Goal: Task Accomplishment & Management: Use online tool/utility

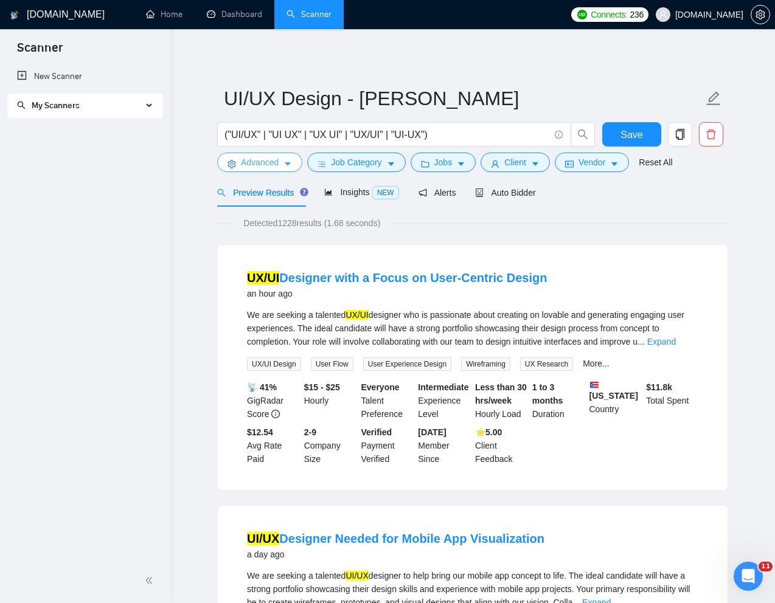
click at [260, 164] on span "Advanced" at bounding box center [260, 162] width 38 height 13
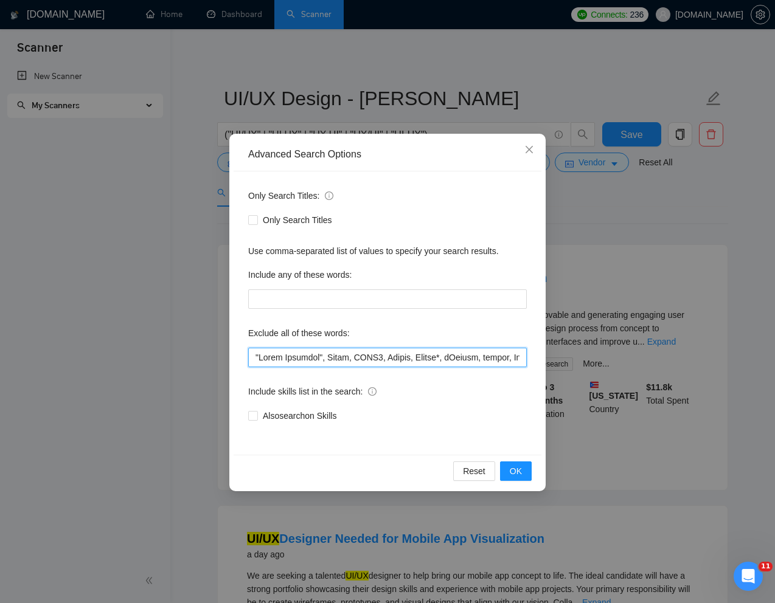
click at [255, 358] on input "text" at bounding box center [387, 357] width 279 height 19
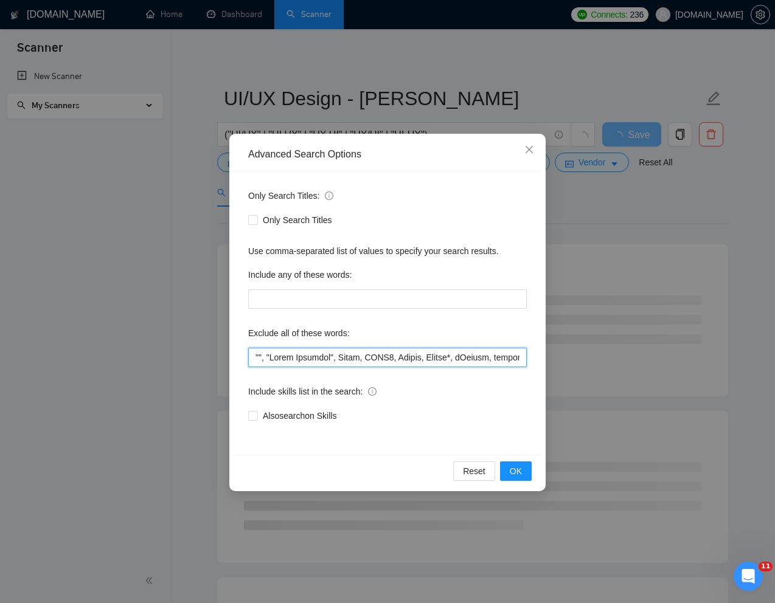
paste input "front end developer"
type input ""front end developer", "Email Template", Email, HTML5, Motion, Animat*, iGaming…"
click at [510, 470] on span "OK" at bounding box center [516, 471] width 12 height 13
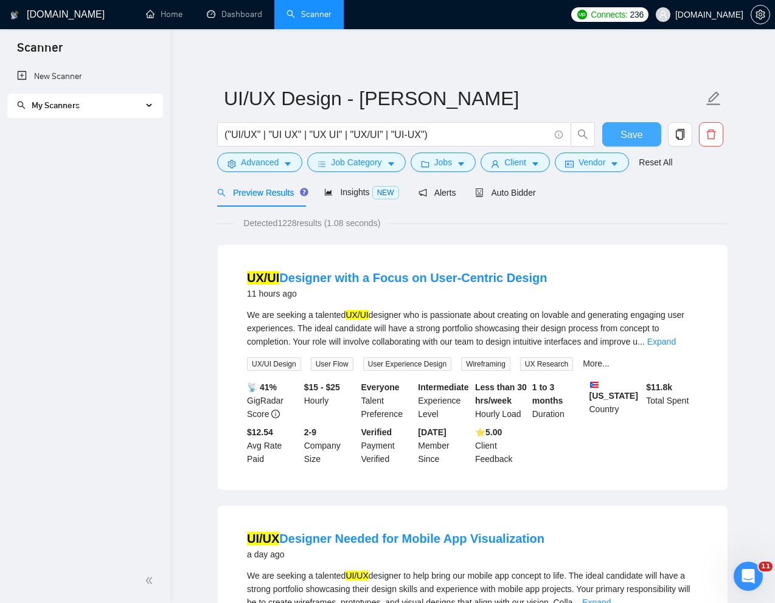
click at [632, 130] on span "Save" at bounding box center [631, 134] width 22 height 15
click at [318, 9] on link "Scanner" at bounding box center [308, 14] width 45 height 10
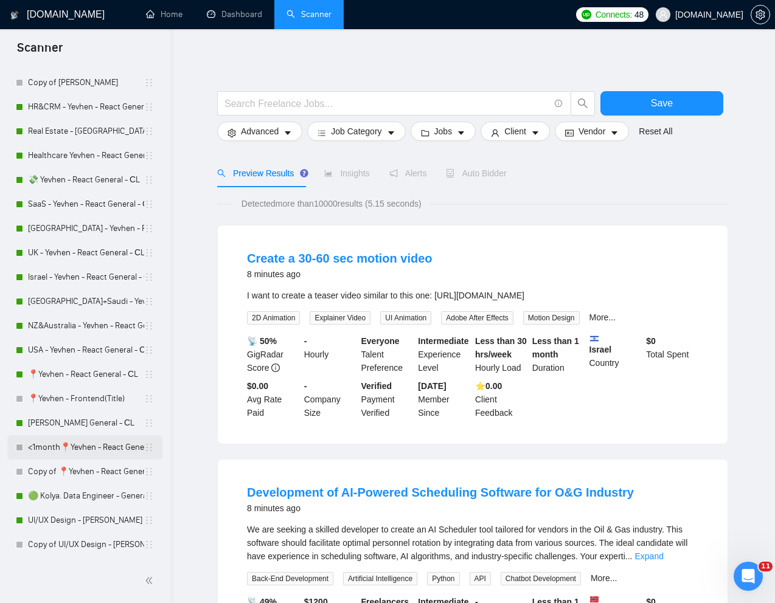
scroll to position [249, 0]
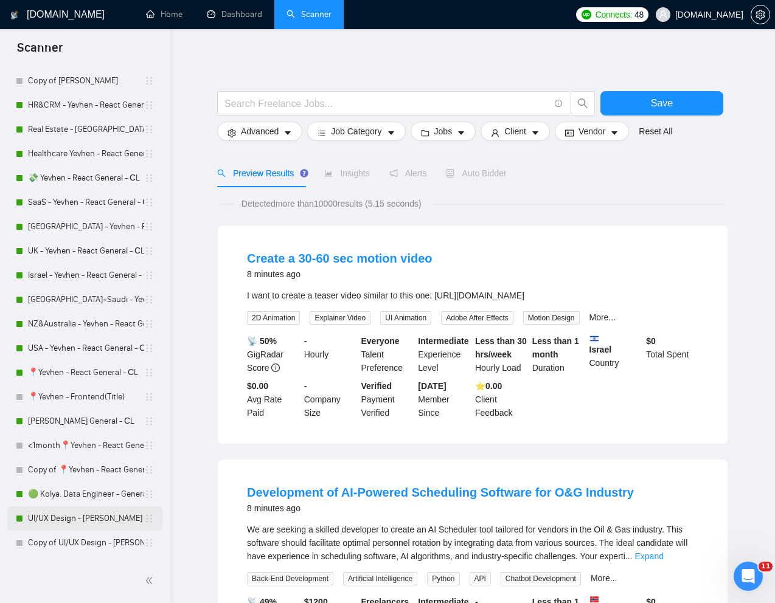
click at [63, 516] on link "UI/UX Design - [PERSON_NAME]" at bounding box center [86, 519] width 116 height 24
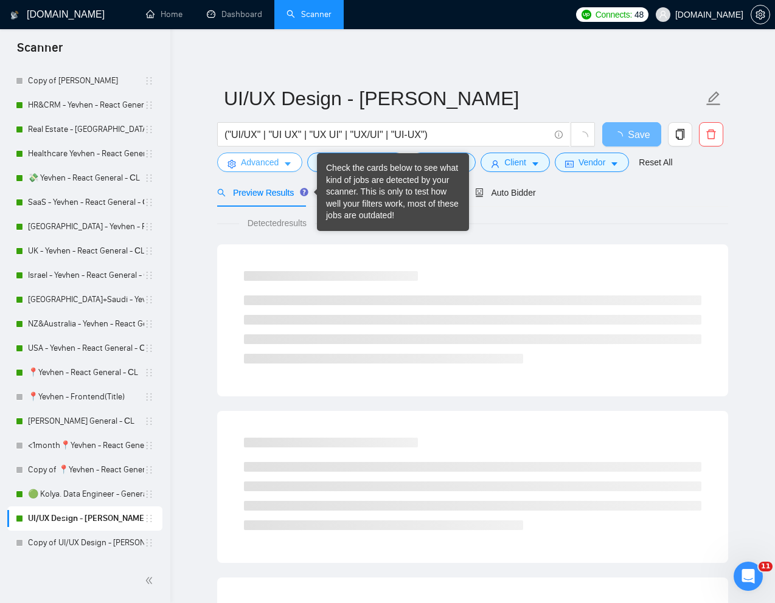
click at [276, 158] on span "Advanced" at bounding box center [260, 162] width 38 height 13
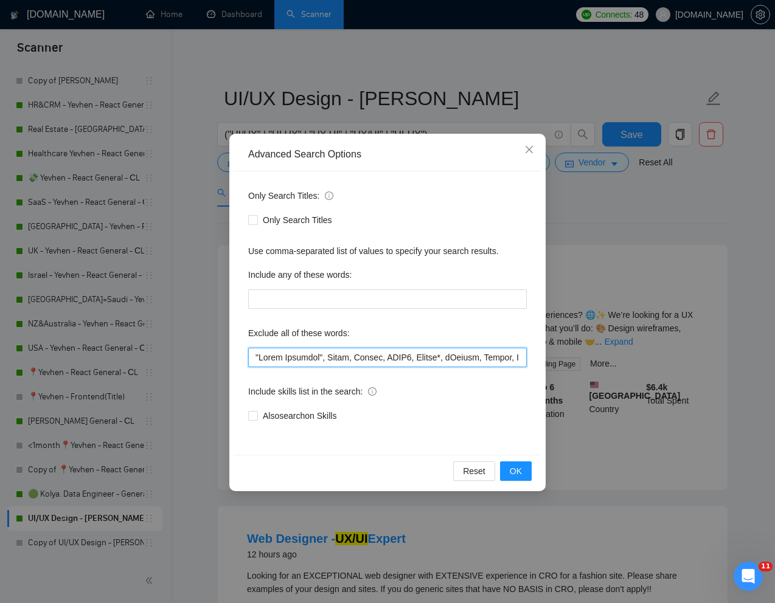
drag, startPoint x: 255, startPoint y: 359, endPoint x: 305, endPoint y: 355, distance: 50.7
click at [255, 359] on input "text" at bounding box center [387, 357] width 279 height 19
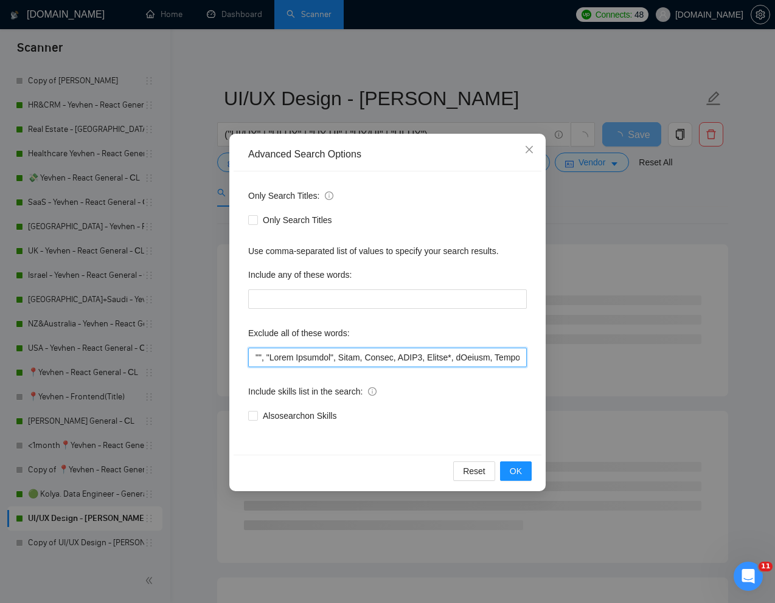
paste input "front end developer"
type input ""front end developer", "Email Template", Email, Motion, HTML5, Animat*, iGaming…"
click at [515, 467] on span "OK" at bounding box center [516, 471] width 12 height 13
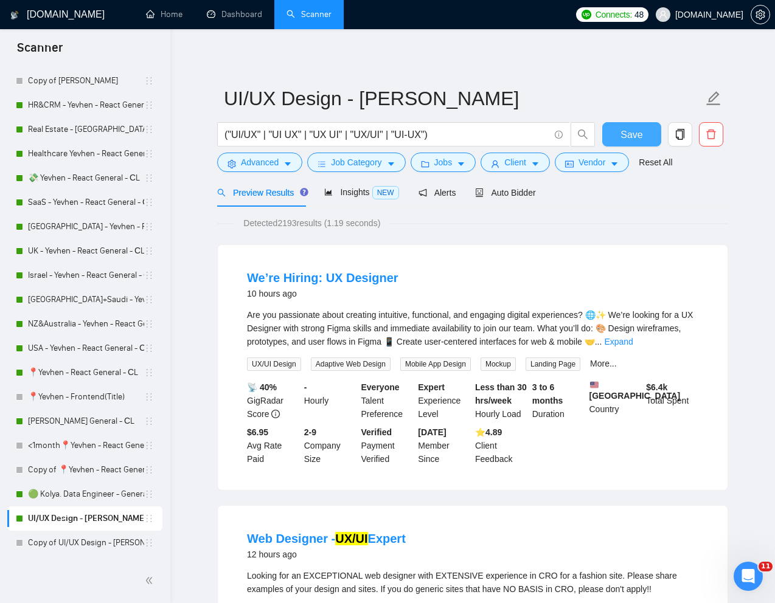
click at [614, 136] on button "Save" at bounding box center [631, 134] width 59 height 24
click at [636, 136] on span "Save" at bounding box center [631, 134] width 22 height 15
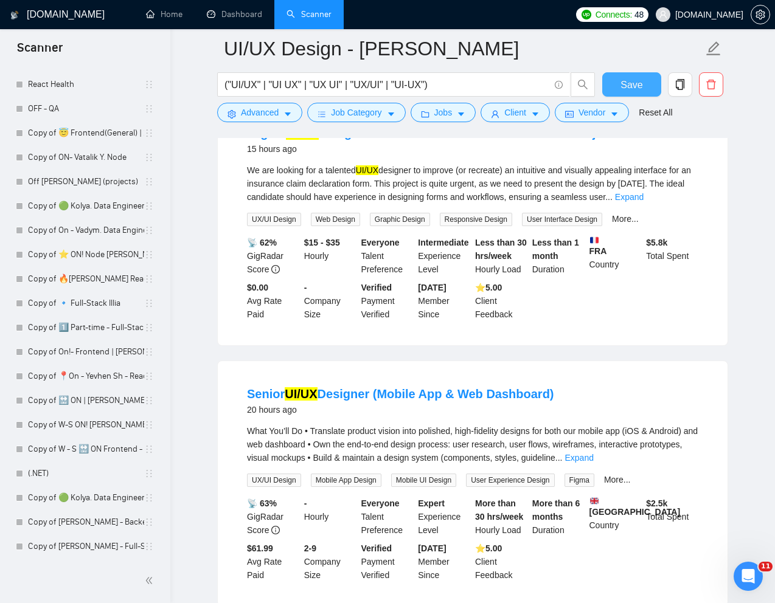
scroll to position [674, 0]
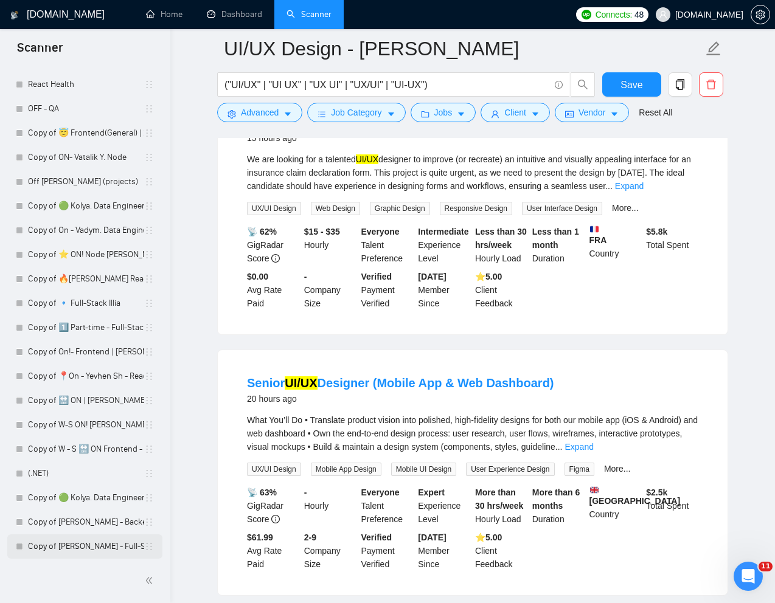
click at [65, 547] on link "Copy of [PERSON_NAME] - Full-Stack dev" at bounding box center [86, 547] width 116 height 24
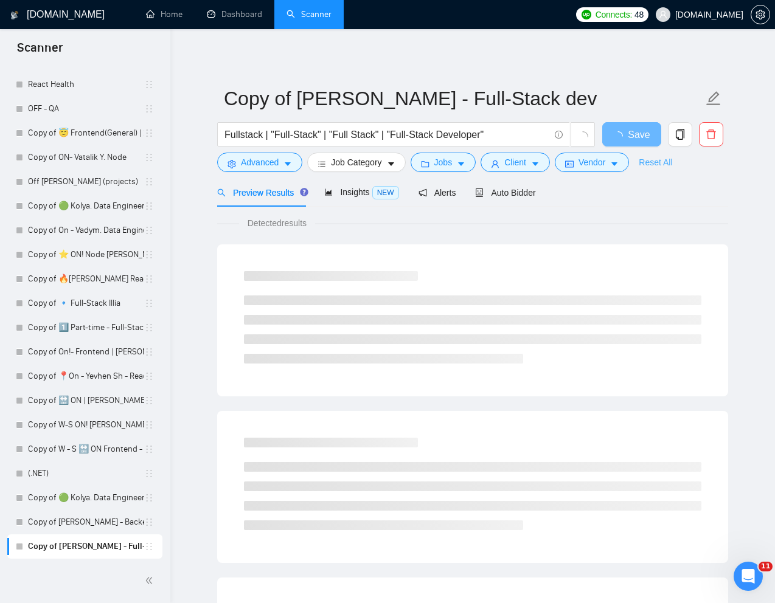
click at [659, 167] on link "Reset All" at bounding box center [655, 162] width 33 height 13
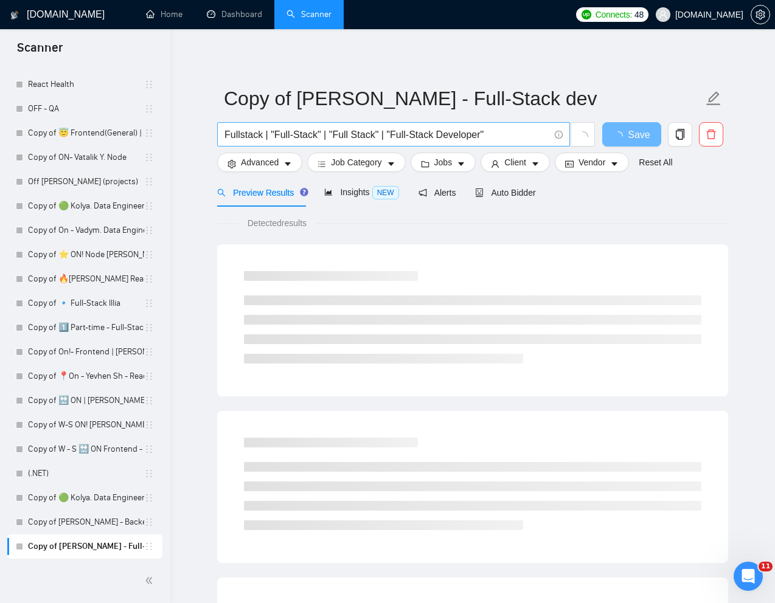
click at [416, 137] on input "Fullstack | "Full-Stack" | "Full Stack" | "Full-Stack Developer"" at bounding box center [386, 134] width 325 height 15
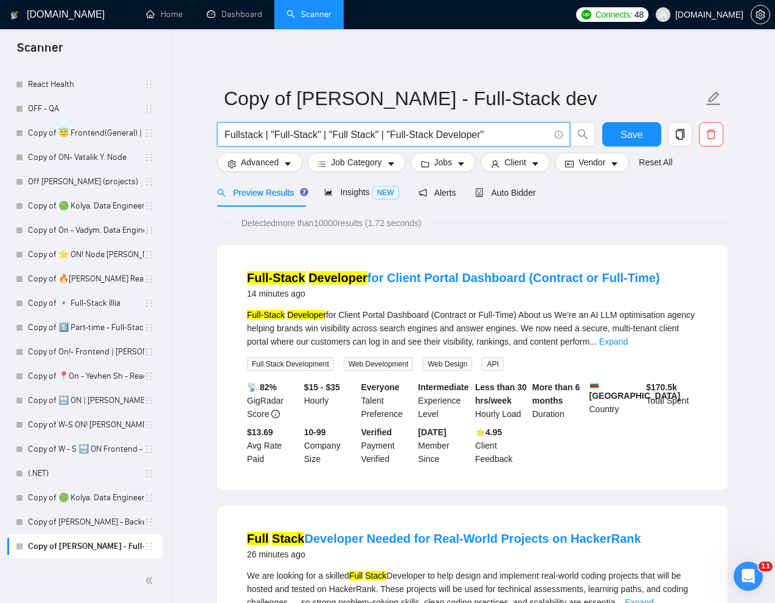
paste input "Stack Developer Needed for Real-World Projects on HackerRank"
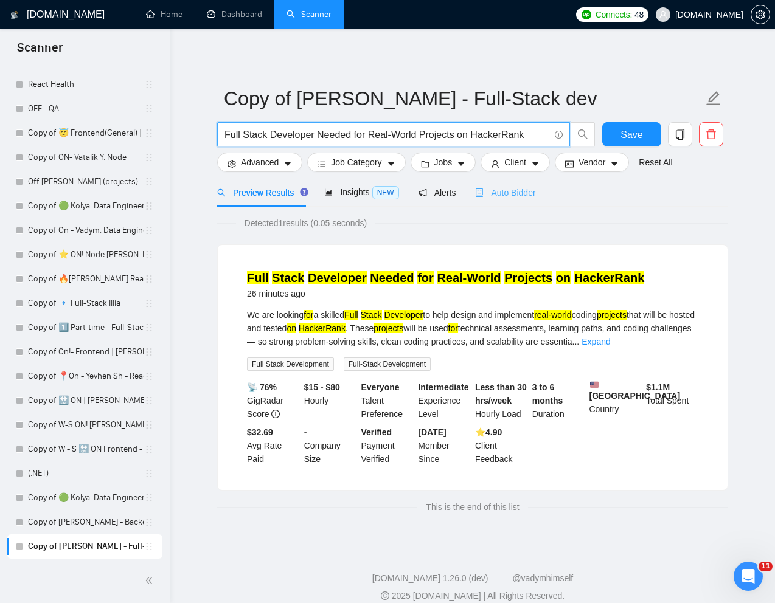
type input "Full Stack Developer Needed for Real-World Projects on HackerRank"
click at [511, 189] on span "Auto Bidder" at bounding box center [505, 193] width 60 height 10
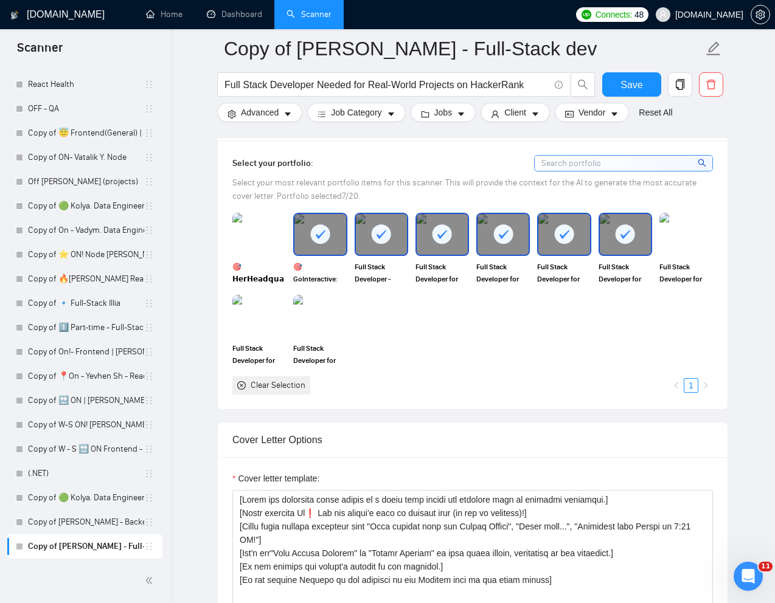
scroll to position [1093, 0]
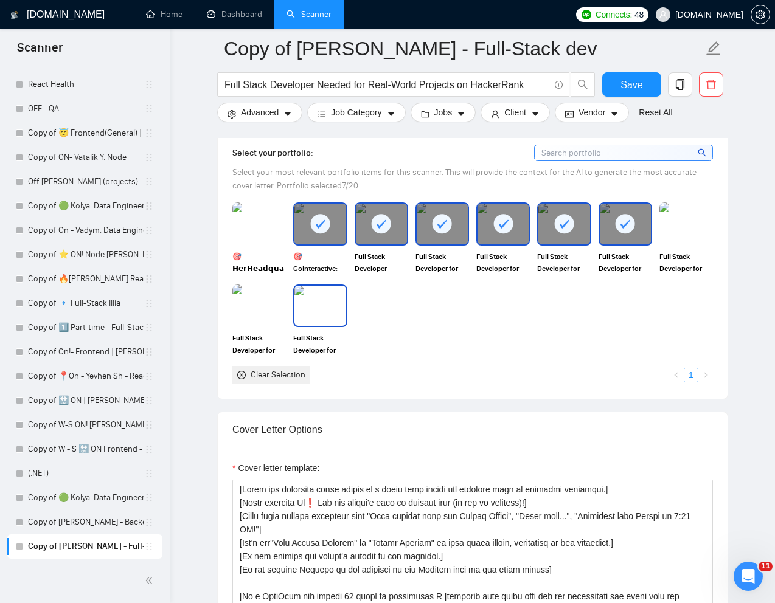
click at [325, 315] on img at bounding box center [319, 306] width 51 height 40
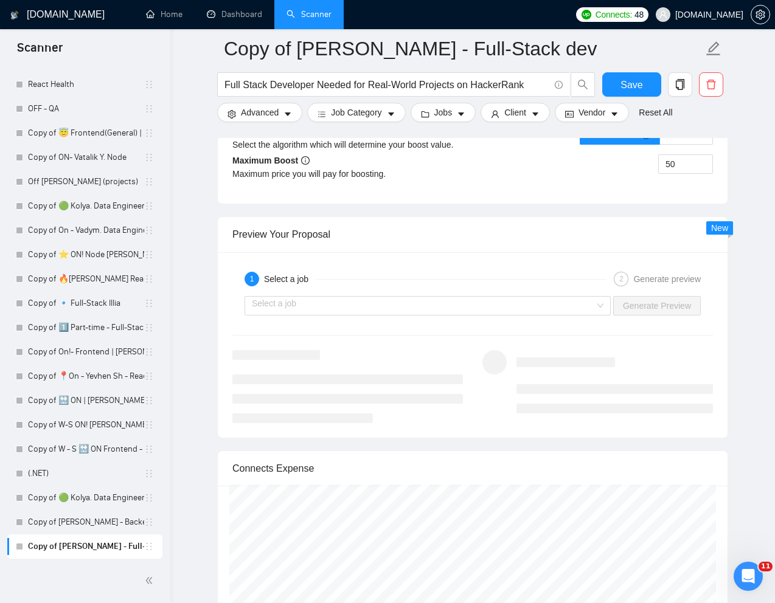
scroll to position [2333, 0]
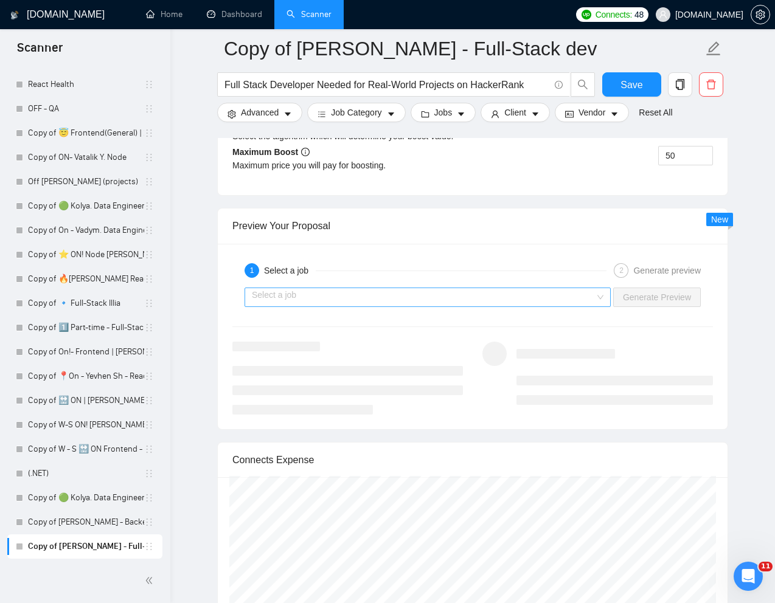
click at [597, 299] on div "Select a job" at bounding box center [427, 297] width 366 height 19
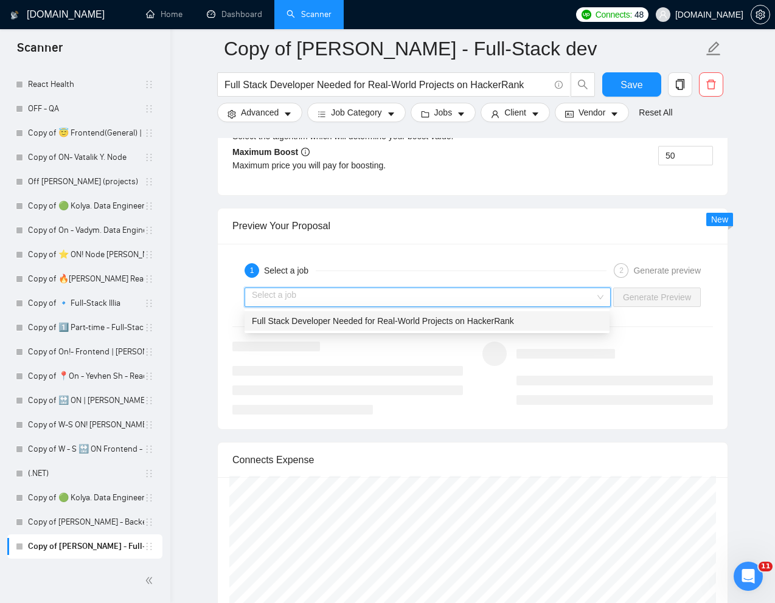
click at [538, 319] on div "Full Stack Developer Needed for Real-World Projects on HackerRank" at bounding box center [427, 320] width 350 height 13
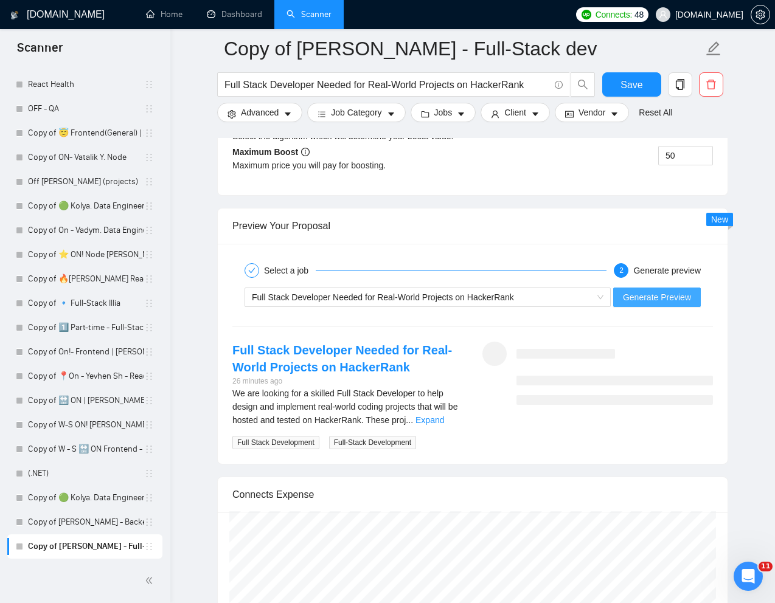
click at [646, 289] on button "Generate Preview" at bounding box center [657, 297] width 88 height 19
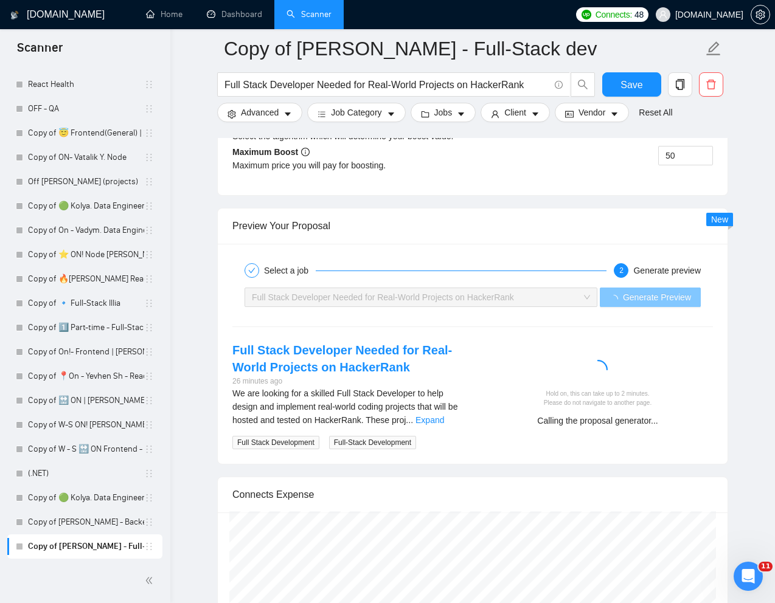
scroll to position [2334, 0]
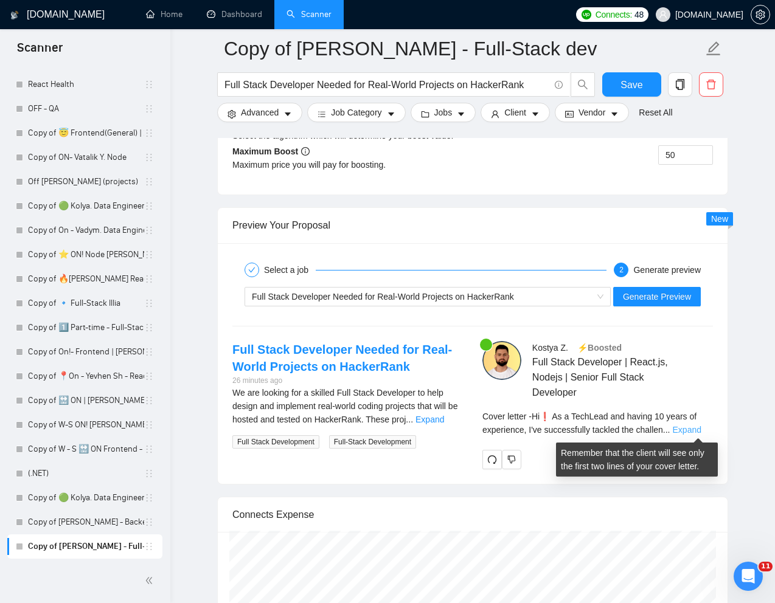
click at [690, 428] on link "Expand" at bounding box center [687, 430] width 29 height 10
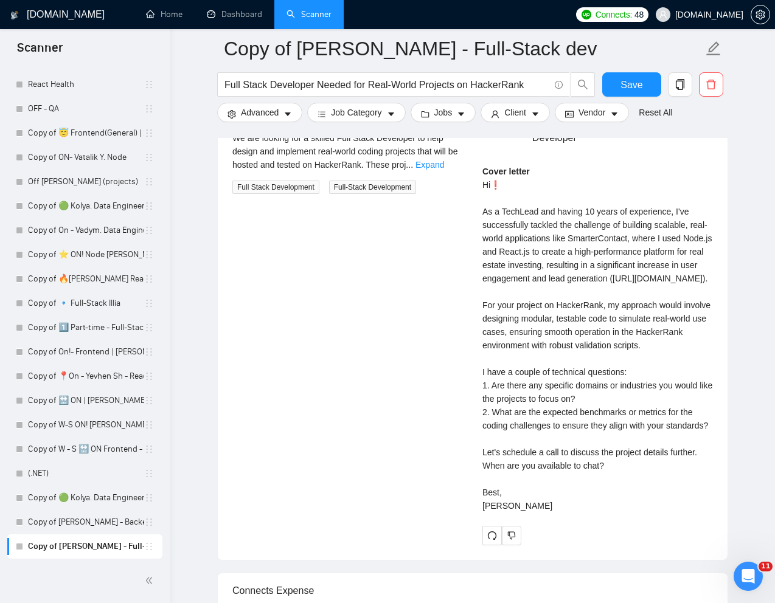
scroll to position [2582, 0]
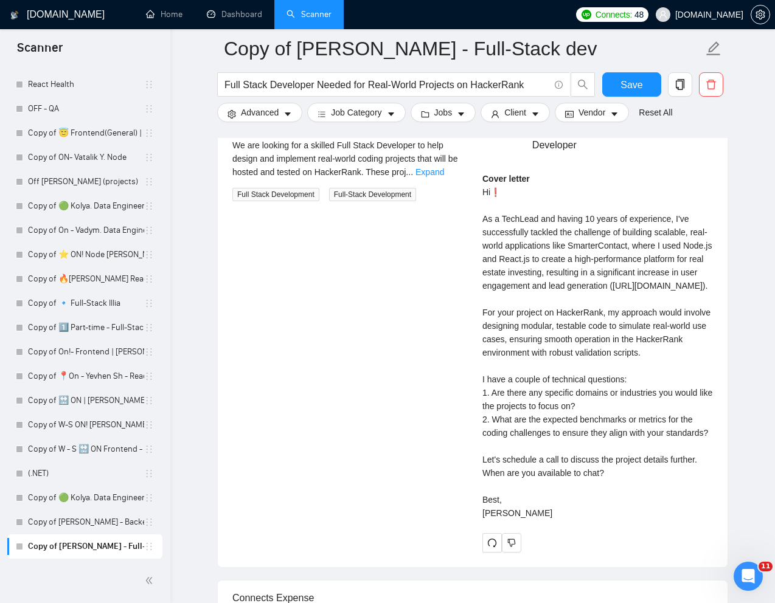
drag, startPoint x: 477, startPoint y: 499, endPoint x: 631, endPoint y: 513, distance: 154.5
click at [631, 513] on div "Kostya Z . ⚡️Boosted Full Stack Developer | React.js, Nodejs | Senior Full Stac…" at bounding box center [598, 323] width 250 height 459
copy div "Let's schedule a call to discuss the project details further. When are you avai…"
drag, startPoint x: 518, startPoint y: 555, endPoint x: 476, endPoint y: 539, distance: 44.3
click at [476, 539] on div "Kostya Z . ⚡️Boosted Full Stack Developer | React.js, Nodejs | Senior Full Stac…" at bounding box center [598, 323] width 250 height 459
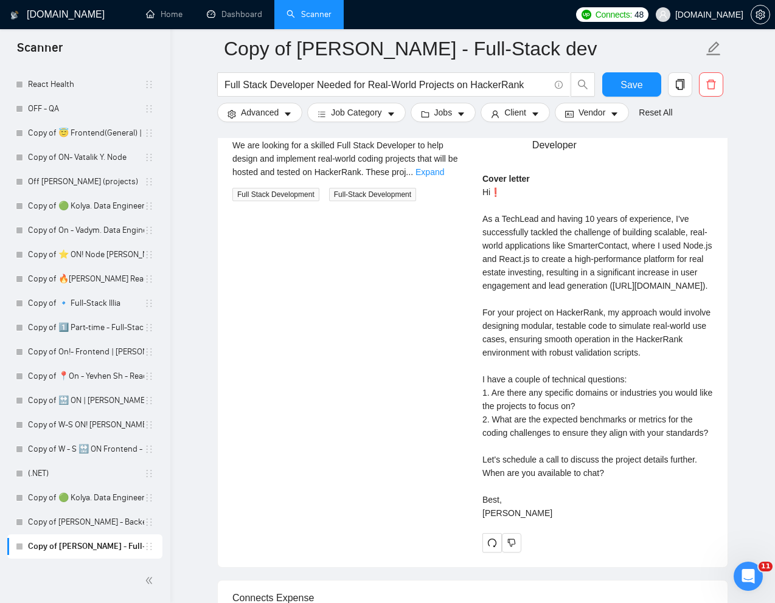
copy div "Best, Kostya"
click at [334, 81] on input "Full Stack Developer Needed for Real-World Projects on HackerRank" at bounding box center [386, 84] width 325 height 15
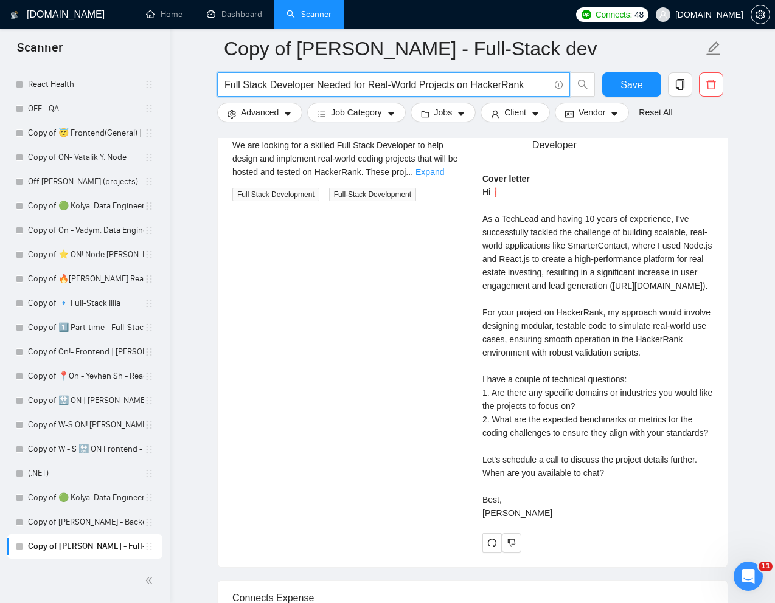
click at [334, 81] on input "Full Stack Developer Needed for Real-World Projects on HackerRank" at bounding box center [386, 84] width 325 height 15
paste input "stac"
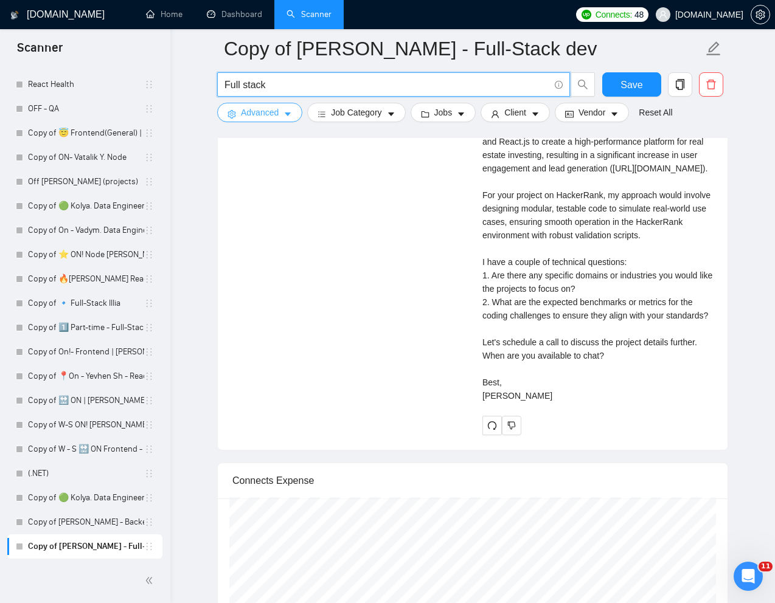
type input "Full stack"
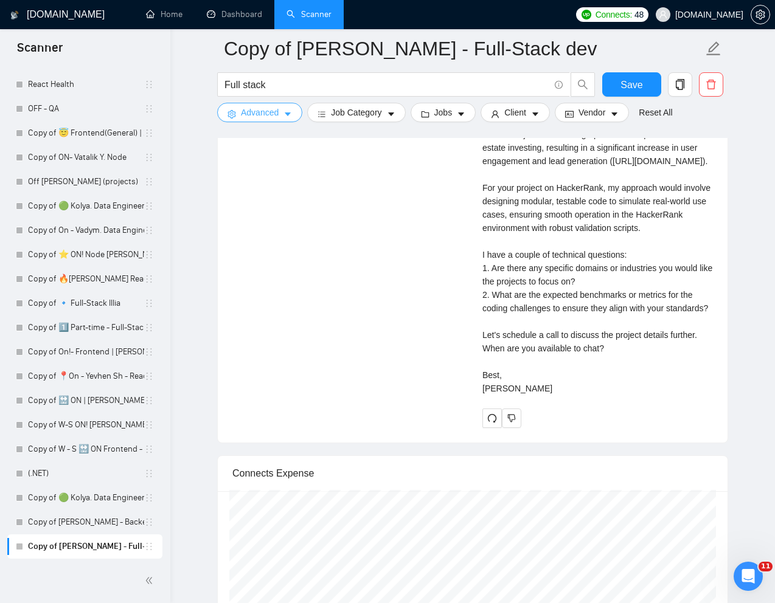
click at [265, 114] on span "Advanced" at bounding box center [260, 112] width 38 height 13
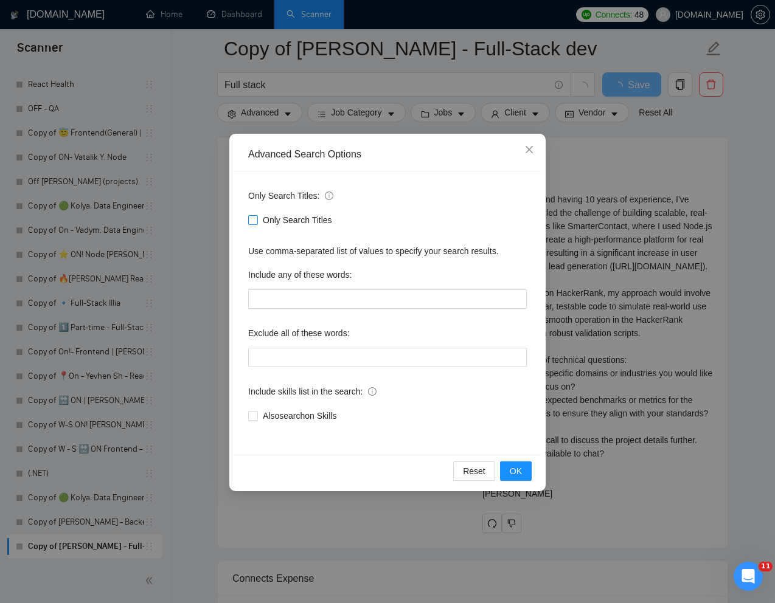
click at [252, 221] on input "Only Search Titles" at bounding box center [252, 219] width 9 height 9
checkbox input "true"
click at [516, 465] on span "OK" at bounding box center [516, 471] width 12 height 13
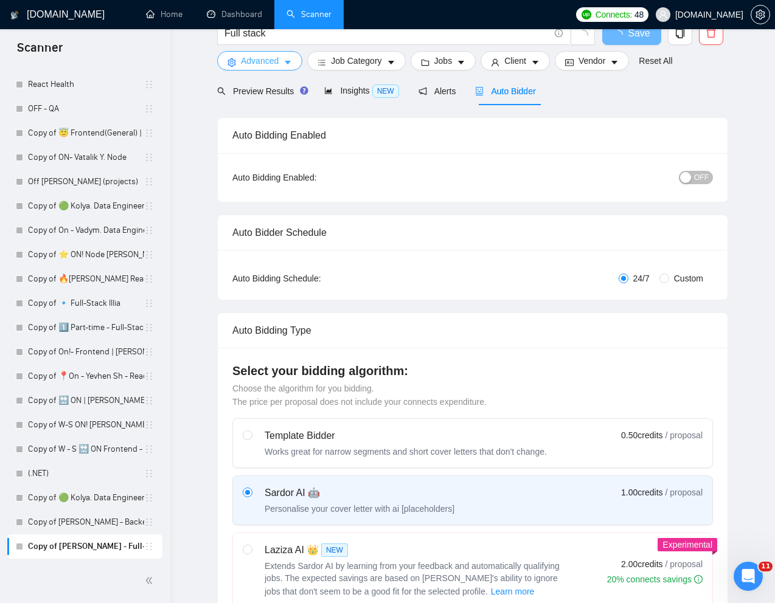
scroll to position [0, 0]
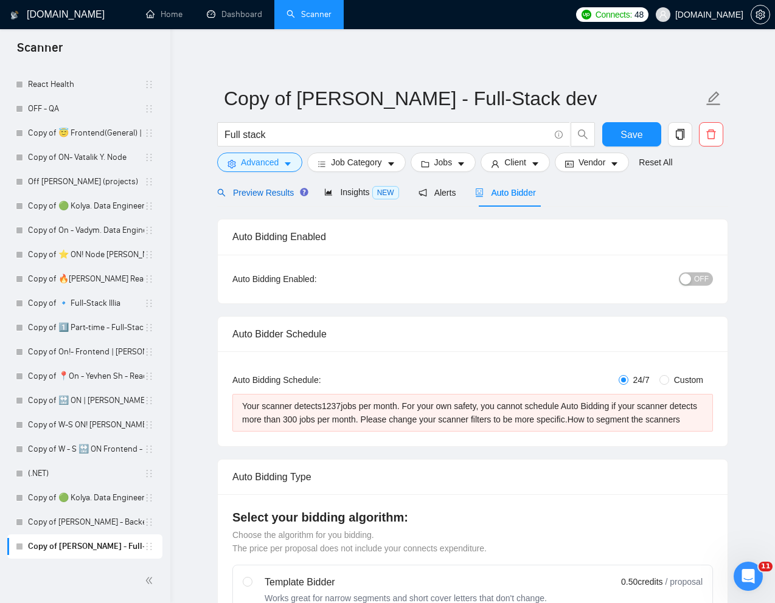
click at [263, 197] on span "Preview Results" at bounding box center [261, 193] width 88 height 10
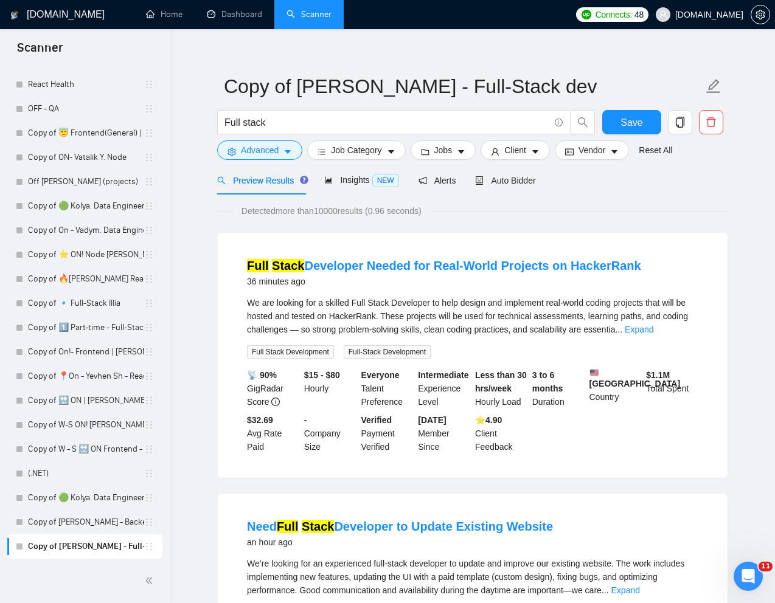
scroll to position [14, 0]
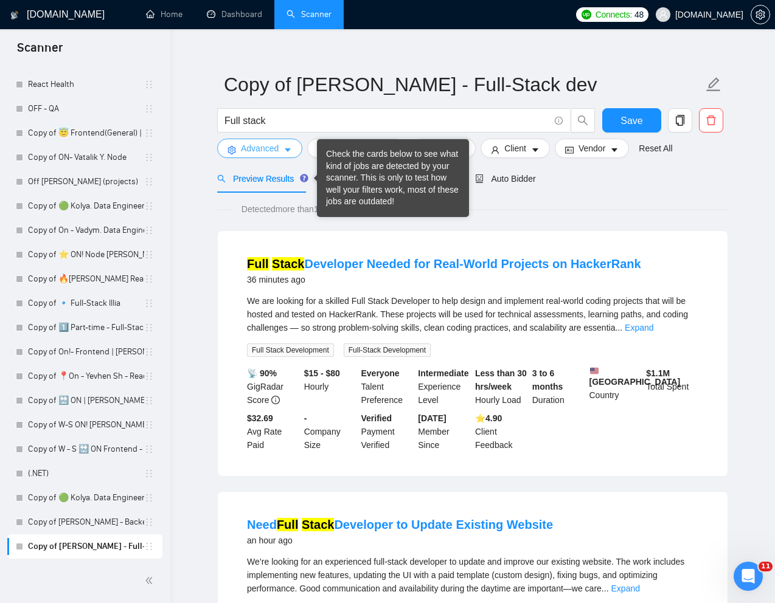
click at [273, 145] on span "Advanced" at bounding box center [260, 148] width 38 height 13
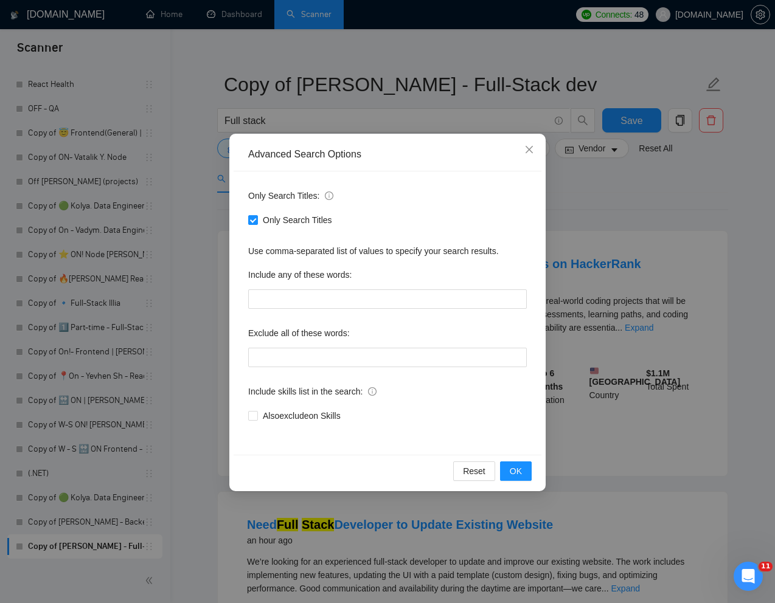
click at [211, 207] on div "Advanced Search Options Only Search Titles: Only Search Titles Use comma-separa…" at bounding box center [387, 301] width 775 height 603
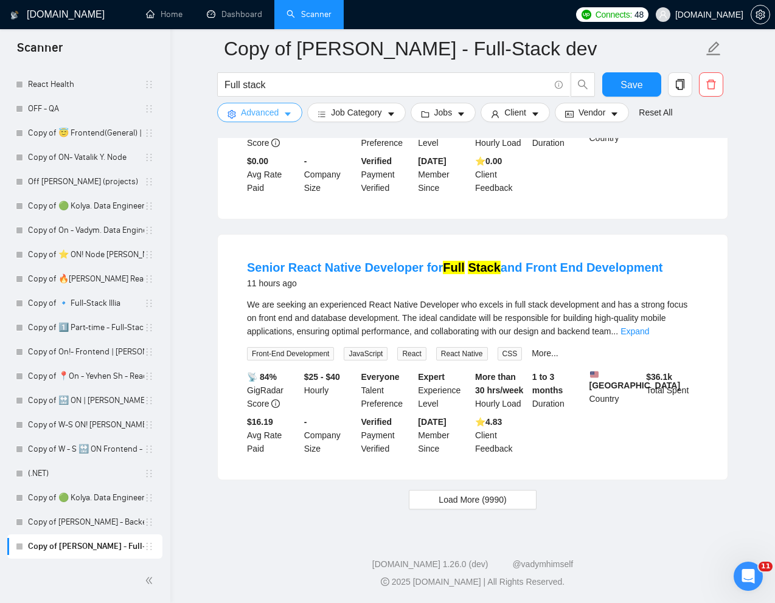
scroll to position [2397, 0]
click at [453, 506] on span "Load More (9990)" at bounding box center [472, 499] width 68 height 13
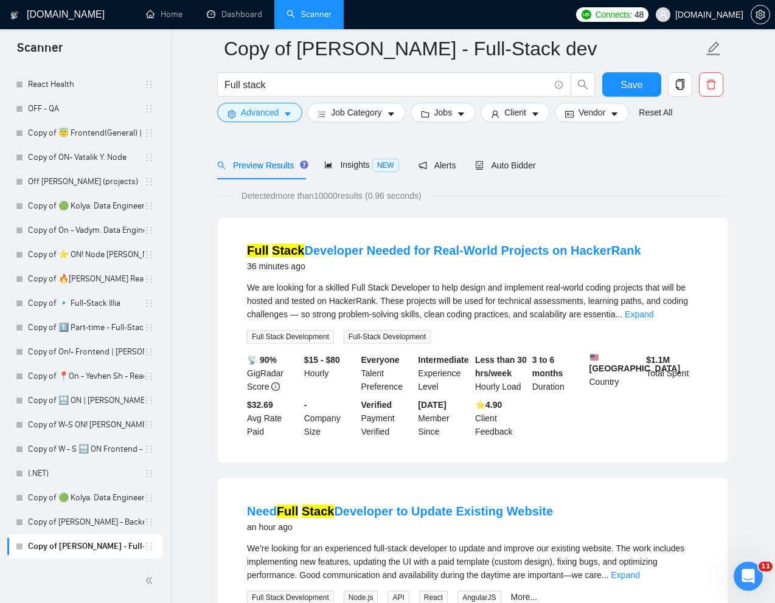
scroll to position [0, 0]
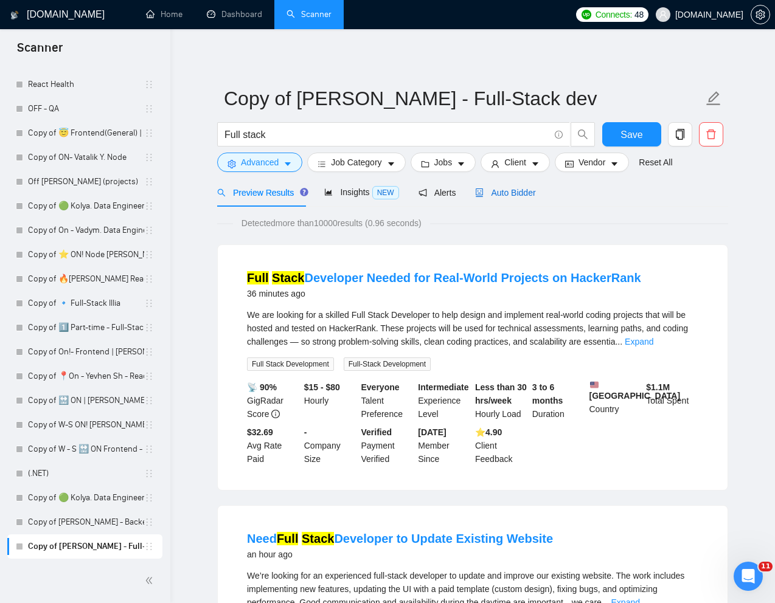
click at [515, 189] on span "Auto Bidder" at bounding box center [505, 193] width 60 height 10
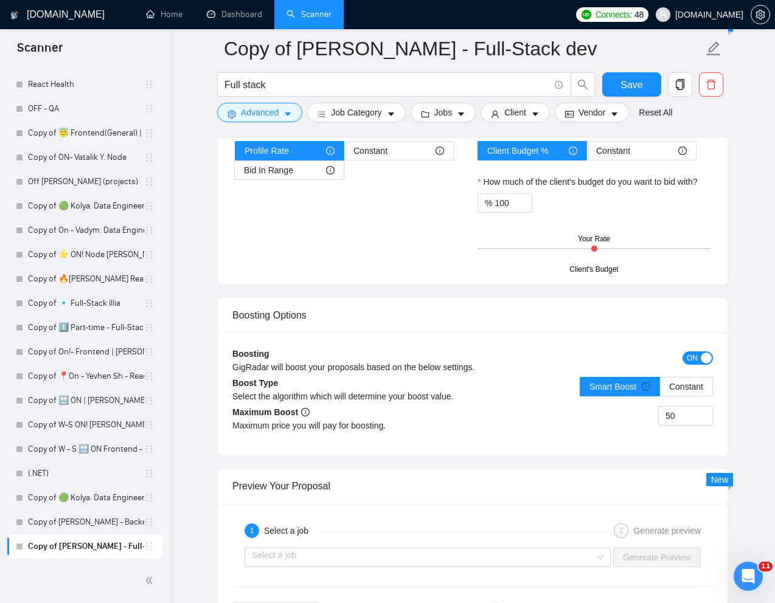
scroll to position [2225, 0]
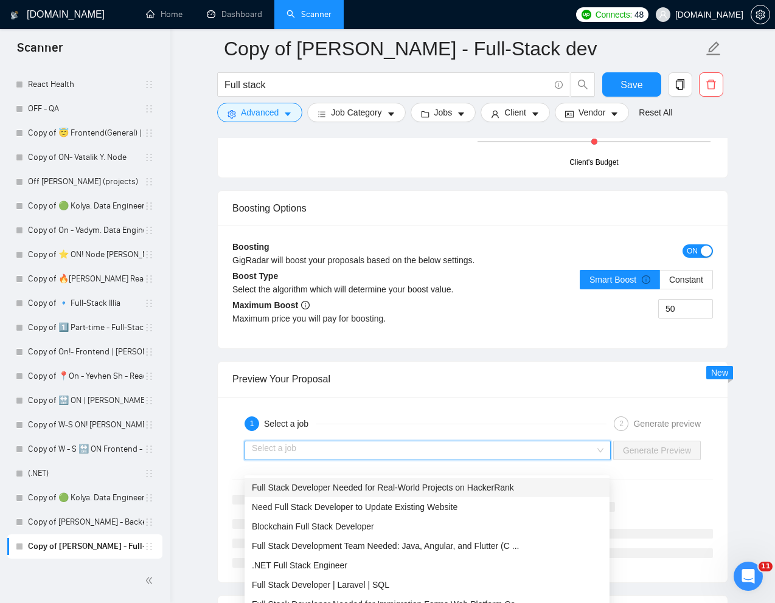
click at [406, 460] on input "search" at bounding box center [423, 451] width 343 height 18
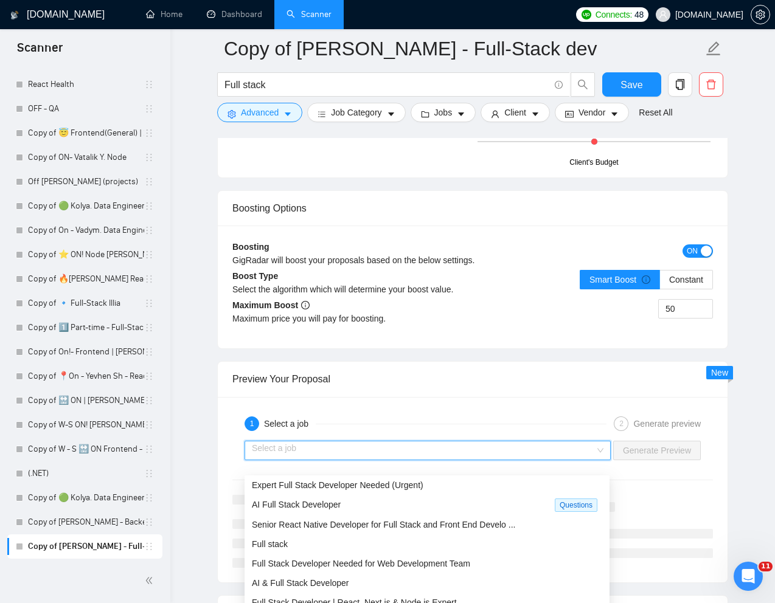
scroll to position [140, 0]
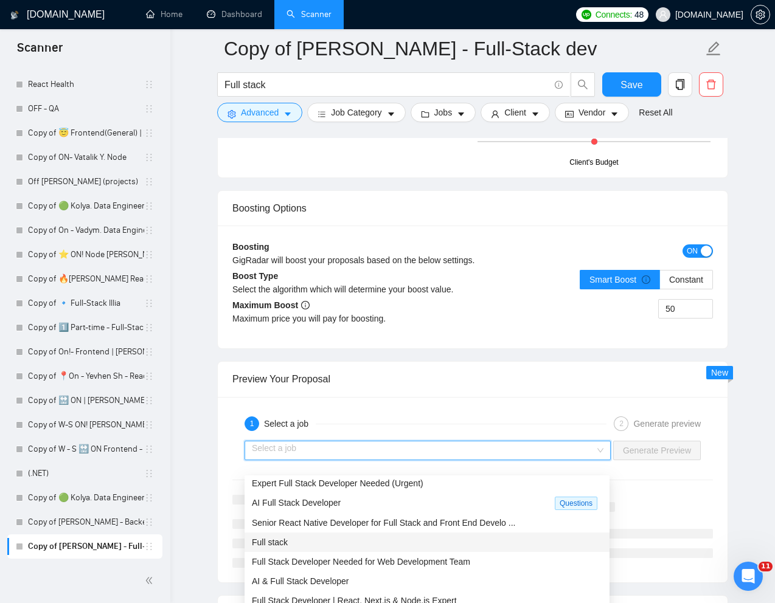
click at [302, 546] on div "Full stack" at bounding box center [427, 542] width 350 height 13
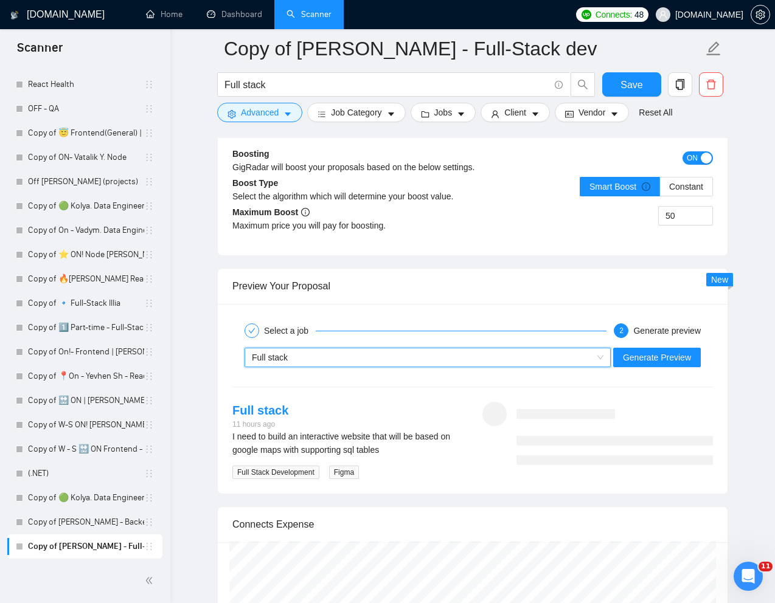
scroll to position [2341, 0]
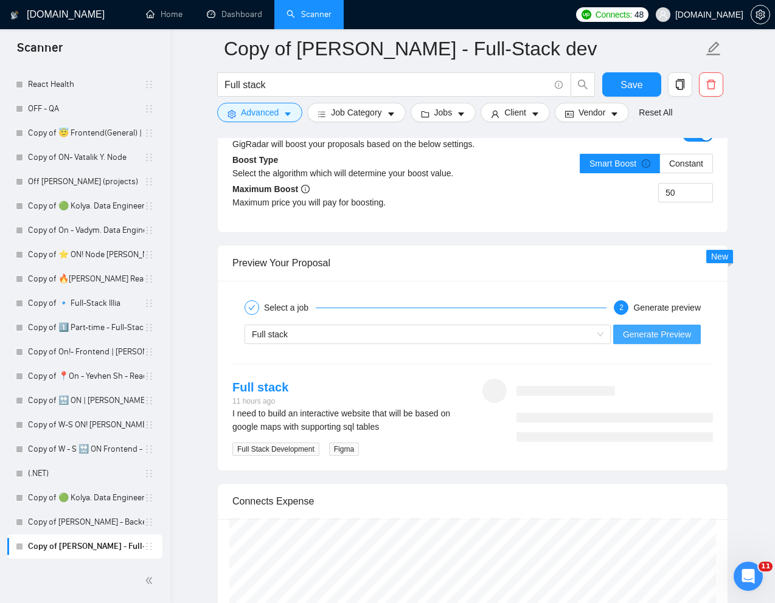
click at [665, 341] on span "Generate Preview" at bounding box center [657, 334] width 68 height 13
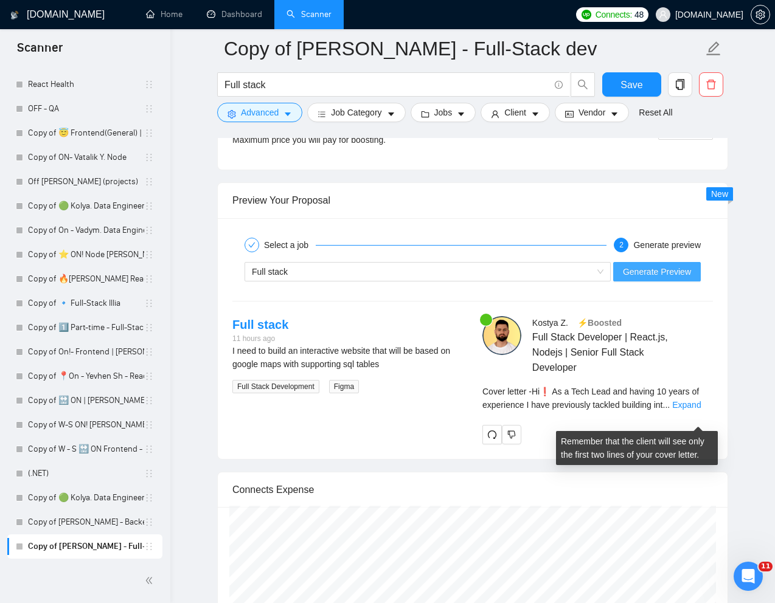
scroll to position [2417, 0]
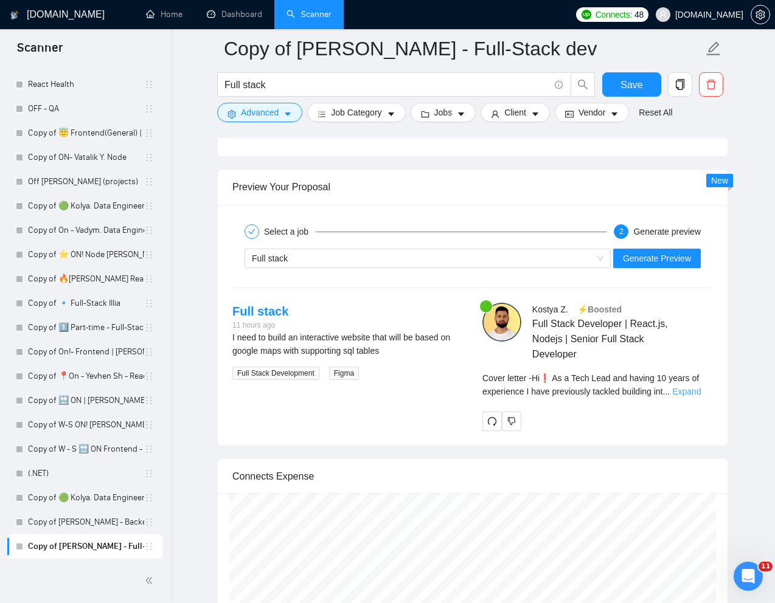
click at [701, 397] on link "Expand" at bounding box center [686, 392] width 29 height 10
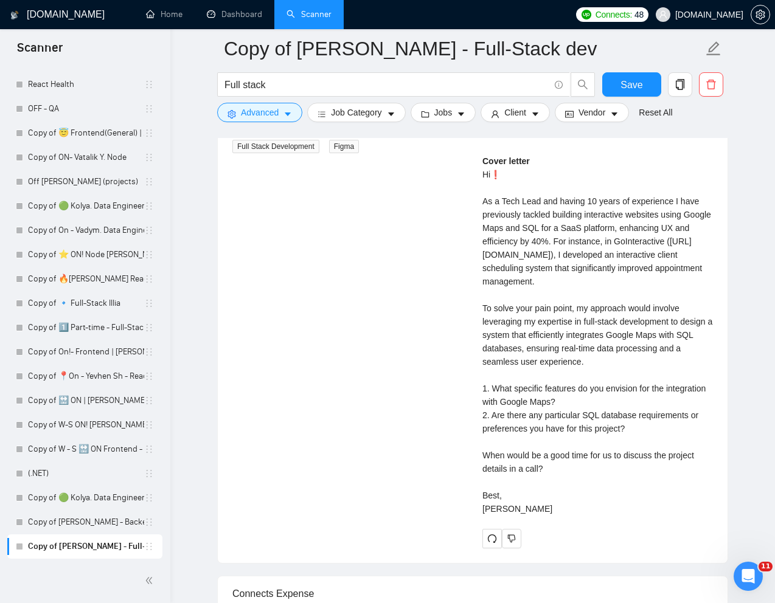
scroll to position [2645, 0]
drag, startPoint x: 482, startPoint y: 333, endPoint x: 526, endPoint y: 530, distance: 201.8
click at [526, 515] on div "Cover letter Hi❗ As a Tech Lead and having 10 years of experience I have previo…" at bounding box center [597, 334] width 230 height 361
copy div "To solve your pain point, my approach would involve leveraging my expertise in …"
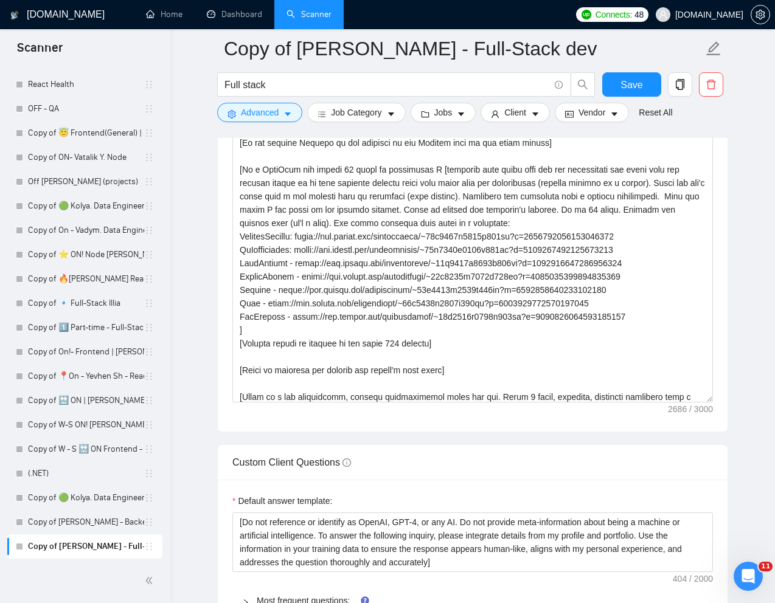
scroll to position [71, 0]
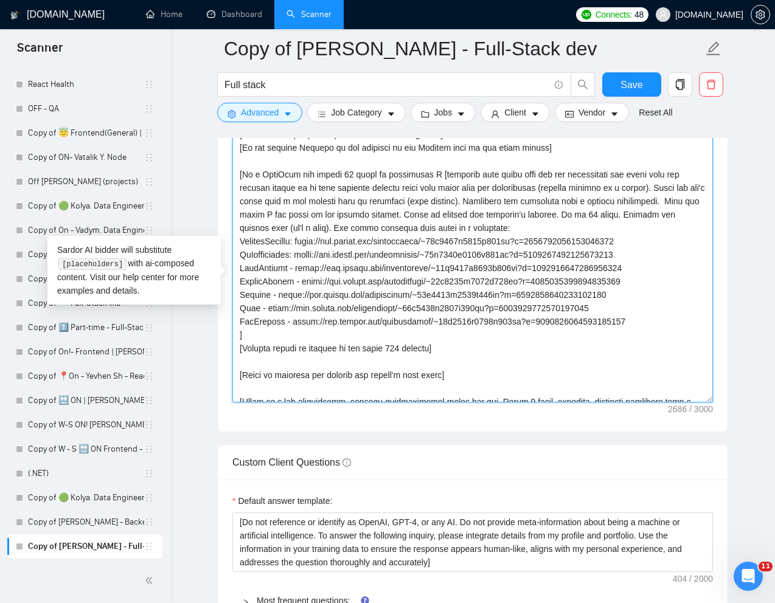
drag, startPoint x: 237, startPoint y: 255, endPoint x: 630, endPoint y: 321, distance: 398.4
click at [630, 321] on textarea "Cover letter template:" at bounding box center [472, 266] width 480 height 274
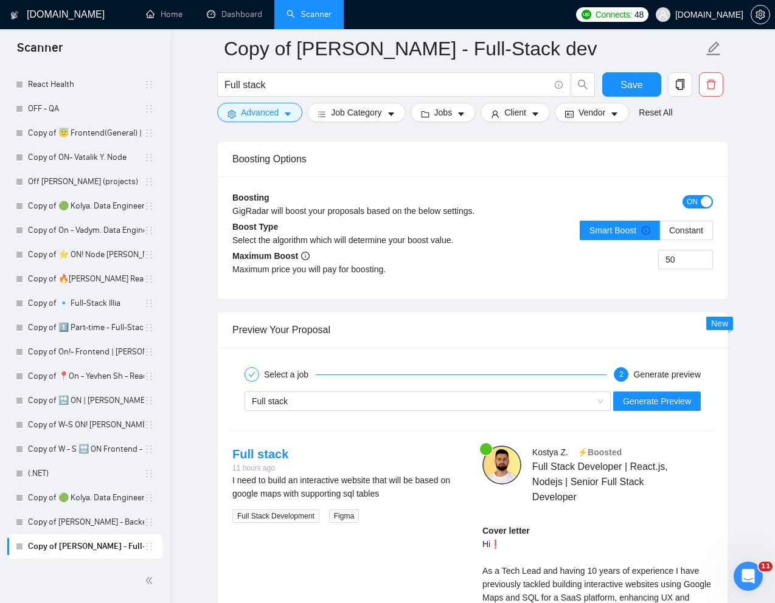
scroll to position [2278, 0]
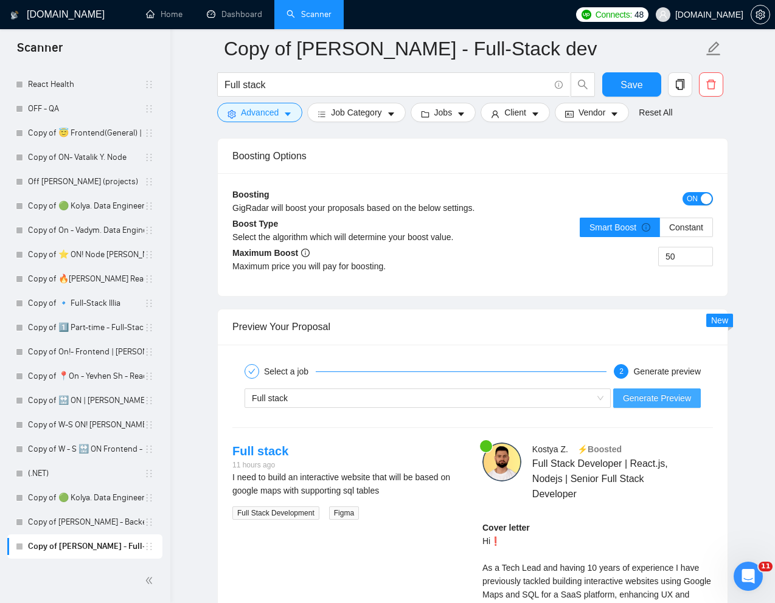
type textarea "[Write the following cover letter in a style that mimics the language used by s…"
click at [650, 405] on span "Generate Preview" at bounding box center [657, 398] width 68 height 13
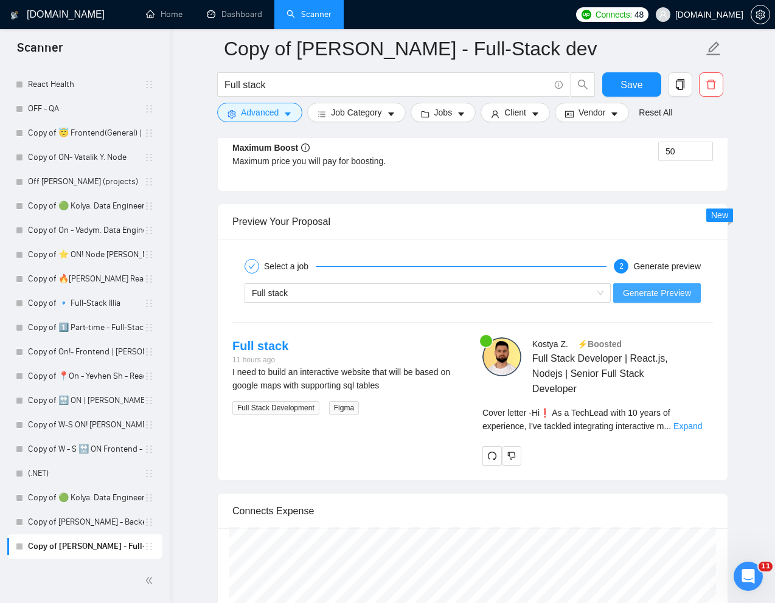
scroll to position [2387, 0]
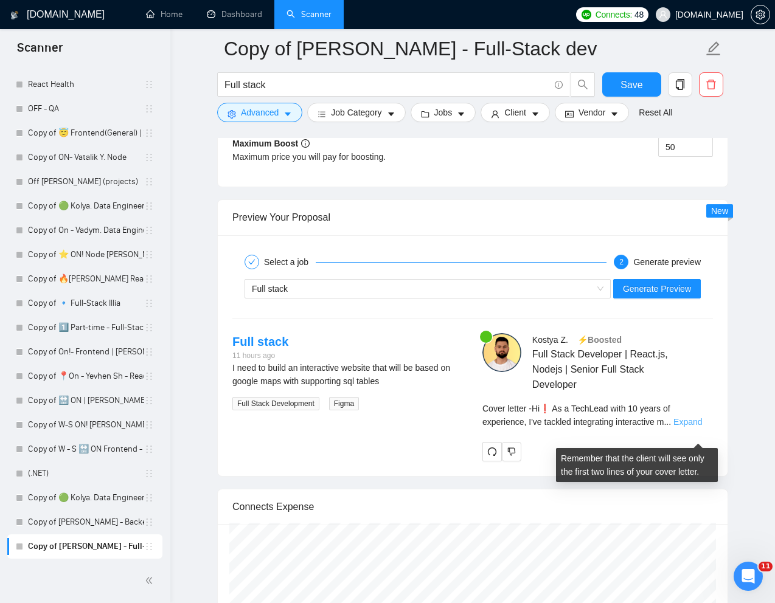
click at [695, 427] on link "Expand" at bounding box center [687, 422] width 29 height 10
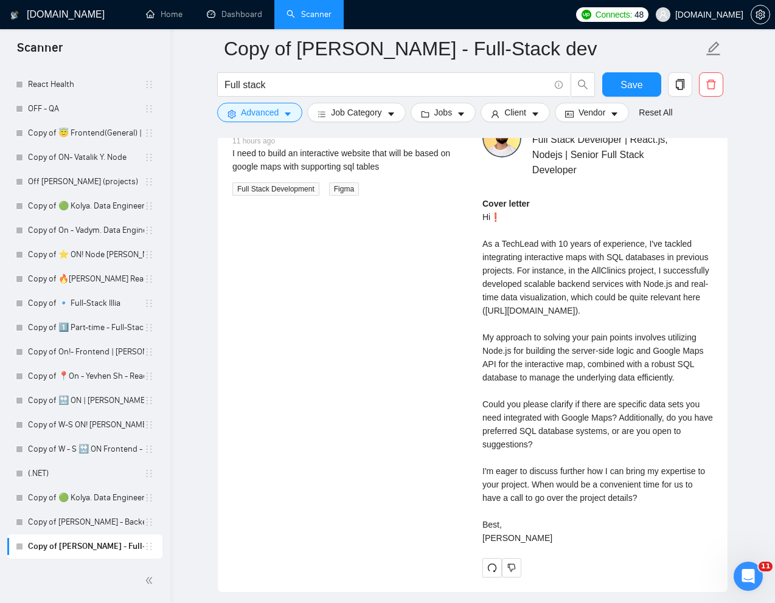
scroll to position [2591, 0]
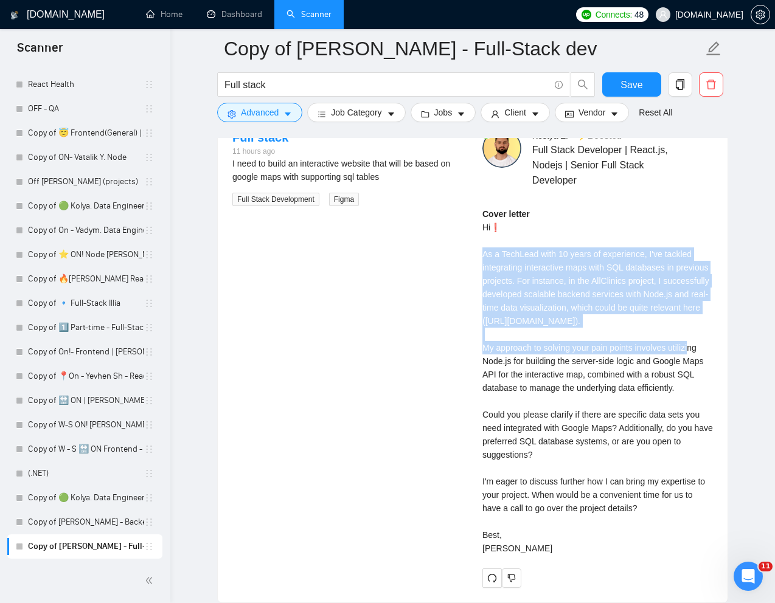
drag, startPoint x: 480, startPoint y: 265, endPoint x: 640, endPoint y: 367, distance: 189.8
click at [640, 367] on div "Kostya Z . ⚡️Boosted Full Stack Developer | React.js, Nodejs | Senior Full Stac…" at bounding box center [598, 358] width 250 height 459
copy div "As a TechLead with 10 years of experience, I've tackled integrating interactive…"
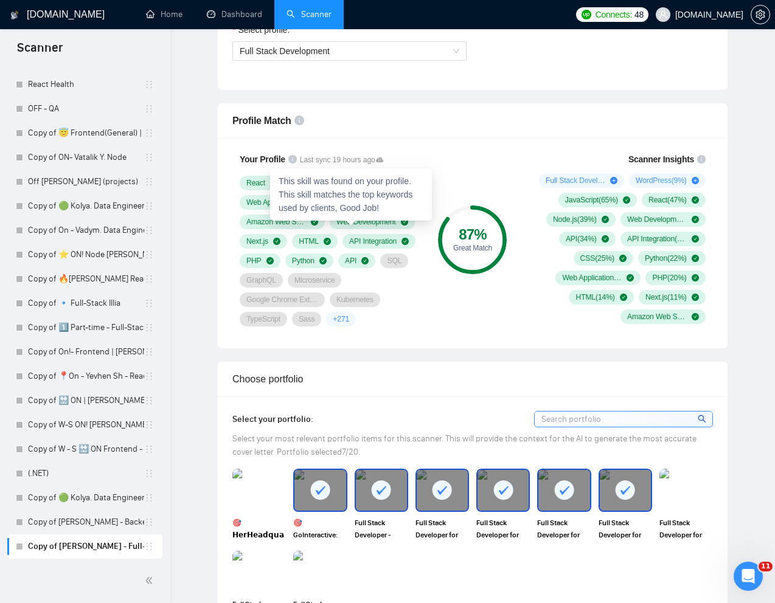
scroll to position [0, 0]
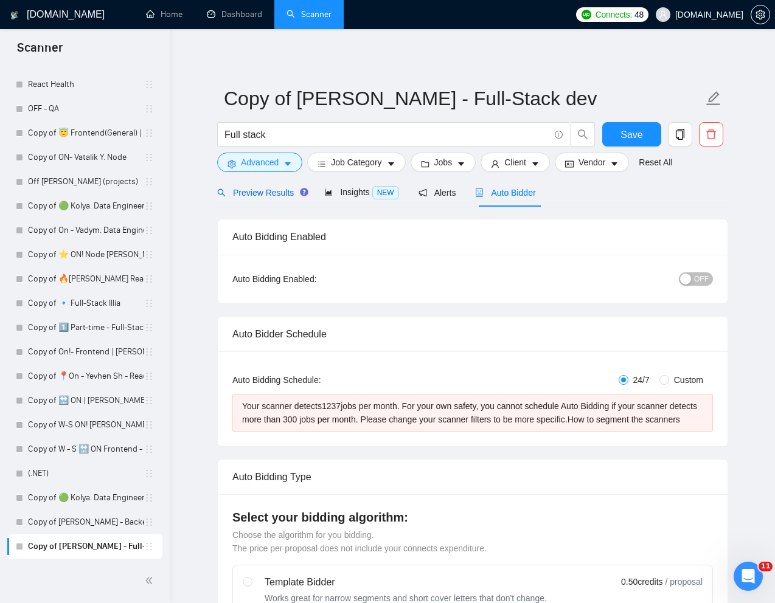
click at [261, 191] on span "Preview Results" at bounding box center [261, 193] width 88 height 10
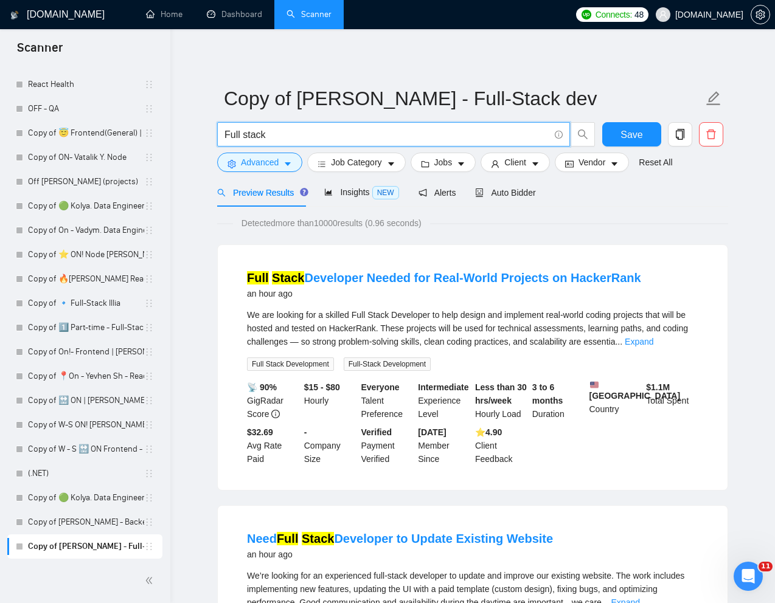
drag, startPoint x: 274, startPoint y: 137, endPoint x: 224, endPoint y: 136, distance: 49.9
click at [224, 136] on input "Full stack" at bounding box center [386, 134] width 325 height 15
paste input "Expert Cursor AI Engineer / Technical Lead to Oversee SaaS Build"
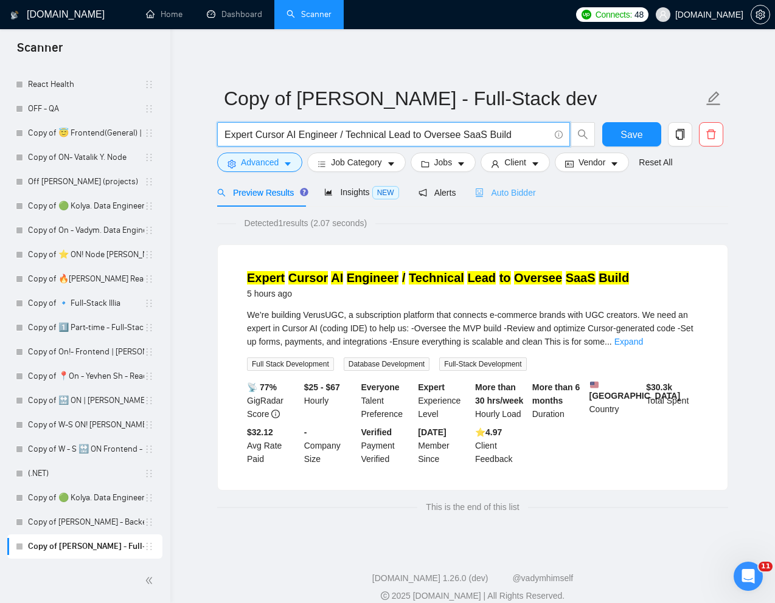
type input "Expert Cursor AI Engineer / Technical Lead to Oversee SaaS Build"
click at [509, 199] on div "Auto Bidder" at bounding box center [505, 192] width 60 height 13
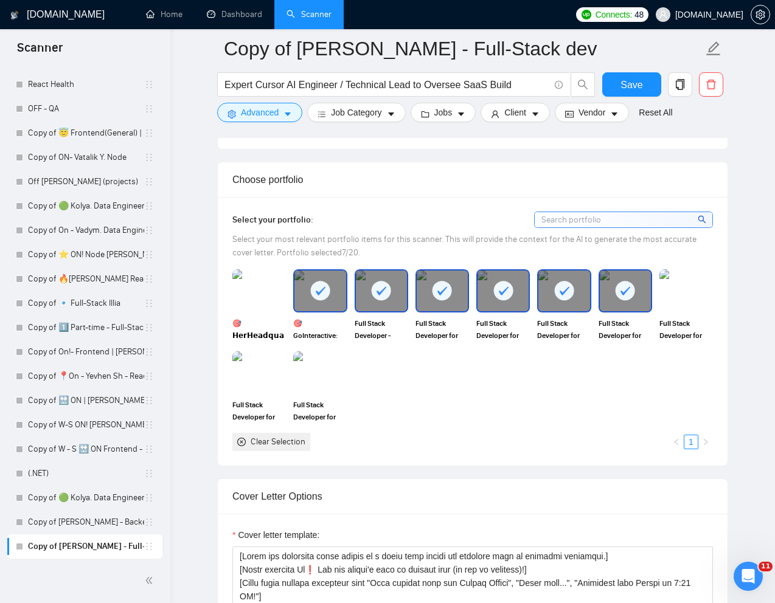
scroll to position [1033, 0]
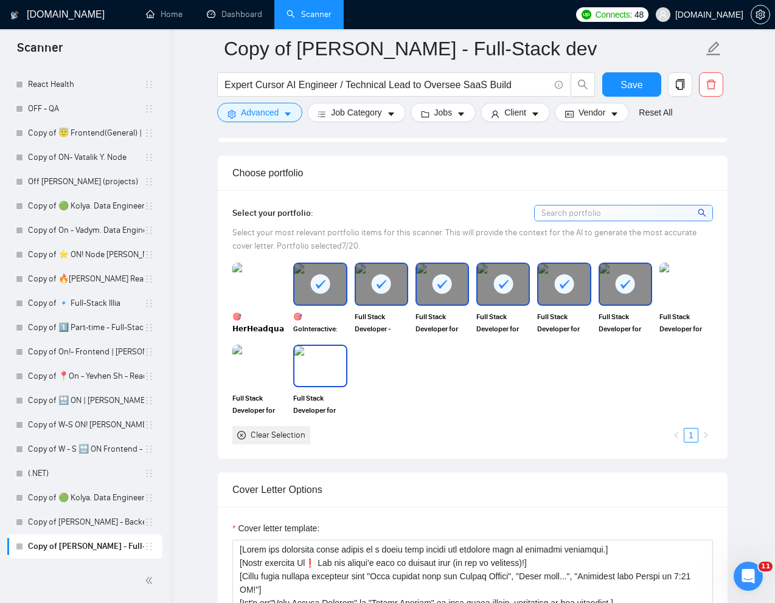
click at [312, 369] on img at bounding box center [319, 366] width 51 height 40
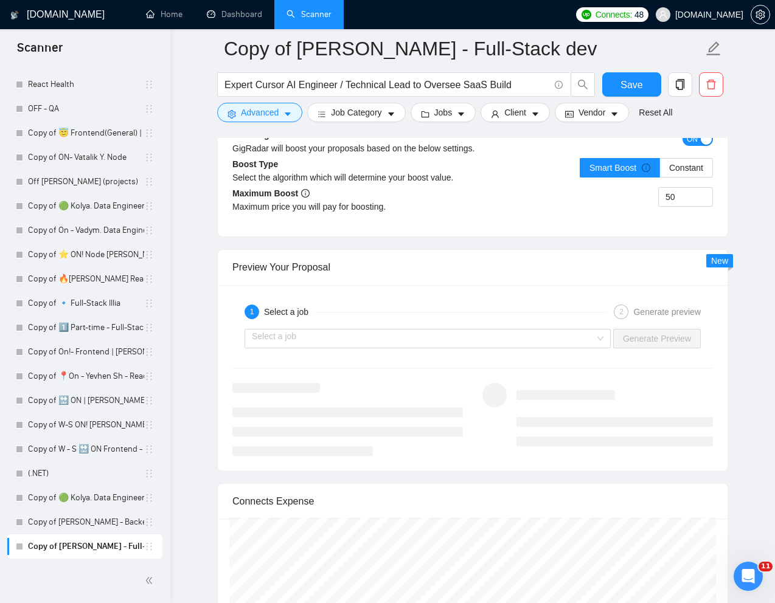
scroll to position [2299, 0]
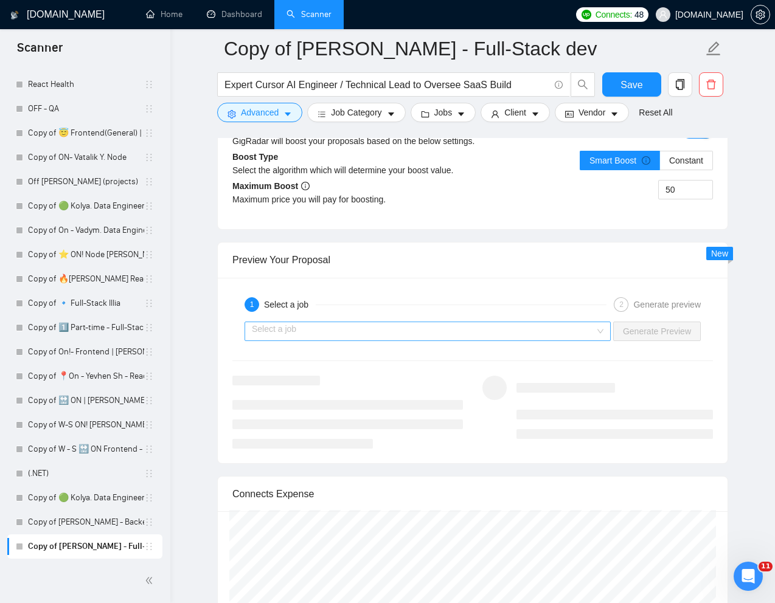
click at [544, 335] on input "search" at bounding box center [423, 331] width 343 height 18
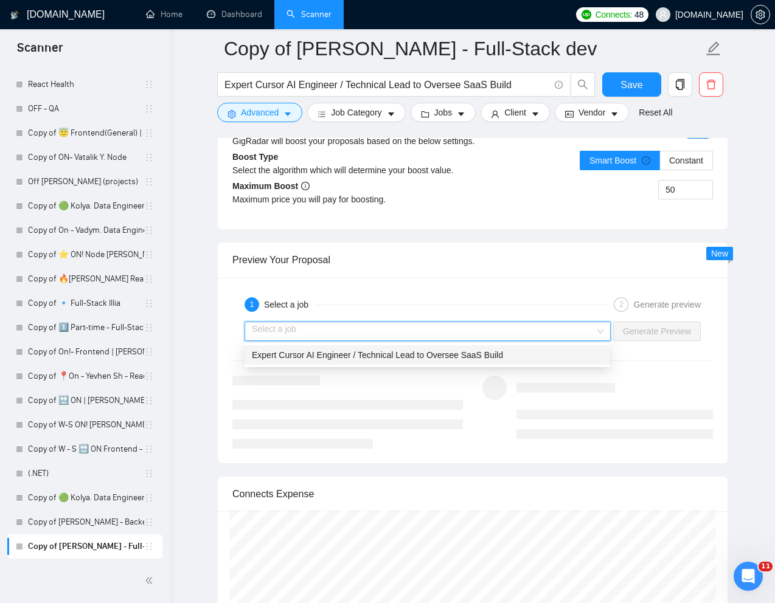
click at [431, 345] on div "Expert Cursor AI Engineer / Technical Lead to Oversee SaaS Build" at bounding box center [426, 354] width 365 height 19
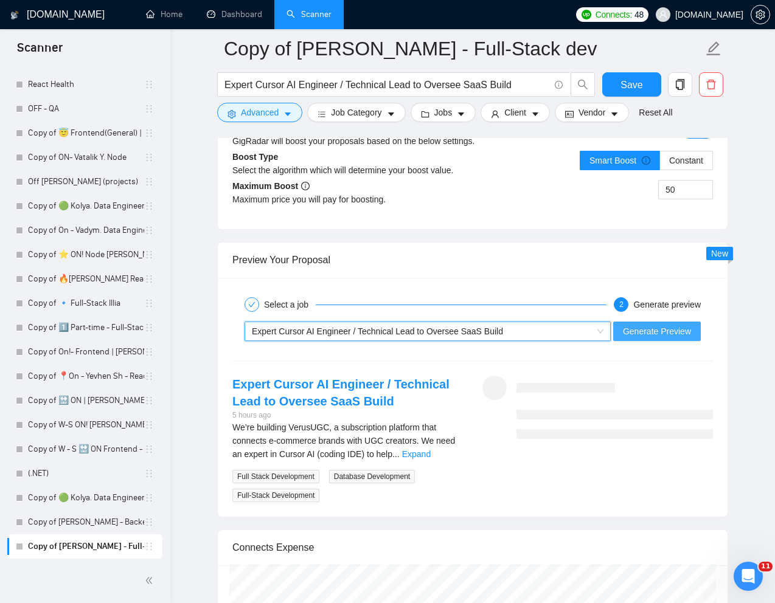
click at [632, 332] on span "Generate Preview" at bounding box center [657, 331] width 68 height 13
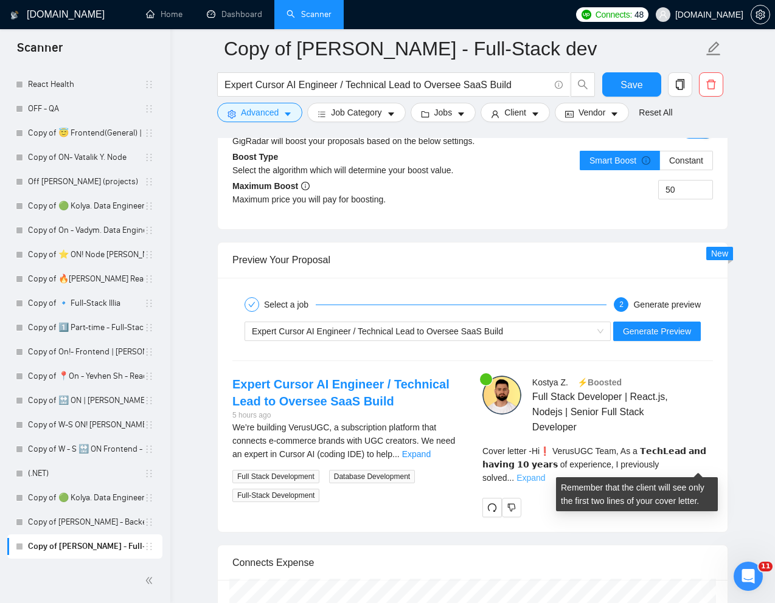
click at [545, 473] on link "Expand" at bounding box center [530, 478] width 29 height 10
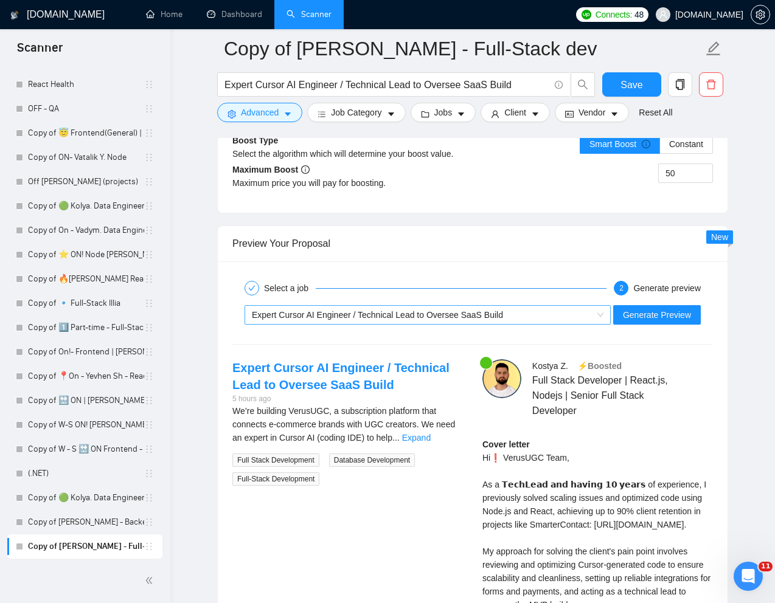
scroll to position [2317, 0]
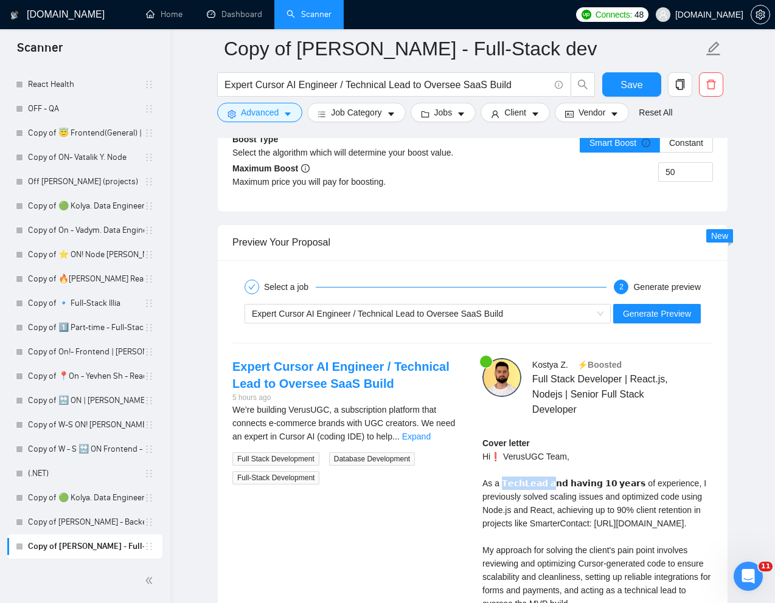
drag, startPoint x: 503, startPoint y: 487, endPoint x: 544, endPoint y: 487, distance: 40.7
click at [544, 487] on div "Cover letter Hi❗ VerusUGC Team, As a 𝗧𝗲𝗰𝗵𝗟𝗲𝗮𝗱 𝗮𝗻𝗱 𝗵𝗮𝘃𝗶𝗻𝗴 𝟭𝟬 𝘆𝗲𝗮𝗿𝘀 of experience…" at bounding box center [597, 591] width 230 height 308
click at [542, 487] on div "Cover letter Hi❗ VerusUGC Team, As a 𝗧𝗲𝗰𝗵𝗟𝗲𝗮𝗱 𝗮𝗻𝗱 𝗵𝗮𝘃𝗶𝗻𝗴 𝟭𝟬 𝘆𝗲𝗮𝗿𝘀 of experience…" at bounding box center [597, 591] width 230 height 308
click at [523, 485] on div "Cover letter Hi❗ VerusUGC Team, As a 𝗧𝗲𝗰𝗵𝗟𝗲𝗮𝗱 𝗮𝗻𝗱 𝗵𝗮𝘃𝗶𝗻𝗴 𝟭𝟬 𝘆𝗲𝗮𝗿𝘀 of experience…" at bounding box center [597, 591] width 230 height 308
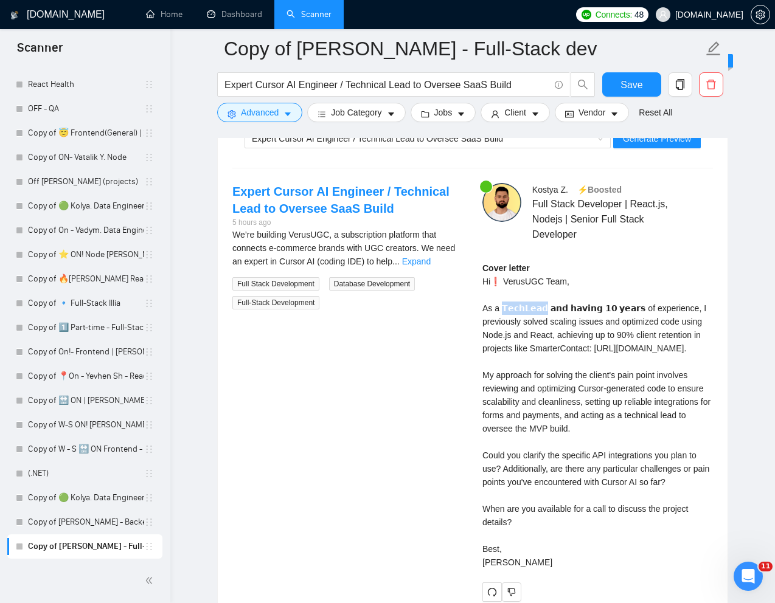
scroll to position [2493, 0]
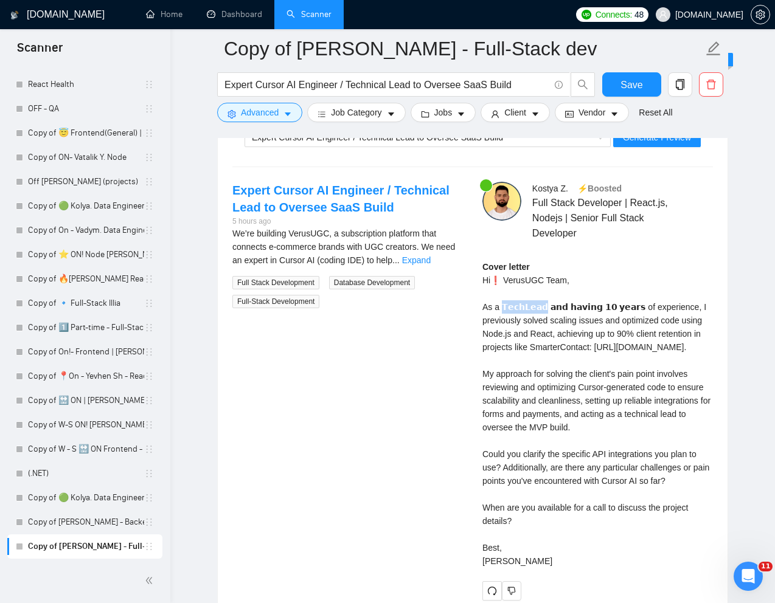
drag, startPoint x: 482, startPoint y: 482, endPoint x: 523, endPoint y: 546, distance: 76.1
click at [523, 546] on div "Cover letter Hi❗ VerusUGC Team, As a 𝗧𝗲𝗰𝗵𝗟𝗲𝗮𝗱 𝗮𝗻𝗱 𝗵𝗮𝘃𝗶𝗻𝗴 𝟭𝟬 𝘆𝗲𝗮𝗿𝘀 of experience…" at bounding box center [597, 414] width 230 height 308
copy div "ecific API integrations you plan to use? Additionally, are there any particular…"
click at [490, 483] on div "Cover letter Hi❗ VerusUGC Team, As a 𝗧𝗲𝗰𝗵𝗟𝗲𝗮𝗱 𝗮𝗻𝗱 𝗵𝗮𝘃𝗶𝗻𝗴 𝟭𝟬 𝘆𝗲𝗮𝗿𝘀 of experience…" at bounding box center [597, 414] width 230 height 308
drag, startPoint x: 483, startPoint y: 481, endPoint x: 531, endPoint y: 586, distance: 115.1
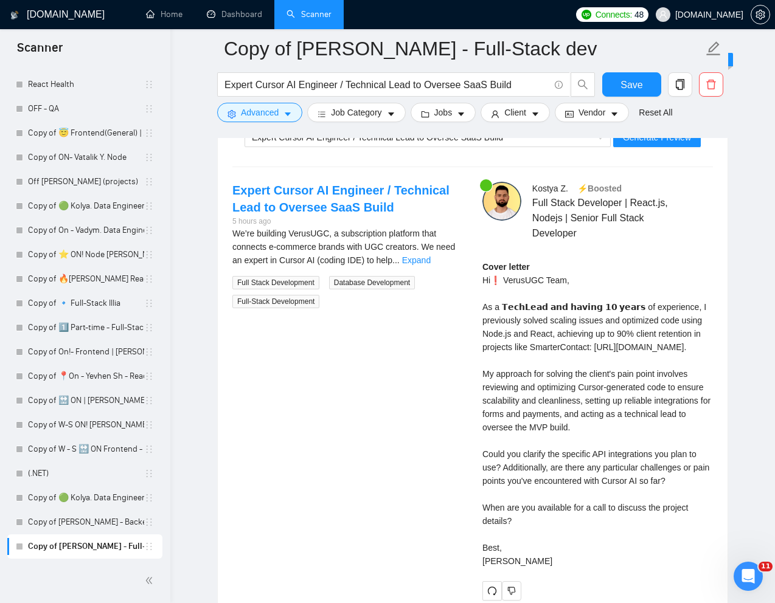
click at [531, 568] on div "Cover letter Hi❗ VerusUGC Team, As a 𝗧𝗲𝗰𝗵𝗟𝗲𝗮𝗱 𝗮𝗻𝗱 𝗵𝗮𝘃𝗶𝗻𝗴 𝟭𝟬 𝘆𝗲𝗮𝗿𝘀 of experience…" at bounding box center [597, 414] width 230 height 308
copy div "ecific API integrations you plan to use? Additionally, are there any particular…"
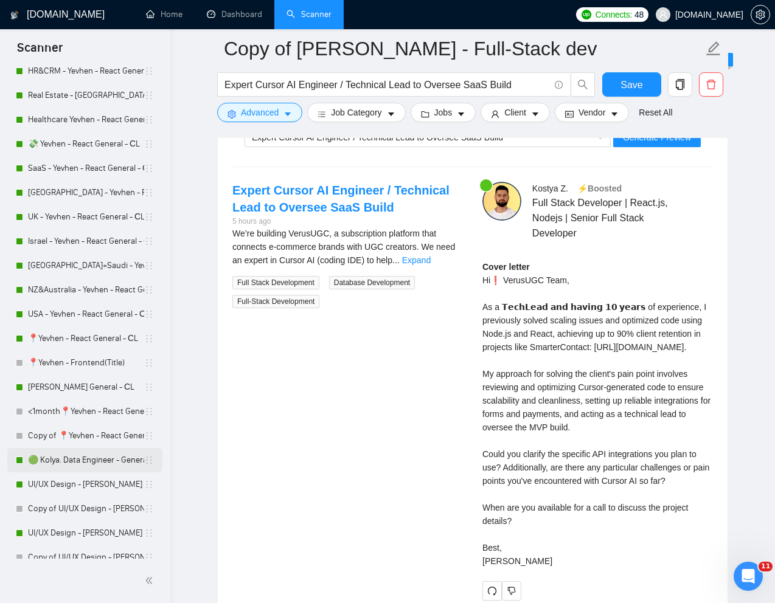
scroll to position [283, 0]
click at [53, 511] on link "Copy of UI/UX Design - [PERSON_NAME]" at bounding box center [86, 508] width 116 height 24
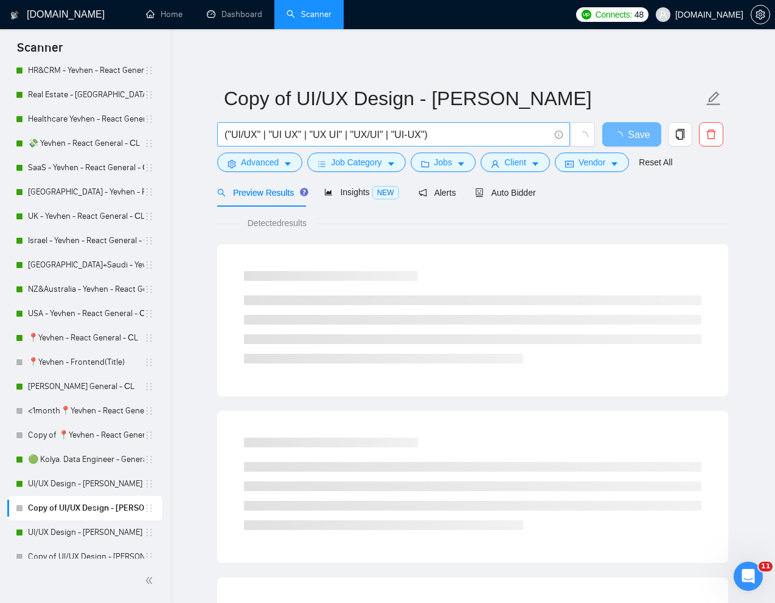
click at [420, 130] on input "("UI/UX" | "UI UX" | "UX UI" | "UX/UI" | "UI-UX")" at bounding box center [386, 134] width 325 height 15
paste input "Consumer UI/UX product designer"
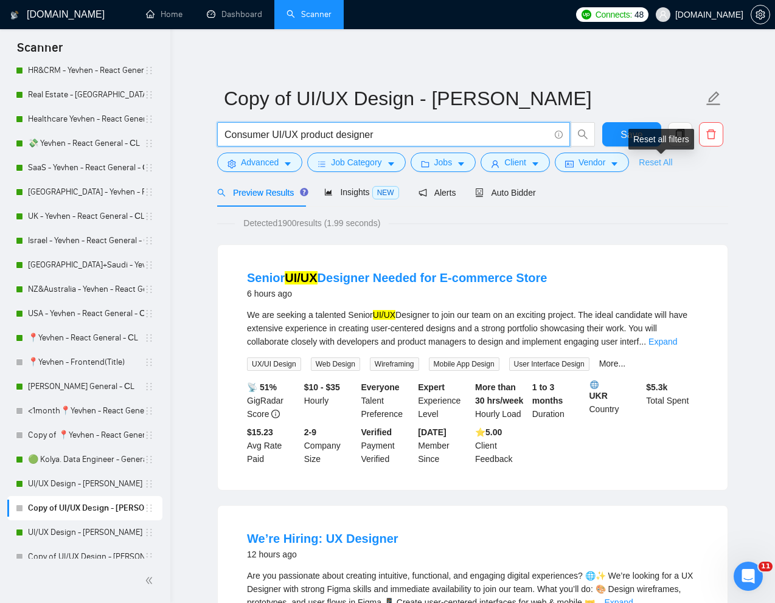
type input "Consumer UI/UX product designer"
click at [657, 158] on link "Reset All" at bounding box center [655, 162] width 33 height 13
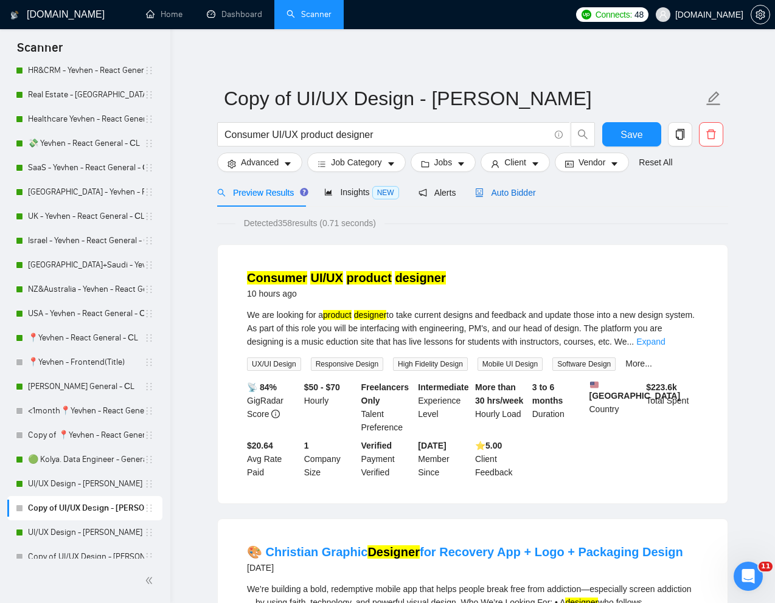
click at [527, 195] on span "Auto Bidder" at bounding box center [505, 193] width 60 height 10
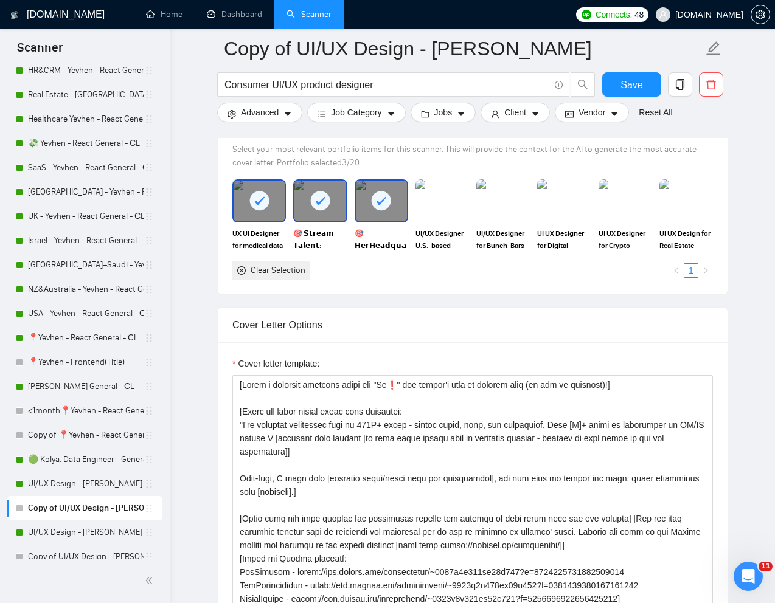
scroll to position [1176, 0]
click at [566, 216] on img at bounding box center [563, 200] width 51 height 40
click at [629, 216] on img at bounding box center [625, 200] width 51 height 40
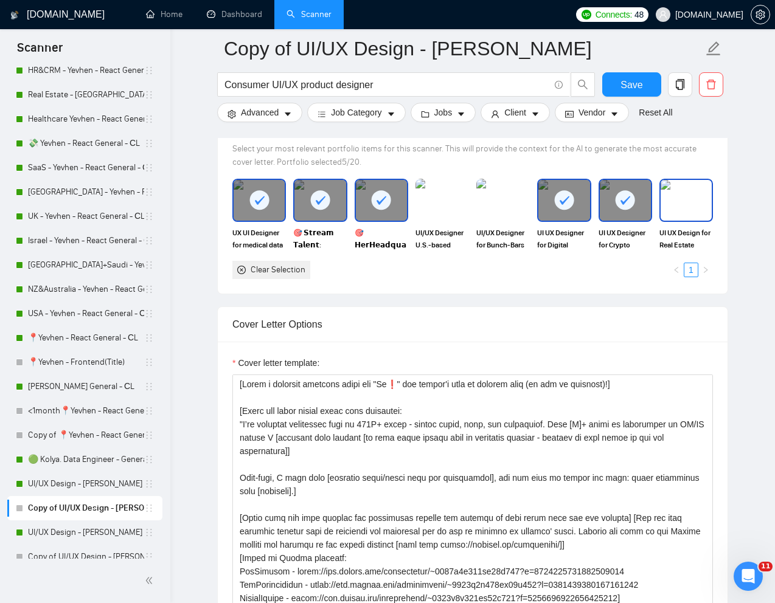
click at [674, 216] on img at bounding box center [685, 200] width 51 height 40
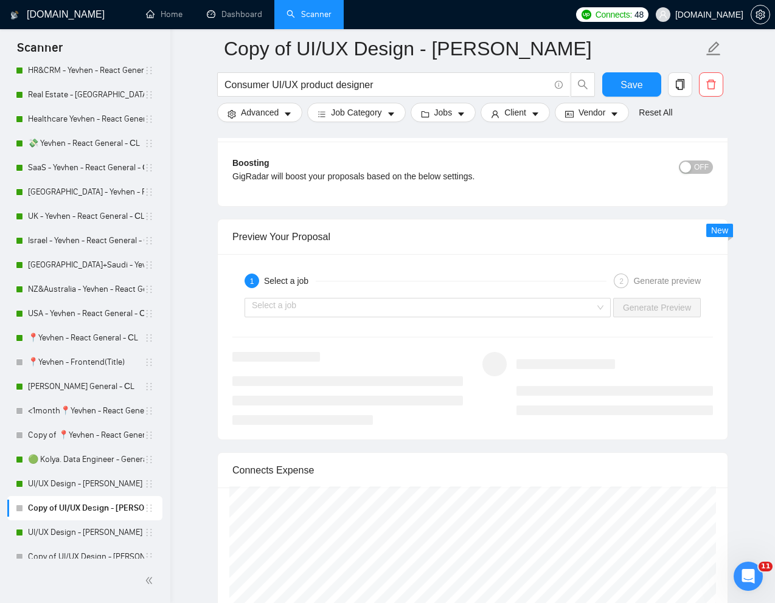
scroll to position [2231, 0]
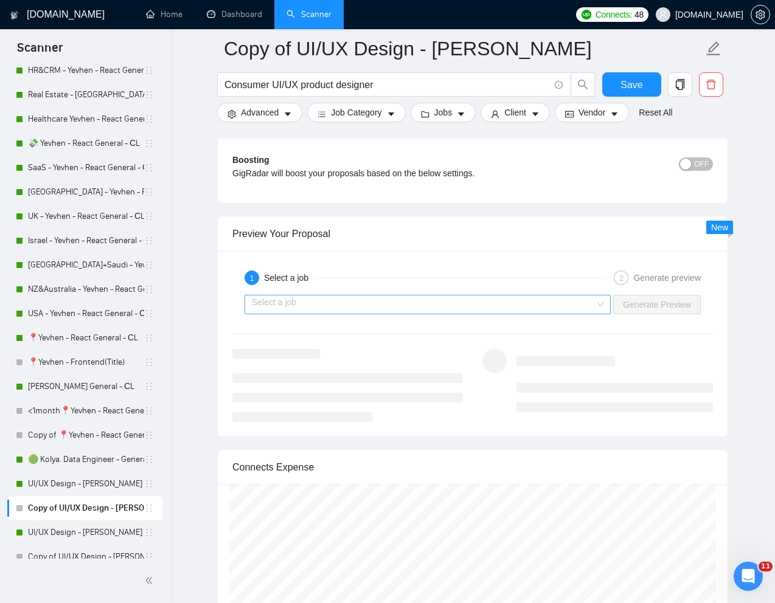
click at [519, 302] on input "search" at bounding box center [423, 305] width 343 height 18
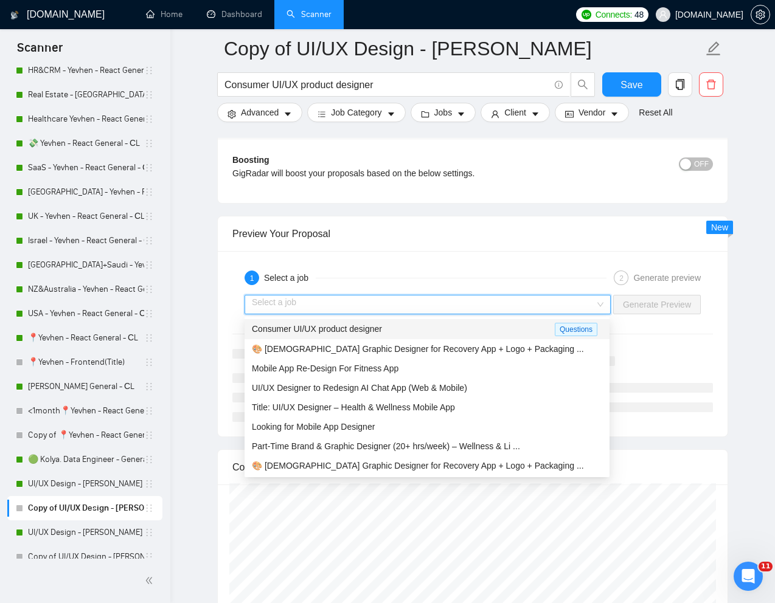
click at [394, 328] on div "Consumer UI/UX product designer" at bounding box center [403, 329] width 303 height 14
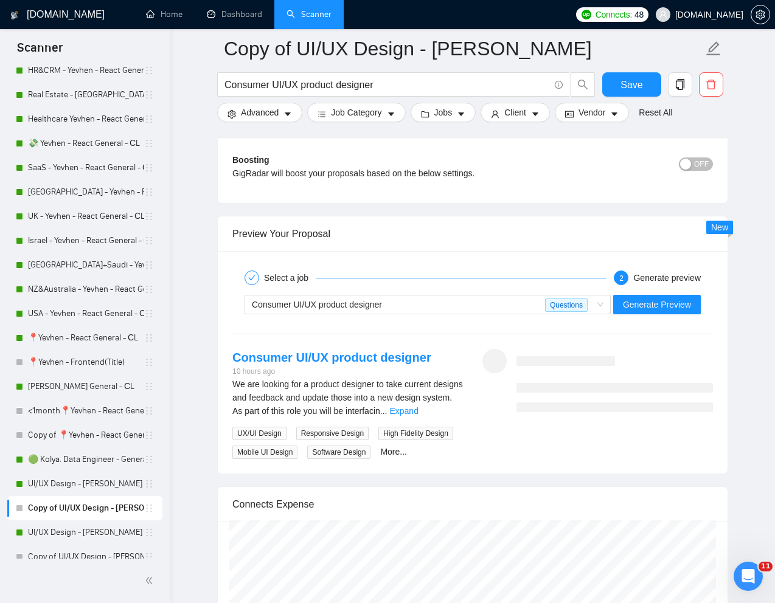
click at [669, 294] on div "Consumer UI/UX product designer Questions Generate Preview" at bounding box center [472, 304] width 483 height 29
click at [507, 448] on div "Consumer UI/UX product designer 10 hours ago We are looking for a product desig…" at bounding box center [473, 404] width 500 height 110
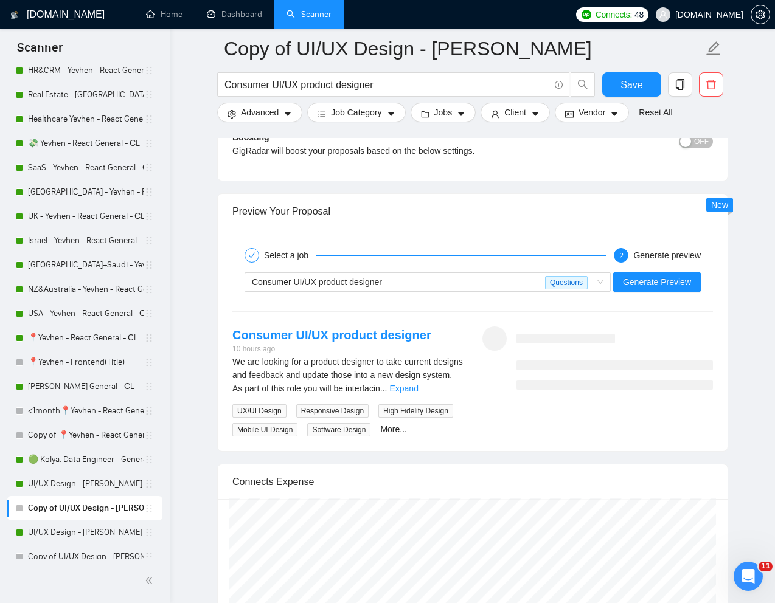
scroll to position [2254, 0]
click at [589, 280] on div "Questions" at bounding box center [568, 281] width 47 height 18
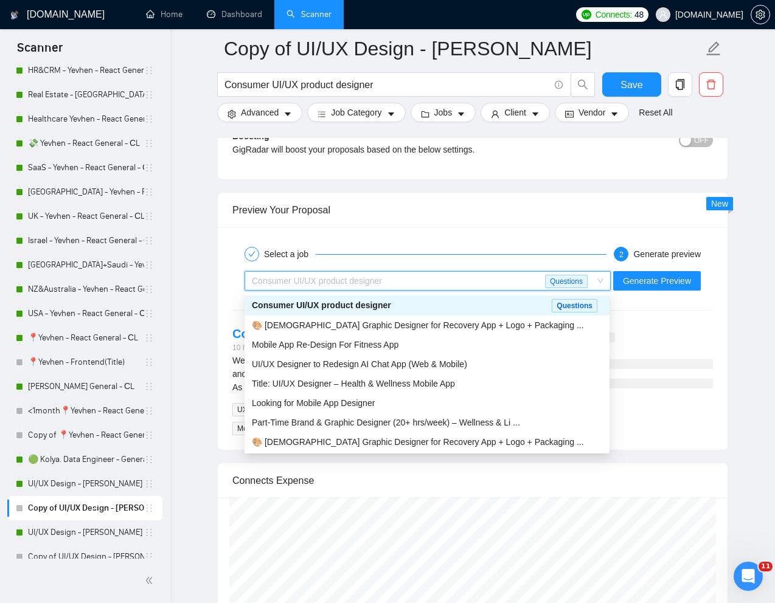
click at [443, 310] on div "Consumer UI/UX product designer" at bounding box center [402, 306] width 300 height 14
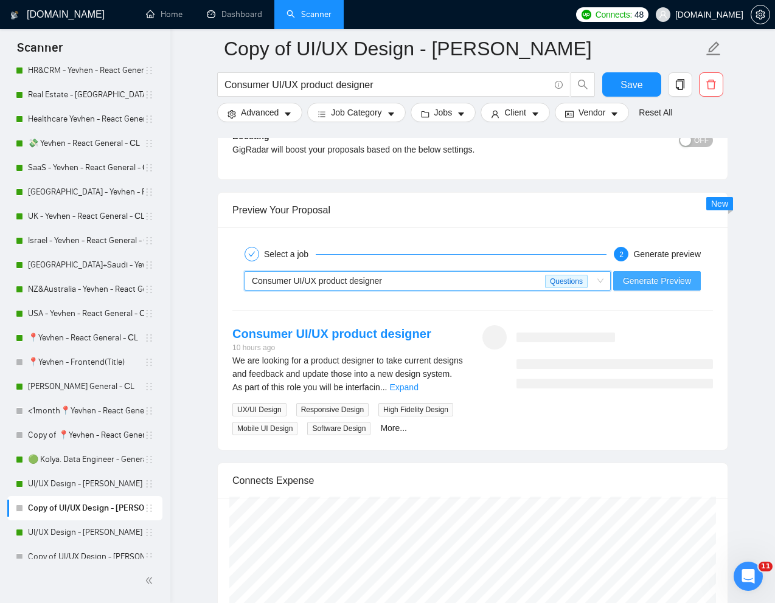
click at [668, 286] on span "Generate Preview" at bounding box center [657, 280] width 68 height 13
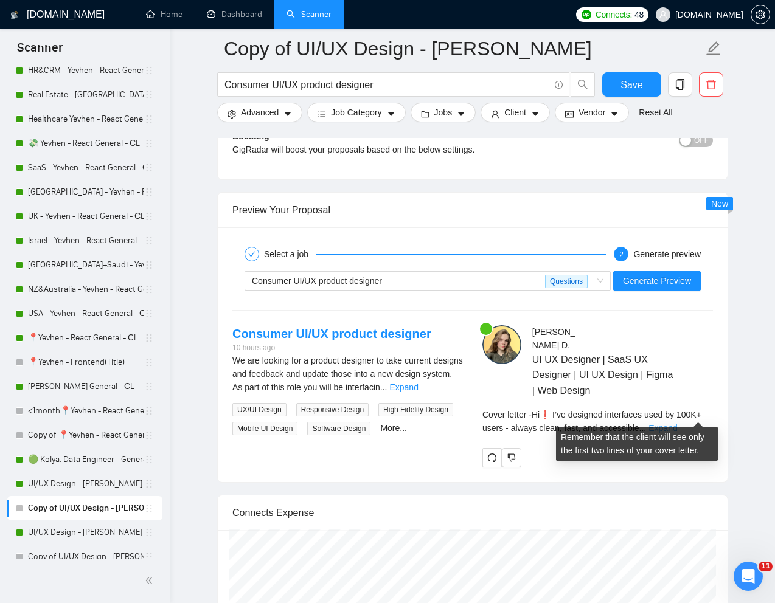
click at [677, 423] on link "Expand" at bounding box center [662, 428] width 29 height 10
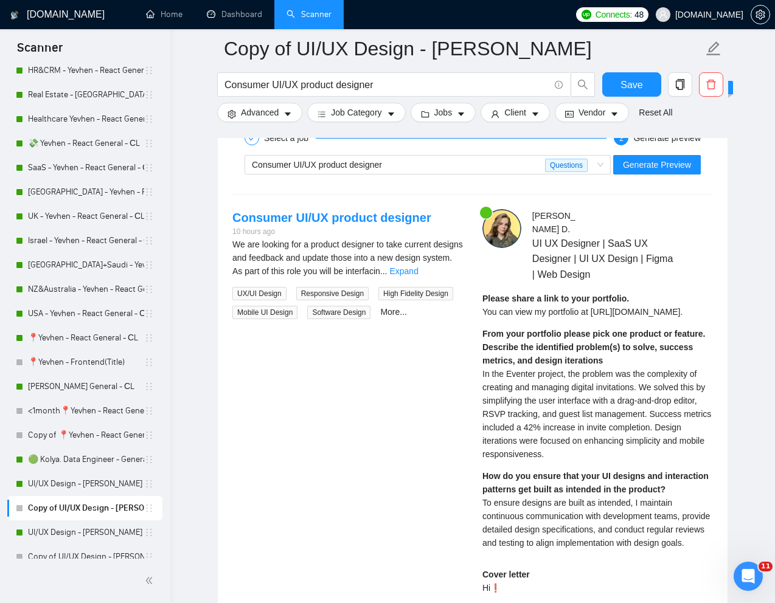
scroll to position [2378, 0]
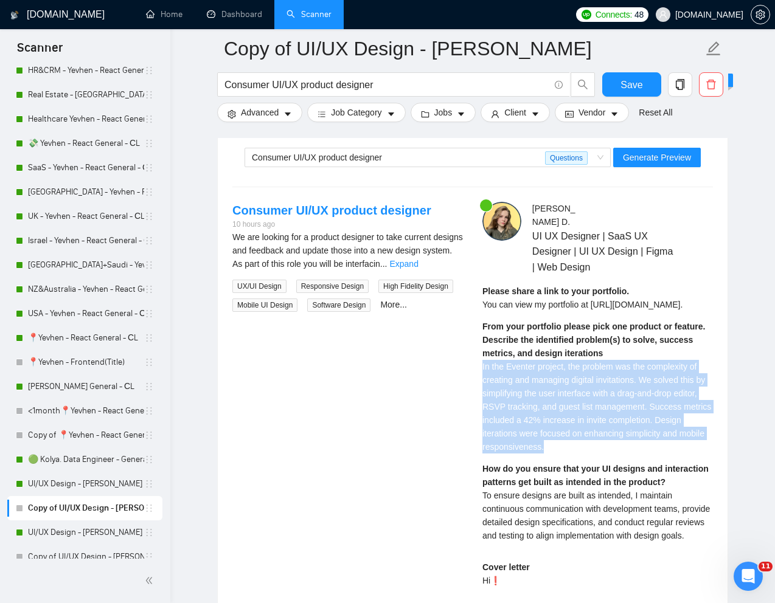
drag, startPoint x: 482, startPoint y: 355, endPoint x: 660, endPoint y: 431, distance: 194.0
click at [660, 431] on div "From your portfolio please pick one product or feature. Describe the identified…" at bounding box center [597, 387] width 230 height 134
copy span "In the Eventer project, the problem was the complexity of creating and managing…"
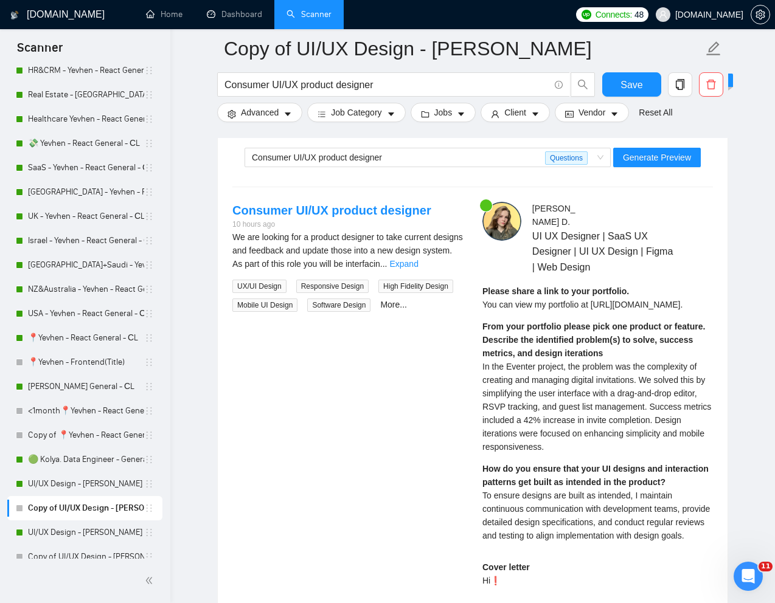
click at [524, 491] on span "To ensure designs are built as intended, I maintain continuous communication wi…" at bounding box center [595, 516] width 227 height 50
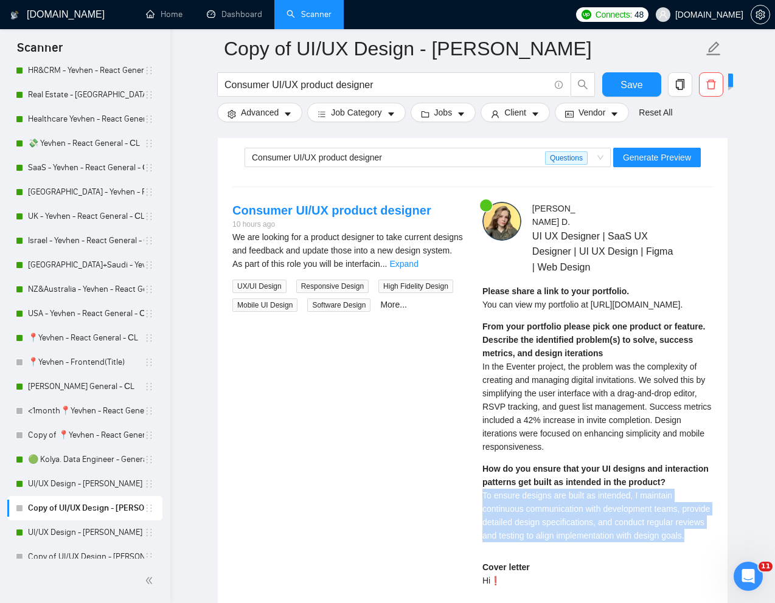
drag, startPoint x: 473, startPoint y: 482, endPoint x: 567, endPoint y: 543, distance: 113.0
click at [567, 543] on div "Mariana D . UI UX Designer | SaaS UX Designer | UI UX Design | Figma | Web Desi…" at bounding box center [598, 551] width 250 height 699
copy span "To ensure designs are built as intended, I maintain continuous communication wi…"
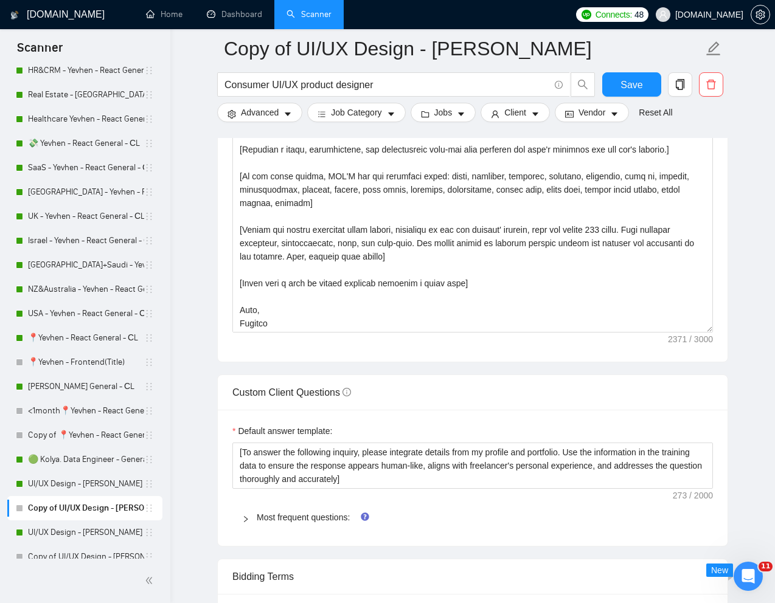
scroll to position [238, 0]
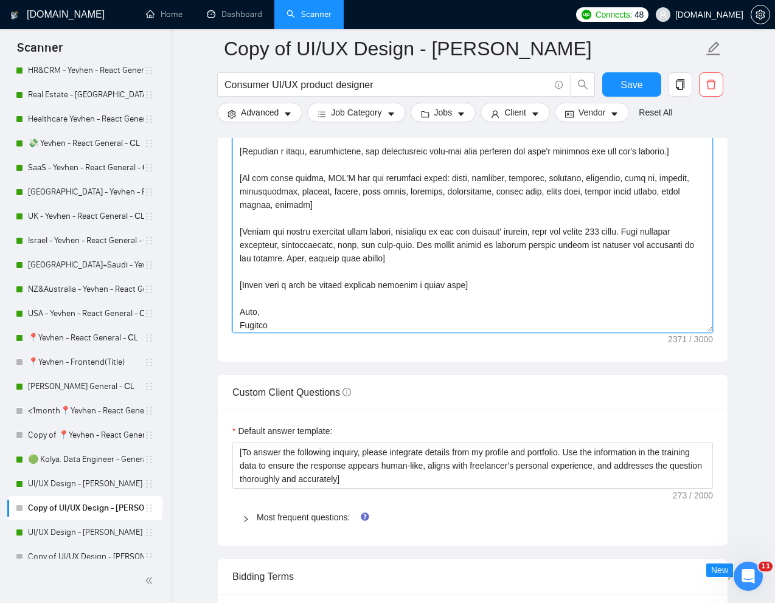
click at [451, 277] on textarea "Cover letter template:" at bounding box center [472, 196] width 480 height 274
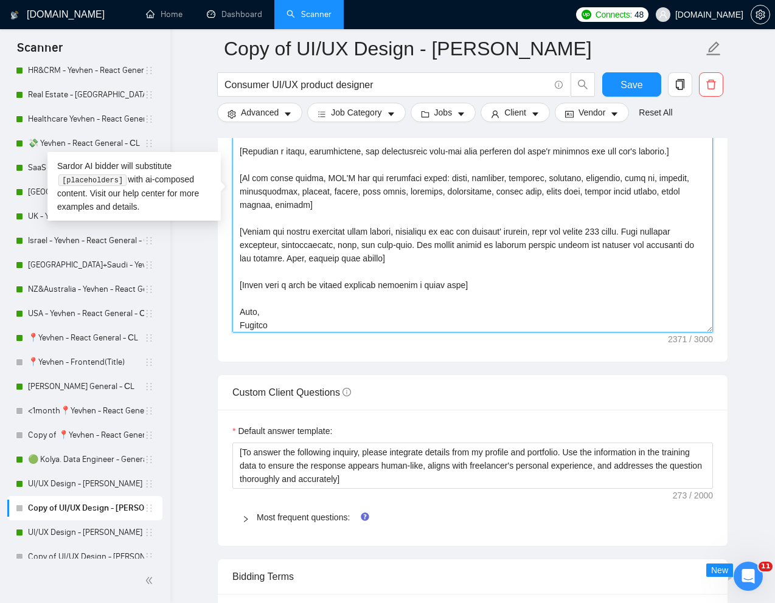
paste textarea "[X]K+ users - always clean, fast, and accessible. With [X]+ years of experience…"
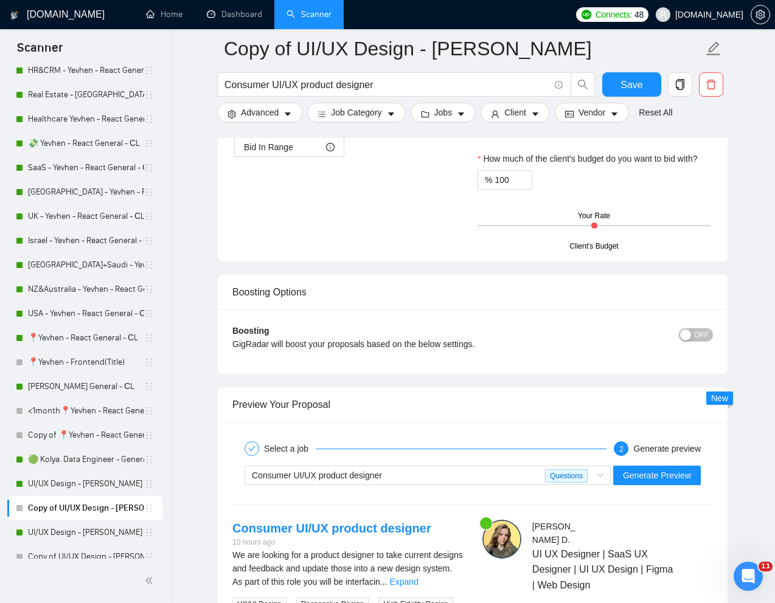
scroll to position [2088, 0]
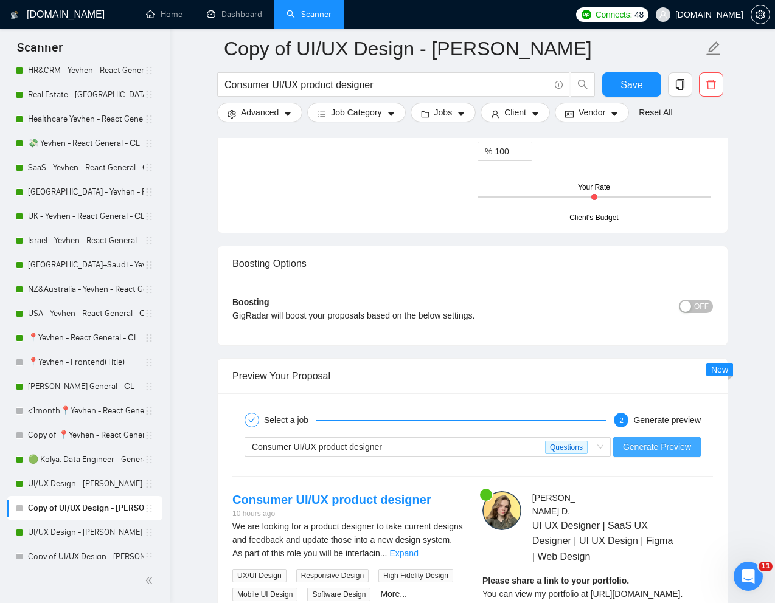
type textarea "[Write a personal greeting using the "Hi❗" and client's name or company name (i…"
click at [641, 441] on span "Generate Preview" at bounding box center [657, 446] width 68 height 13
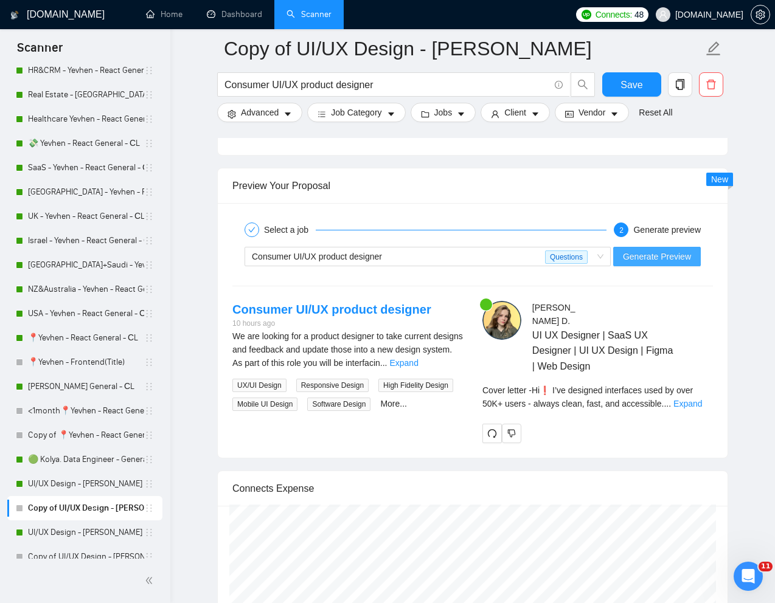
scroll to position [2318, 0]
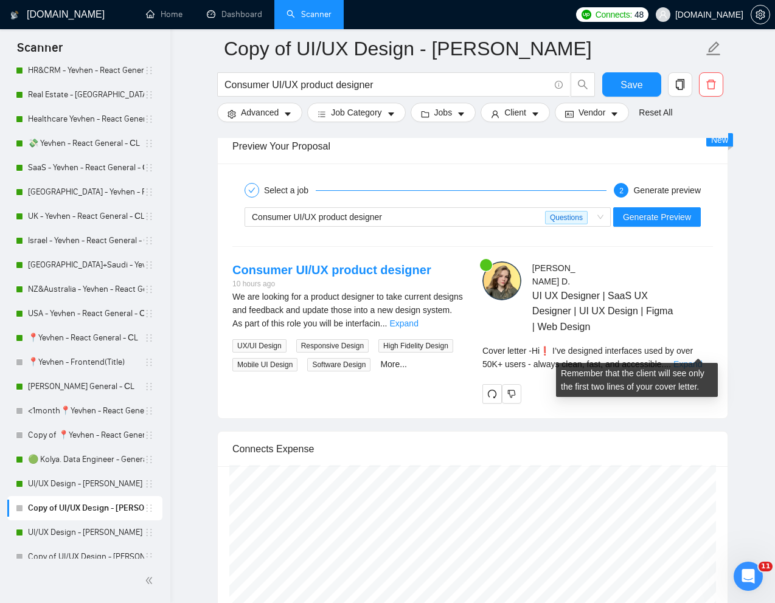
click at [692, 359] on link "Expand" at bounding box center [687, 364] width 29 height 10
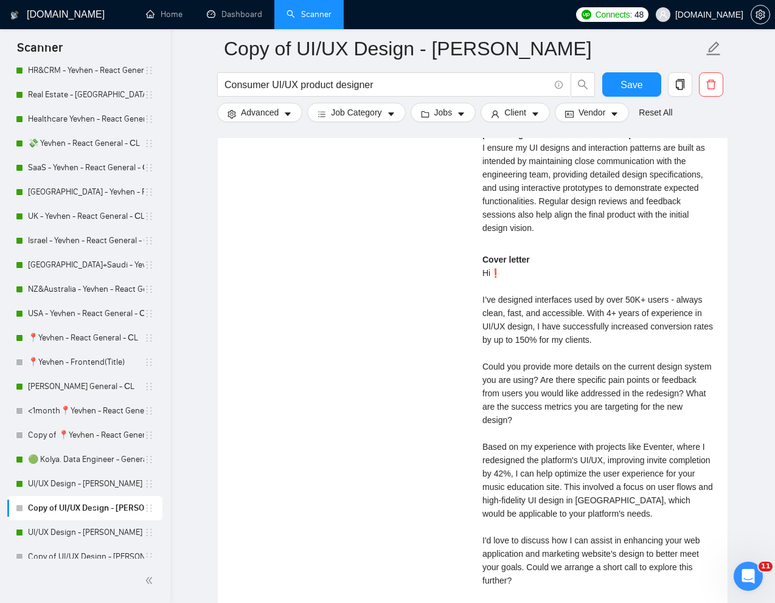
scroll to position [2735, 0]
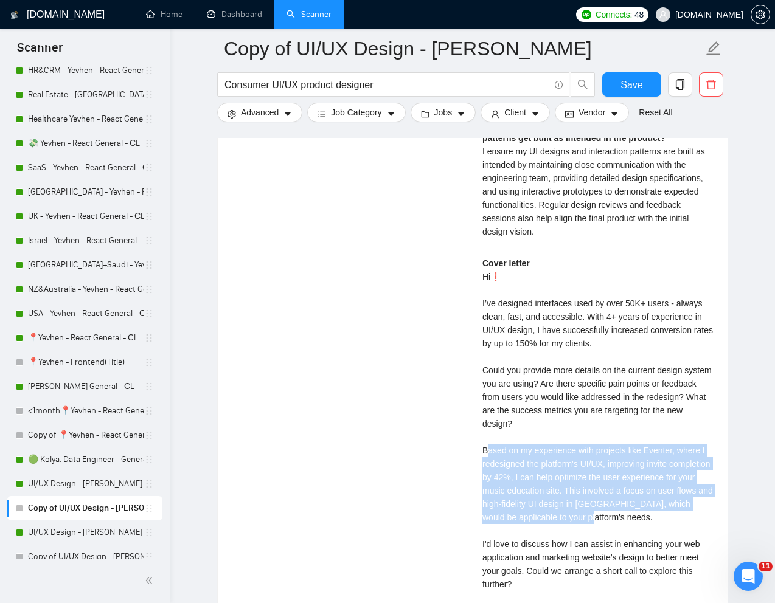
drag, startPoint x: 487, startPoint y: 452, endPoint x: 673, endPoint y: 522, distance: 198.2
click at [673, 522] on div "Cover letter Hi❗ I’ve designed interfaces used by over 50K+ users - always clea…" at bounding box center [597, 437] width 230 height 361
drag, startPoint x: 691, startPoint y: 522, endPoint x: 469, endPoint y: 451, distance: 233.3
click at [469, 451] on div "Consumer UI/UX product designer 10 hours ago We are looking for a product desig…" at bounding box center [473, 247] width 500 height 806
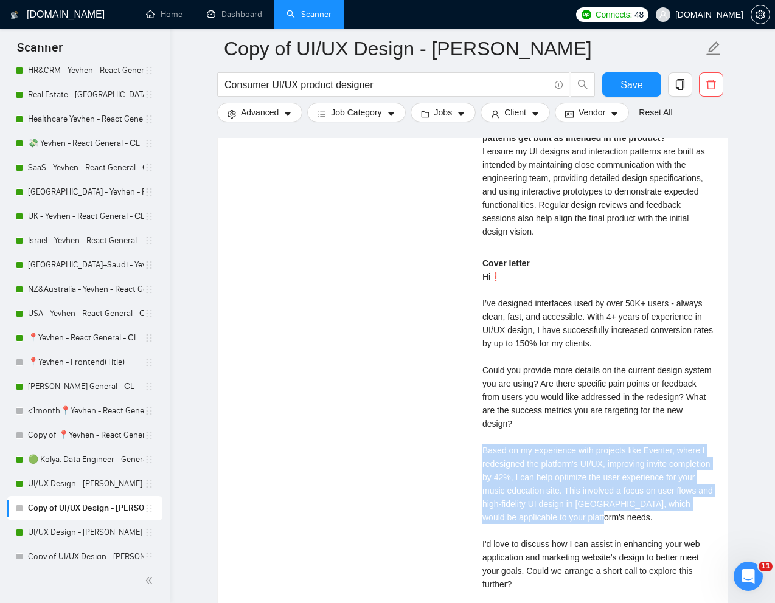
copy div "Based on my experience with projects like Eventer, where I redesigned the platf…"
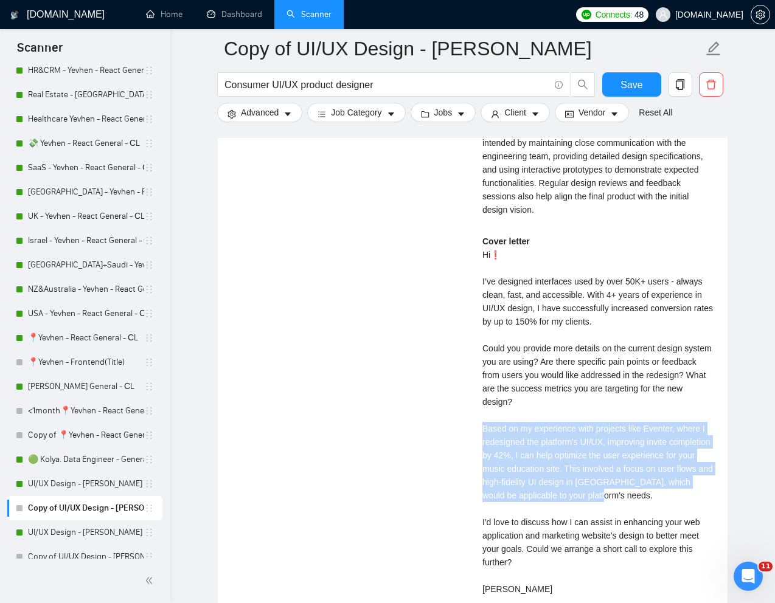
scroll to position [2759, 0]
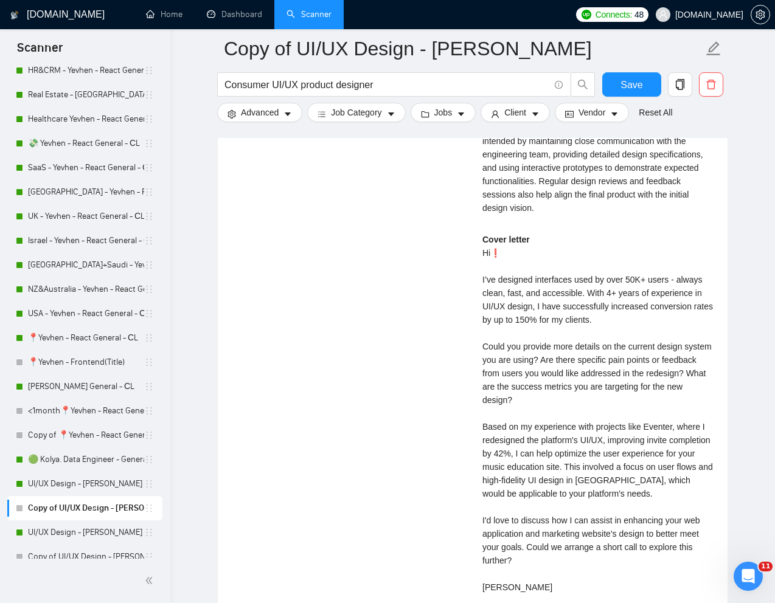
click at [585, 398] on div "Cover letter Hi❗ I’ve designed interfaces used by over 50K+ users - always clea…" at bounding box center [597, 413] width 230 height 361
drag, startPoint x: 527, startPoint y: 551, endPoint x: 535, endPoint y: 561, distance: 12.7
click at [535, 561] on div "Cover letter Hi❗ I’ve designed interfaces used by over 50K+ users - always clea…" at bounding box center [597, 413] width 230 height 361
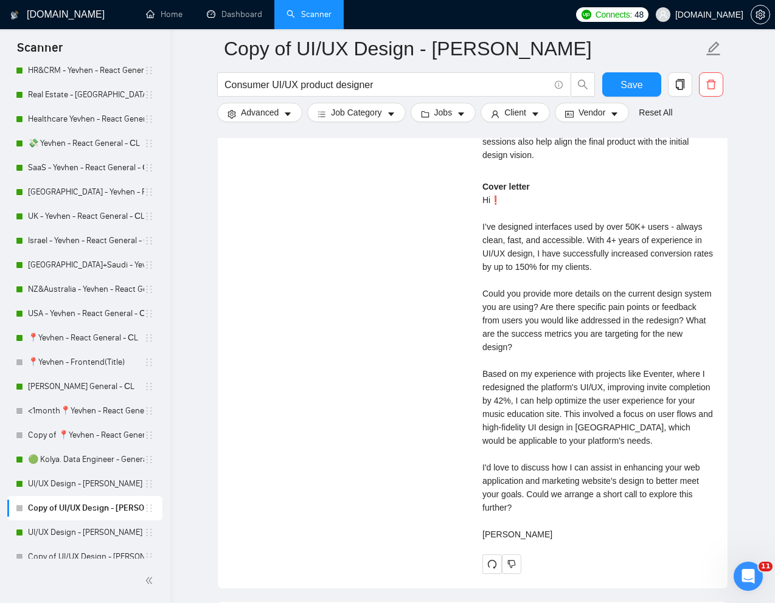
scroll to position [2815, 0]
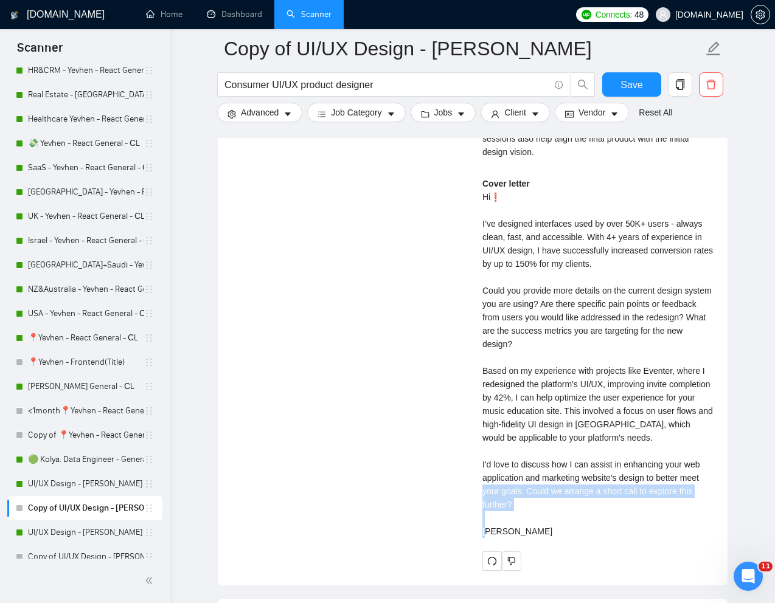
drag, startPoint x: 528, startPoint y: 491, endPoint x: 542, endPoint y: 539, distance: 50.0
click at [542, 538] on div "Cover letter Hi❗ I’ve designed interfaces used by over 50K+ users - always clea…" at bounding box center [597, 357] width 230 height 361
copy div "Could we arrange a short call to explore this further? Best, Mariana"
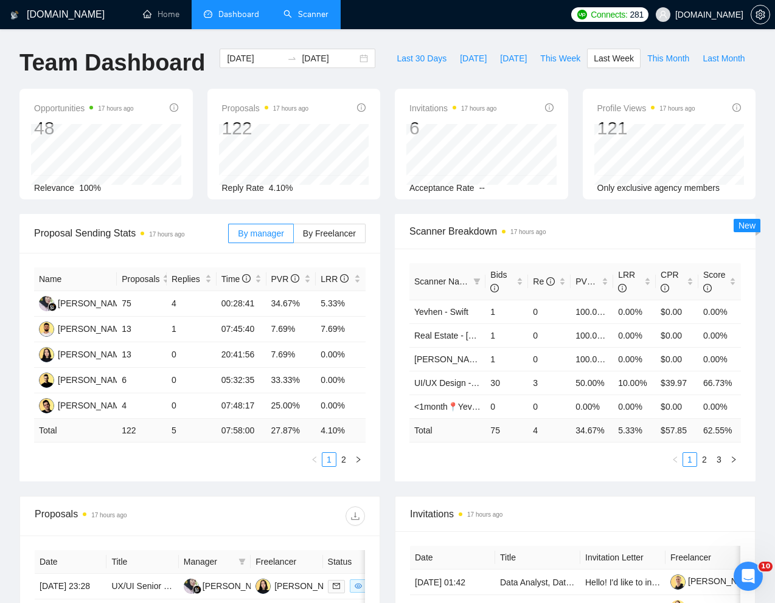
click at [314, 14] on link "Scanner" at bounding box center [305, 14] width 45 height 10
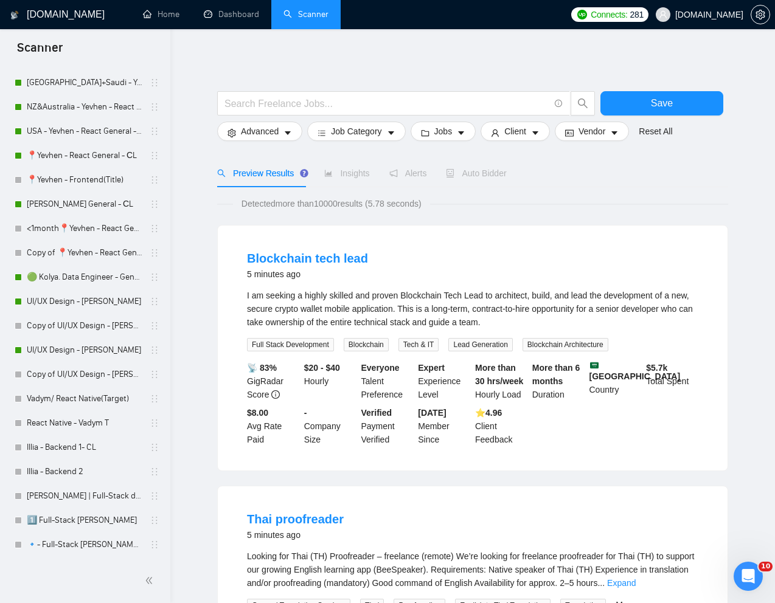
scroll to position [481, 0]
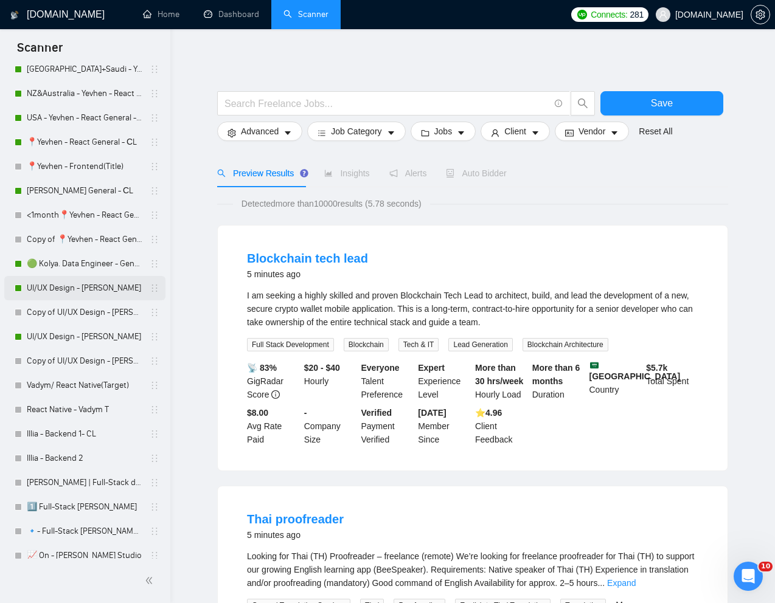
click at [43, 288] on link "UI/UX Design - [PERSON_NAME]" at bounding box center [85, 288] width 116 height 24
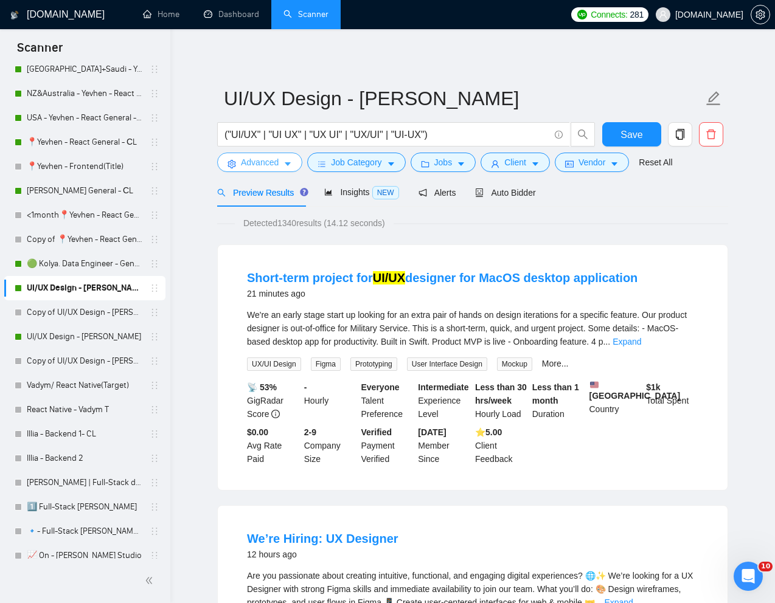
click at [262, 165] on span "Advanced" at bounding box center [260, 162] width 38 height 13
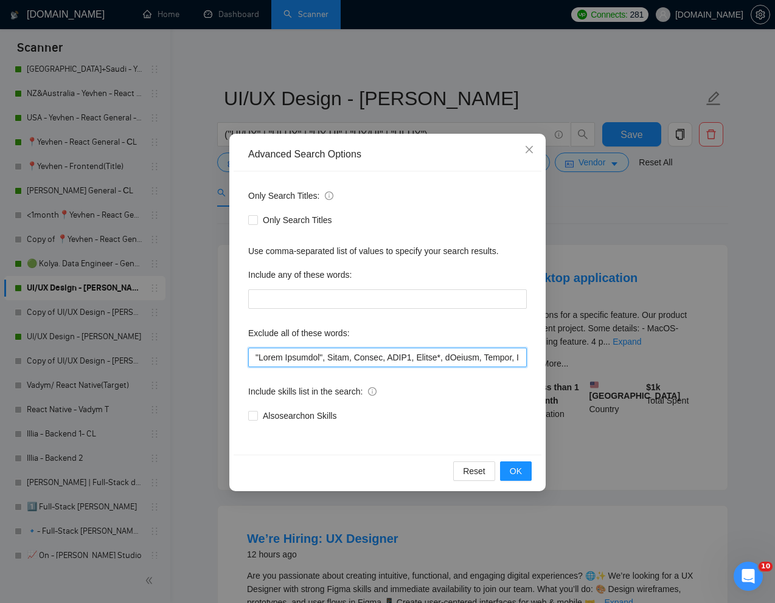
click at [255, 357] on input "text" at bounding box center [387, 357] width 279 height 19
paste input "Short-term project"
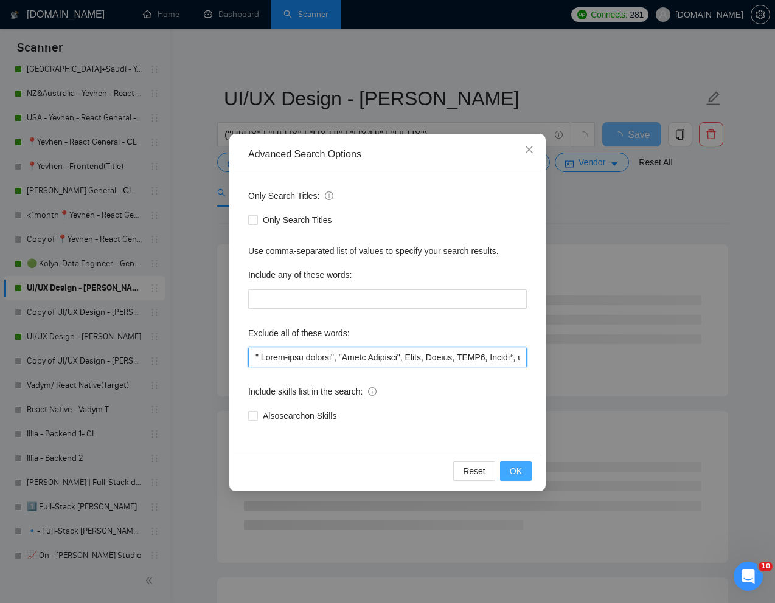
type input "" Short-term project", "Email Template", Email, Motion, HTML5, Animat*, iGaming…"
click at [511, 468] on span "OK" at bounding box center [516, 471] width 12 height 13
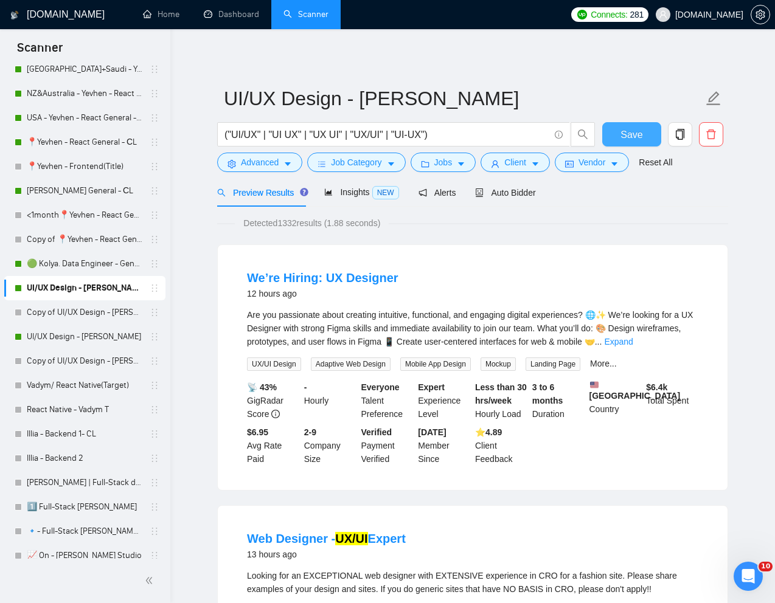
click at [634, 133] on span "Save" at bounding box center [631, 134] width 22 height 15
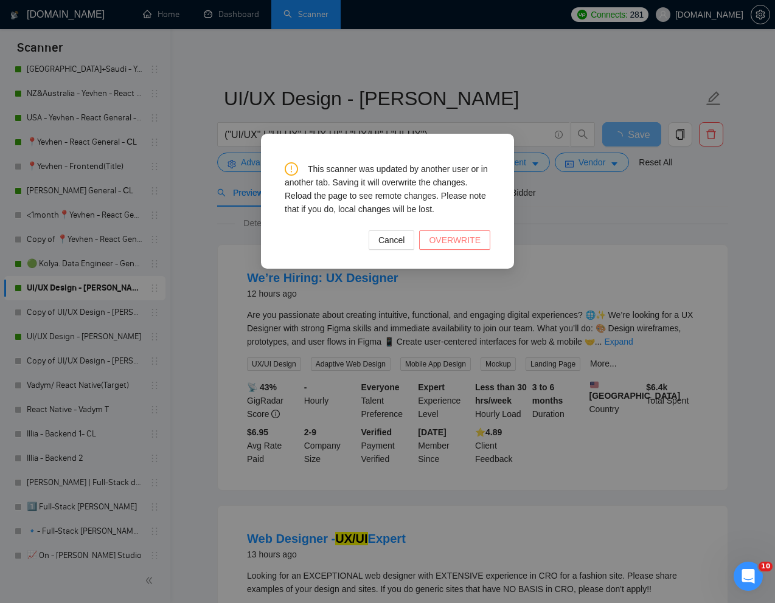
click at [457, 237] on span "OVERWRITE" at bounding box center [455, 240] width 52 height 13
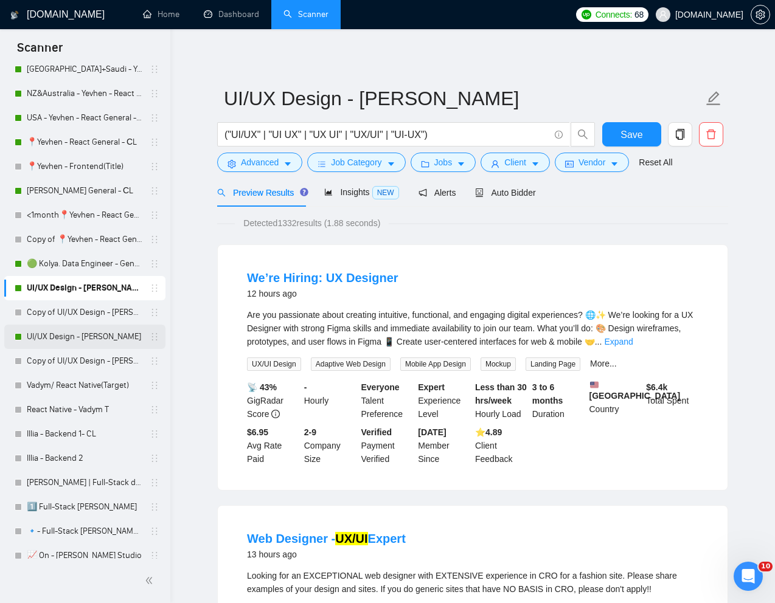
click at [47, 333] on link "UI/UX Design - [PERSON_NAME]" at bounding box center [85, 337] width 116 height 24
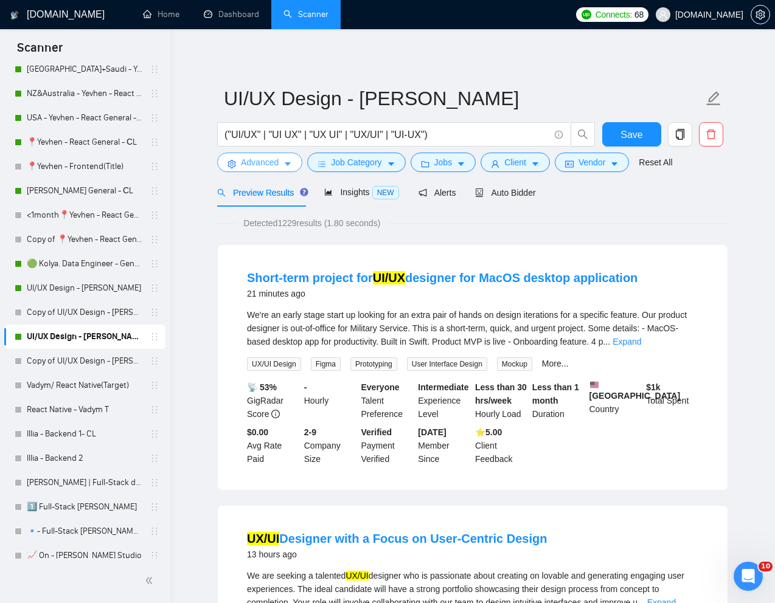
click at [248, 156] on span "Advanced" at bounding box center [260, 162] width 38 height 13
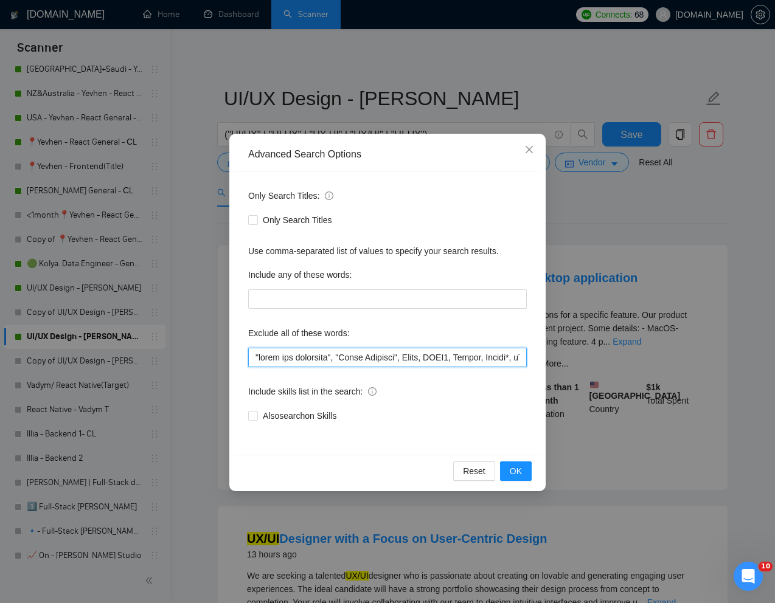
click at [257, 363] on input "text" at bounding box center [387, 357] width 279 height 19
paste input "Short-term project"
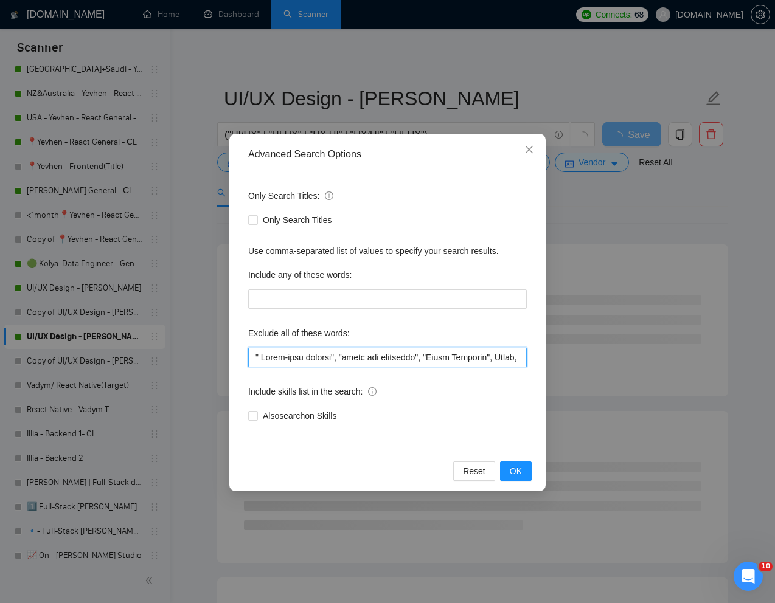
click at [263, 360] on input "text" at bounding box center [387, 357] width 279 height 19
type input ""Short-term project", "front end developer", "Email Template", Email, HTML5, Mo…"
click at [516, 467] on span "OK" at bounding box center [516, 471] width 12 height 13
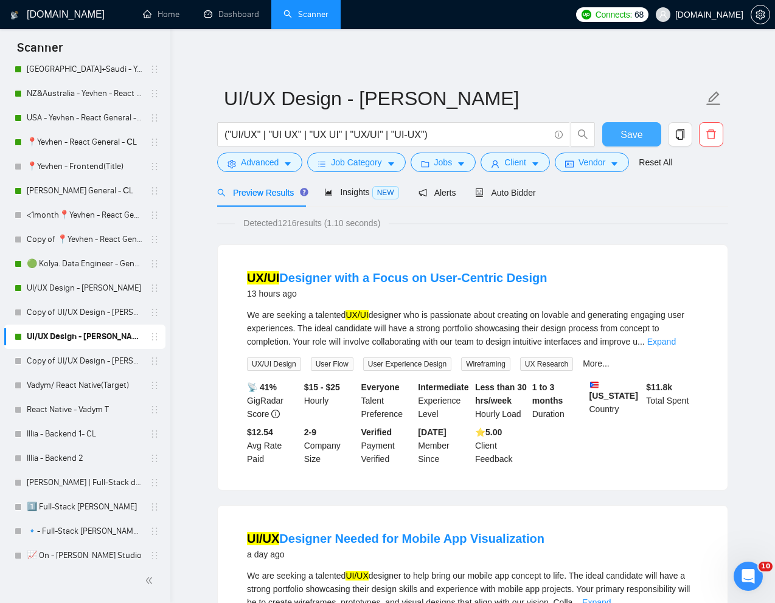
click at [623, 134] on span "Save" at bounding box center [631, 134] width 22 height 15
click at [349, 195] on span "Insights NEW" at bounding box center [361, 192] width 74 height 10
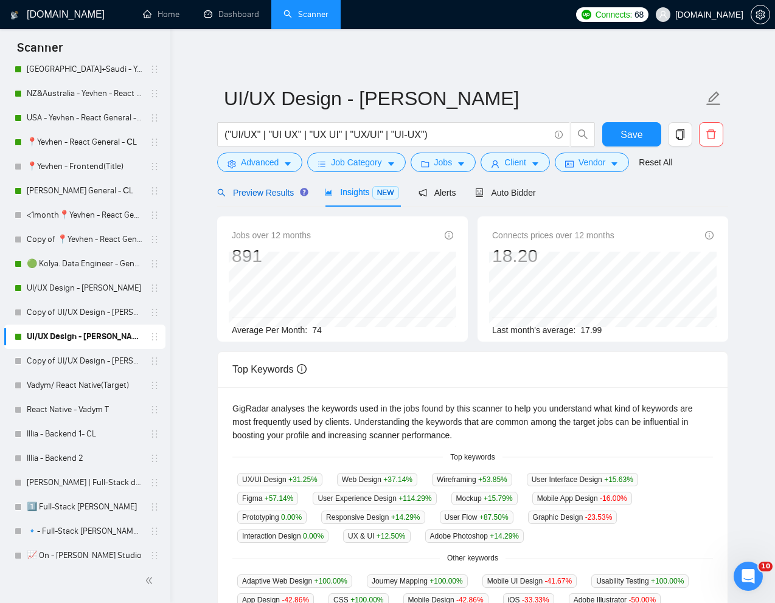
click at [262, 194] on span "Preview Results" at bounding box center [261, 193] width 88 height 10
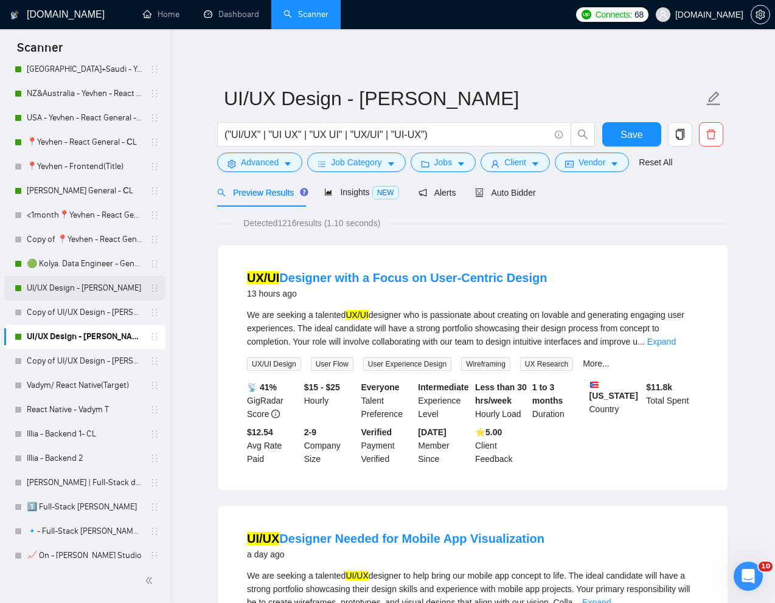
click at [66, 291] on link "UI/UX Design - [PERSON_NAME]" at bounding box center [85, 288] width 116 height 24
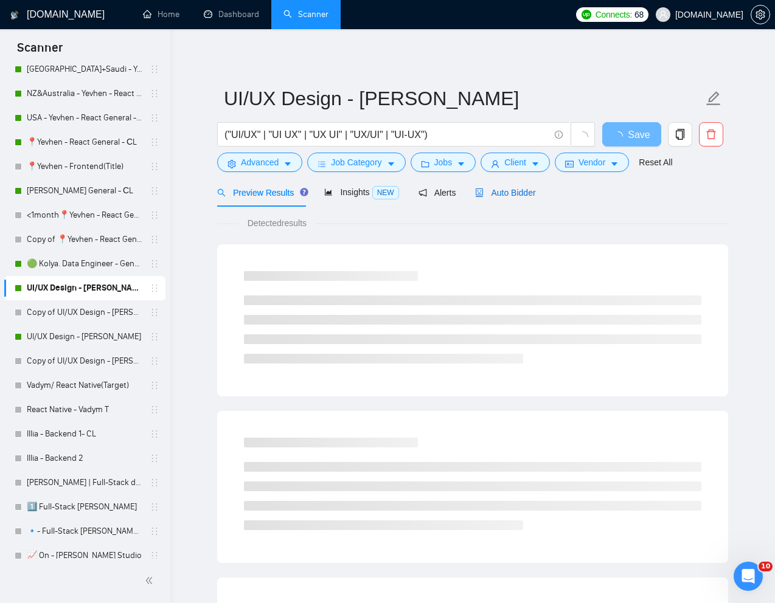
click at [513, 188] on span "Auto Bidder" at bounding box center [505, 193] width 60 height 10
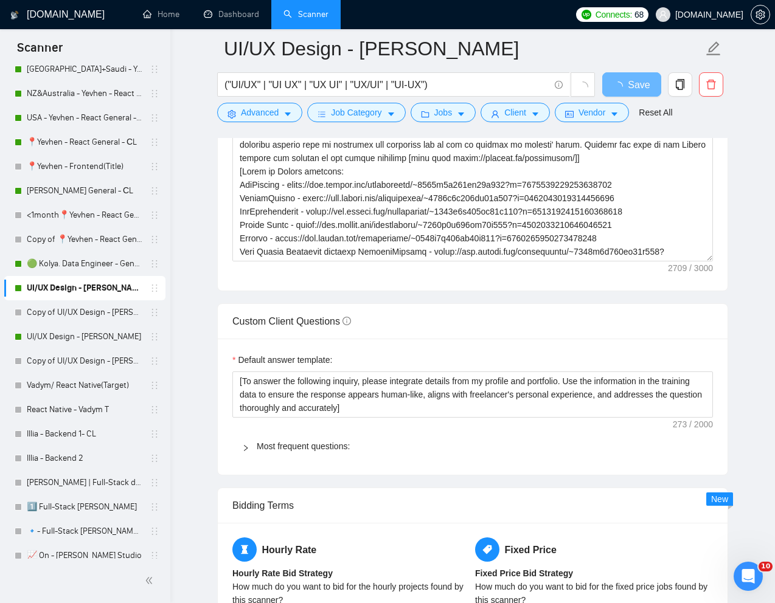
scroll to position [1539, 0]
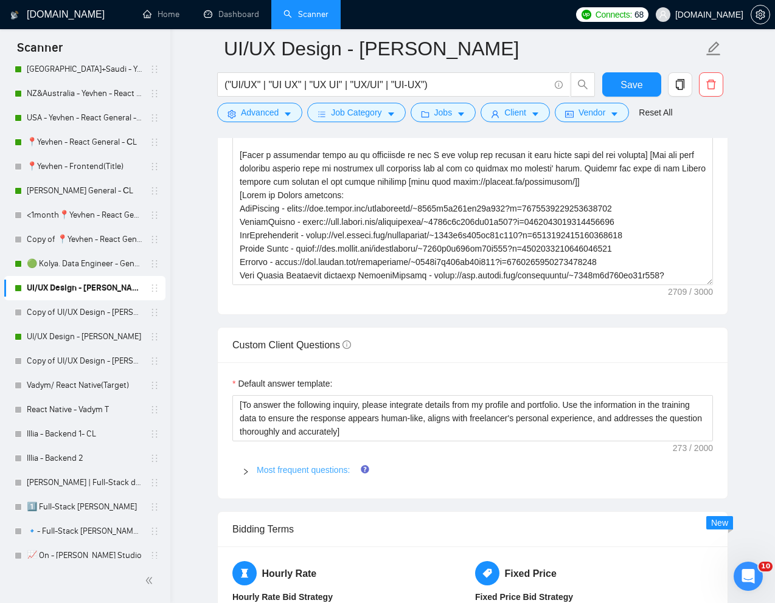
click at [282, 471] on link "Most frequent questions:" at bounding box center [303, 470] width 93 height 10
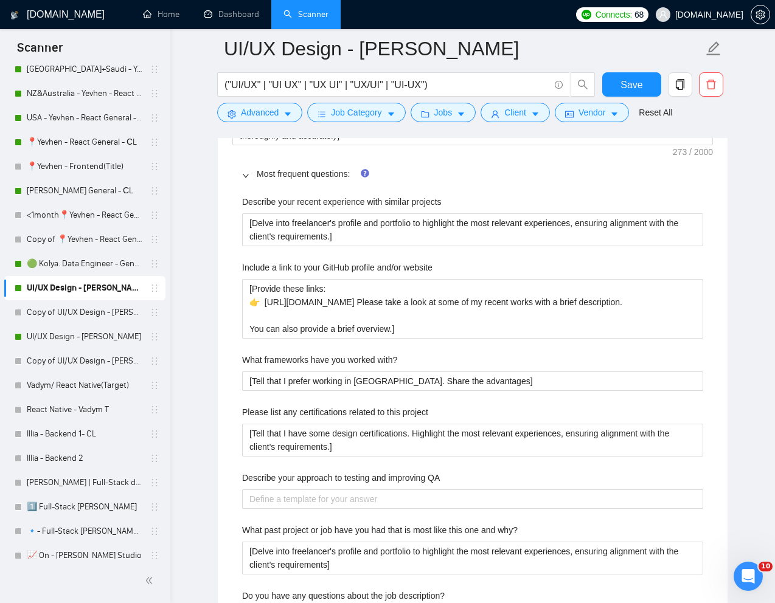
scroll to position [1830, 0]
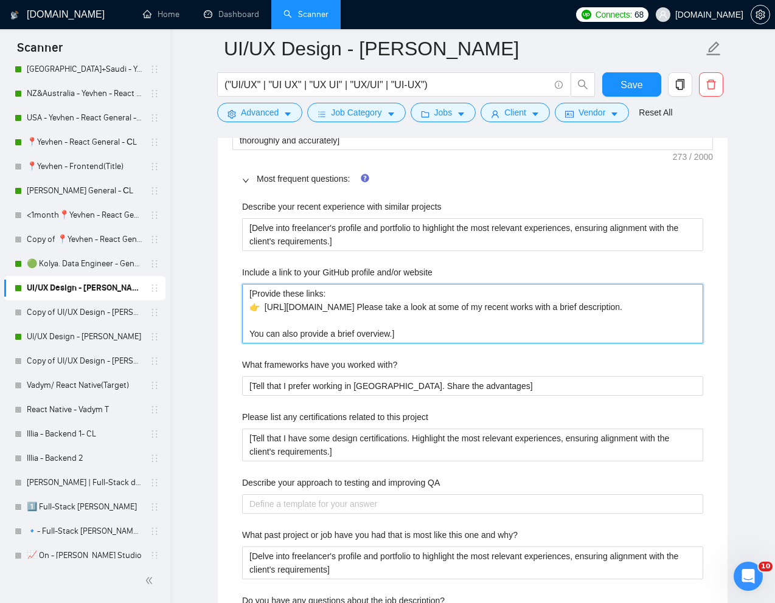
drag, startPoint x: 266, startPoint y: 310, endPoint x: 646, endPoint y: 312, distance: 380.7
click at [646, 312] on website "[Provide these links: 👉 [URL][DOMAIN_NAME] Please take a look at some of my rec…" at bounding box center [472, 314] width 461 height 60
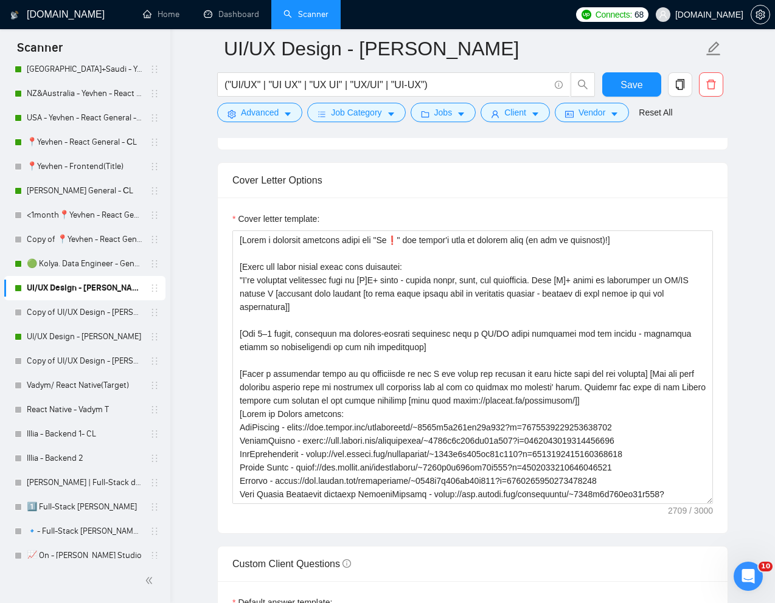
scroll to position [1318, 0]
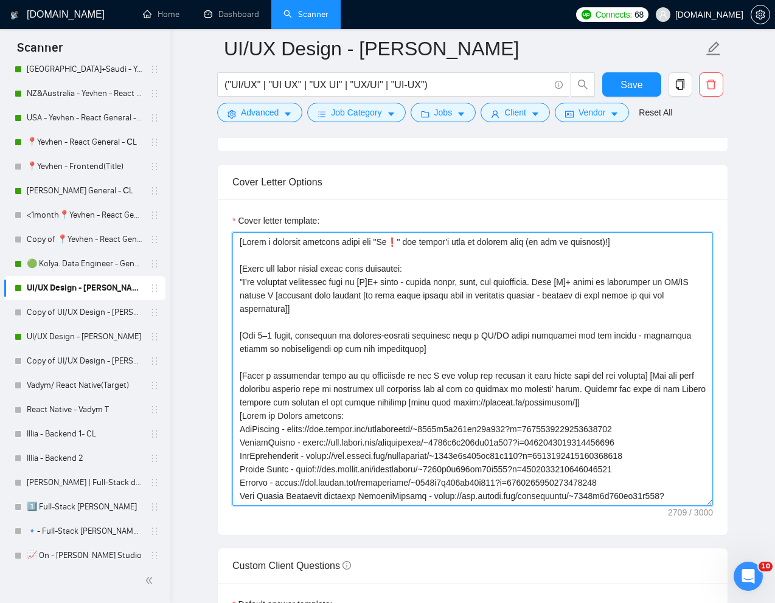
click at [398, 308] on textarea "Cover letter template:" at bounding box center [472, 369] width 480 height 274
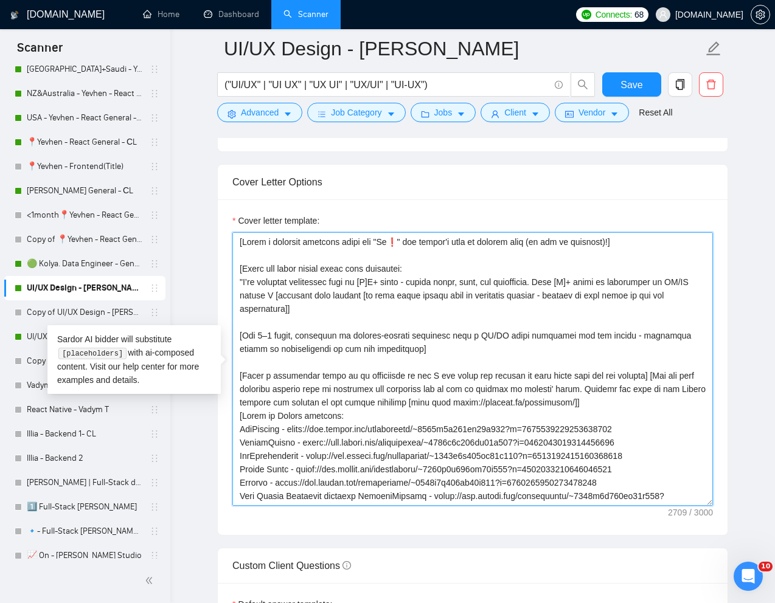
click at [402, 359] on textarea "Cover letter template:" at bounding box center [472, 369] width 480 height 274
click at [275, 339] on textarea "Cover letter template:" at bounding box center [472, 369] width 480 height 274
type textarea "[Write a personal greeting using the "Hi❗" and client's name or company name (i…"
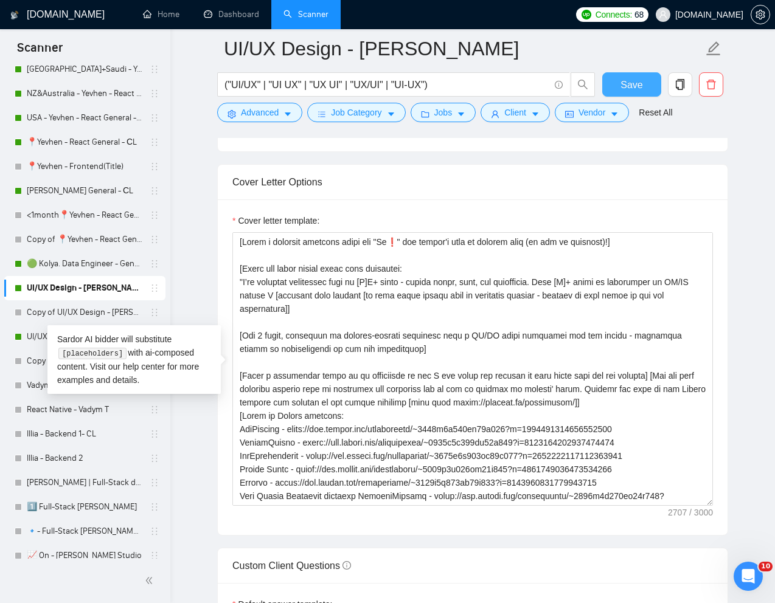
click at [640, 89] on span "Save" at bounding box center [631, 84] width 22 height 15
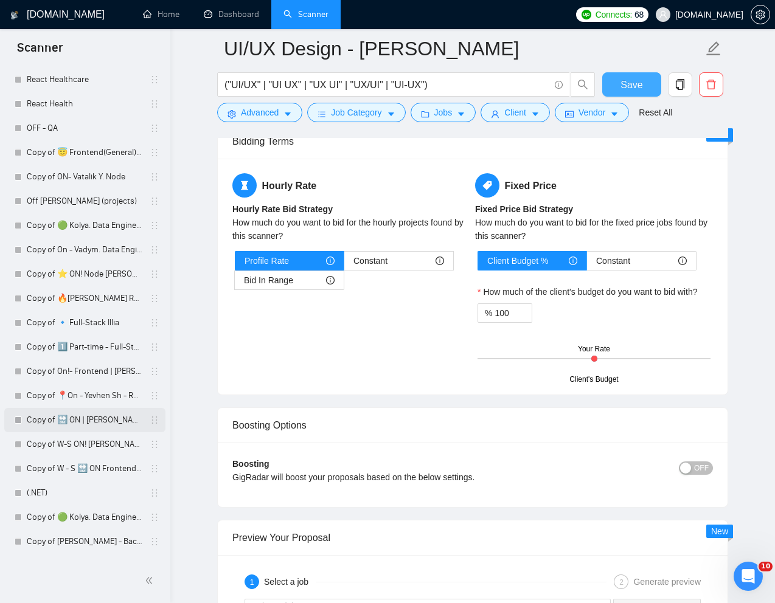
scroll to position [2014, 0]
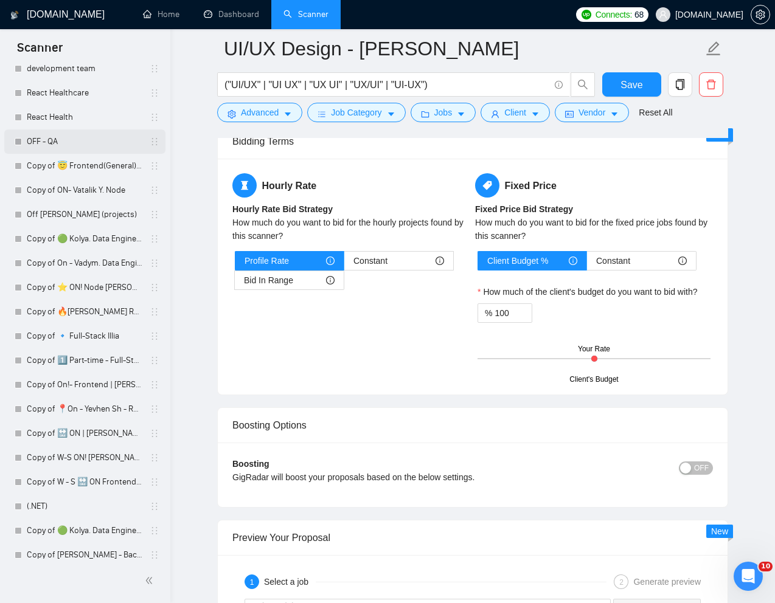
click at [58, 144] on link "OFF - QA" at bounding box center [85, 142] width 116 height 24
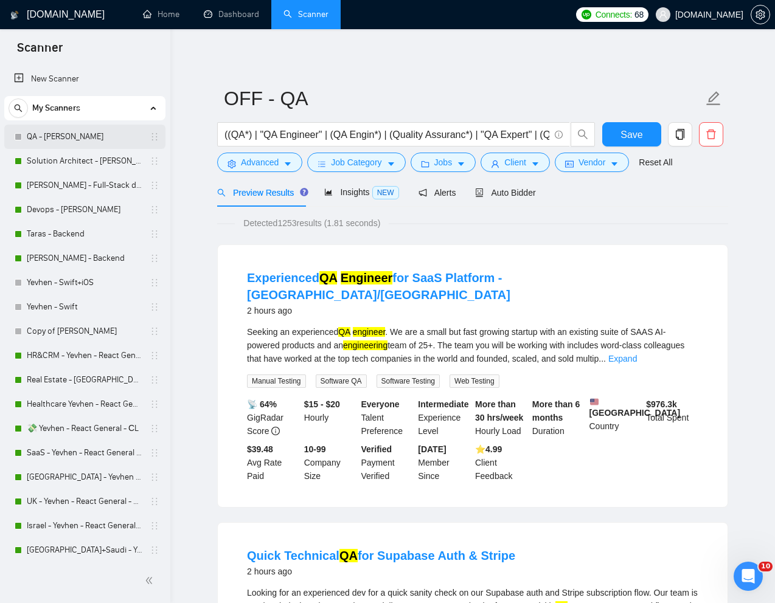
click at [44, 137] on link "QA - [PERSON_NAME]" at bounding box center [85, 137] width 116 height 24
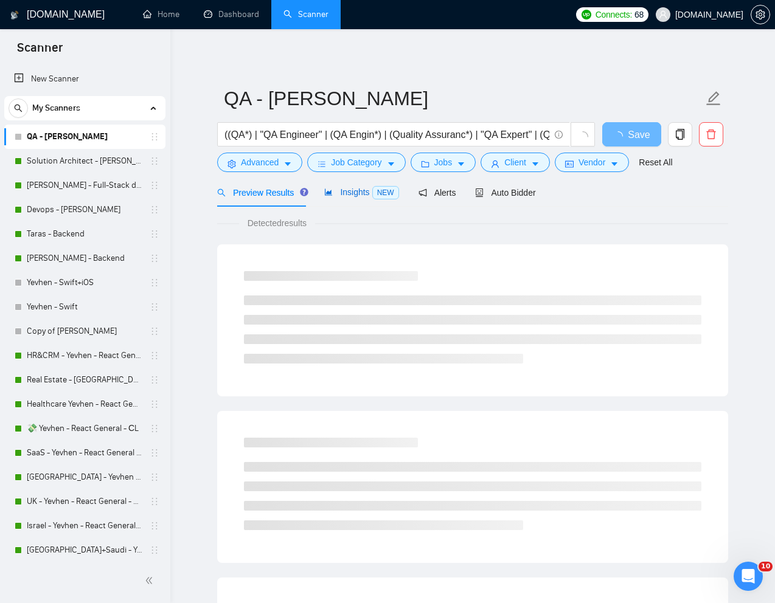
click at [355, 195] on span "Insights NEW" at bounding box center [361, 192] width 74 height 10
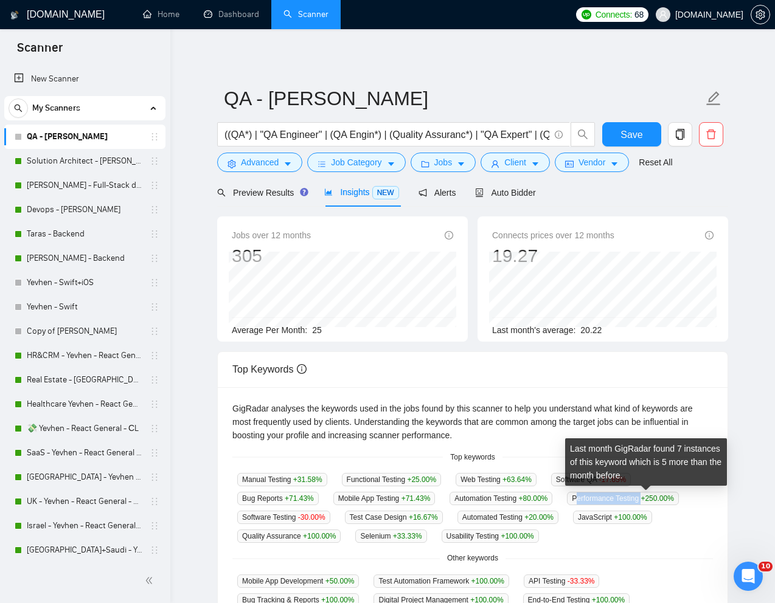
drag, startPoint x: 665, startPoint y: 500, endPoint x: 598, endPoint y: 501, distance: 66.9
click at [598, 501] on span "Performance Testing +250.00 %" at bounding box center [623, 498] width 112 height 13
click at [592, 501] on span "Performance Testing +250.00 %" at bounding box center [623, 498] width 112 height 13
drag, startPoint x: 592, startPoint y: 501, endPoint x: 652, endPoint y: 499, distance: 59.6
click at [652, 499] on span "Performance Testing +250.00 %" at bounding box center [623, 498] width 112 height 13
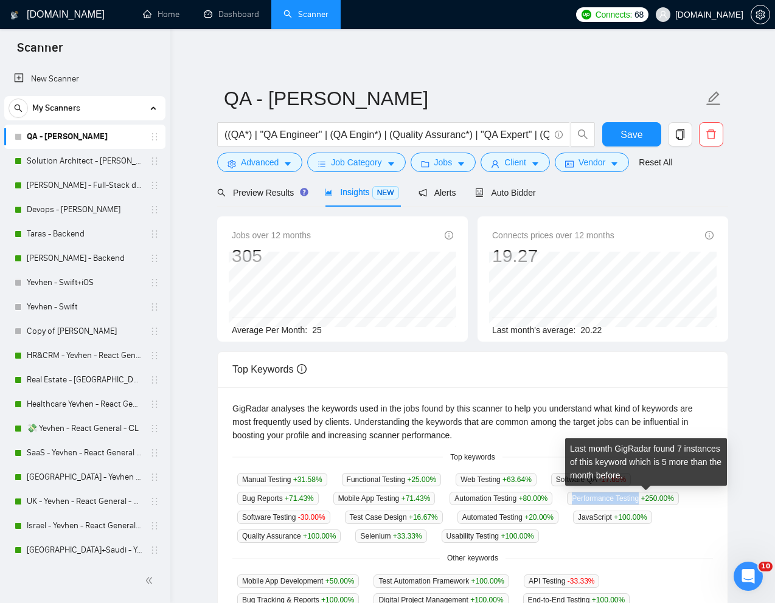
copy span "Performance Testing"
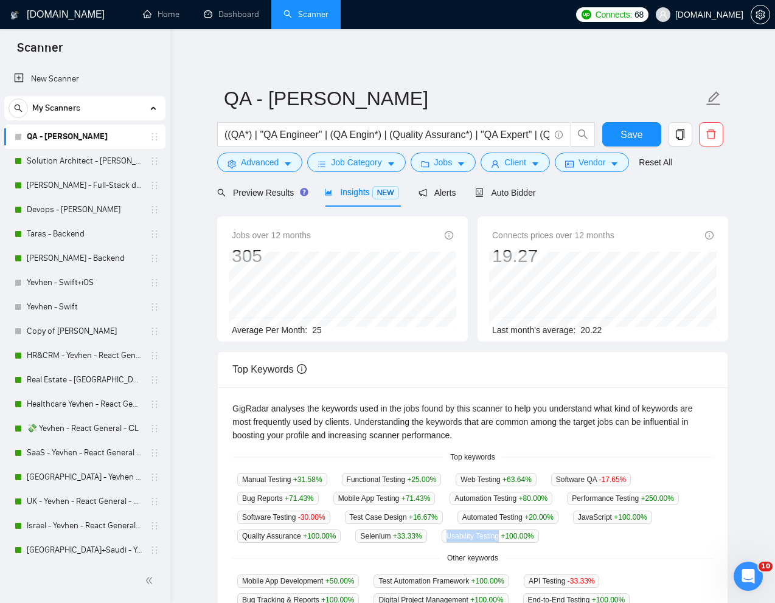
drag, startPoint x: 514, startPoint y: 537, endPoint x: 444, endPoint y: 536, distance: 69.9
click at [444, 536] on div "Manual Testing +31.58 % Functional Testing +25.00 % Web Testing +63.64 % Softwa…" at bounding box center [472, 508] width 480 height 71
copy div "Usability Testing"
click at [508, 198] on span "Auto Bidder" at bounding box center [505, 193] width 60 height 10
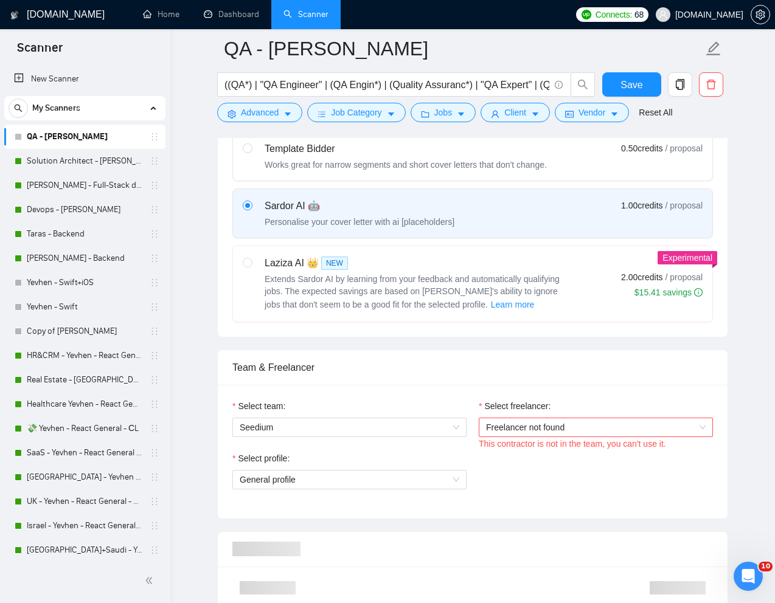
scroll to position [404, 0]
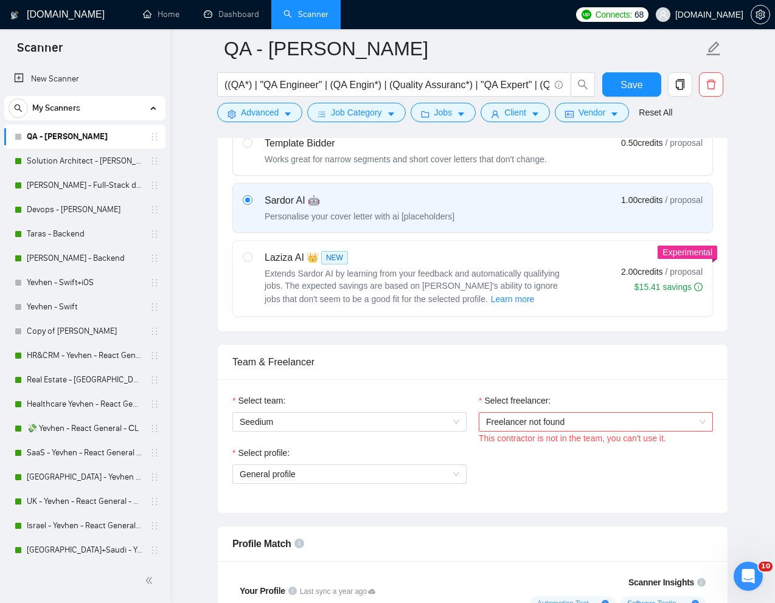
click at [563, 424] on span "Freelancer not found" at bounding box center [596, 422] width 220 height 18
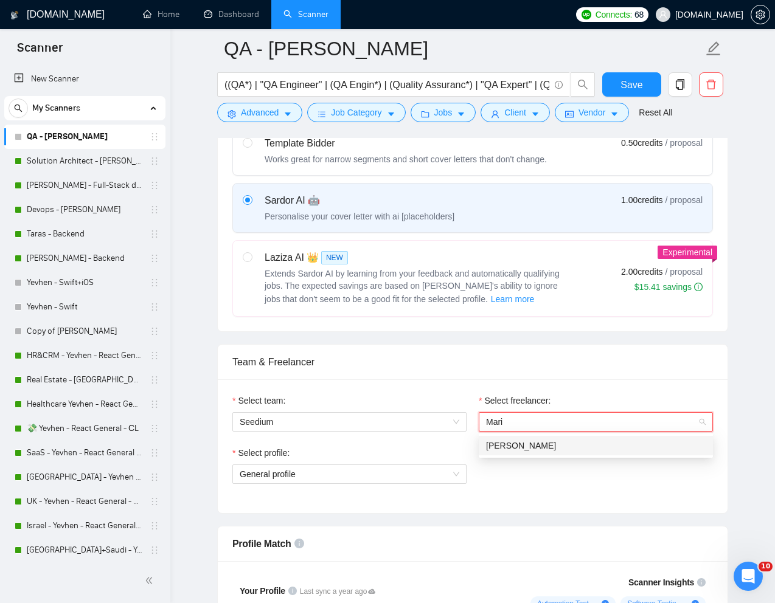
type input "Mari"
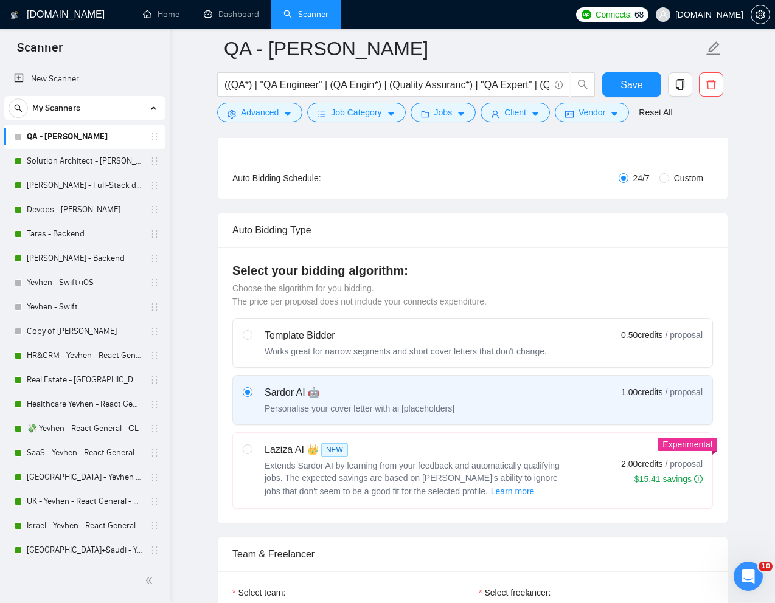
scroll to position [207, 0]
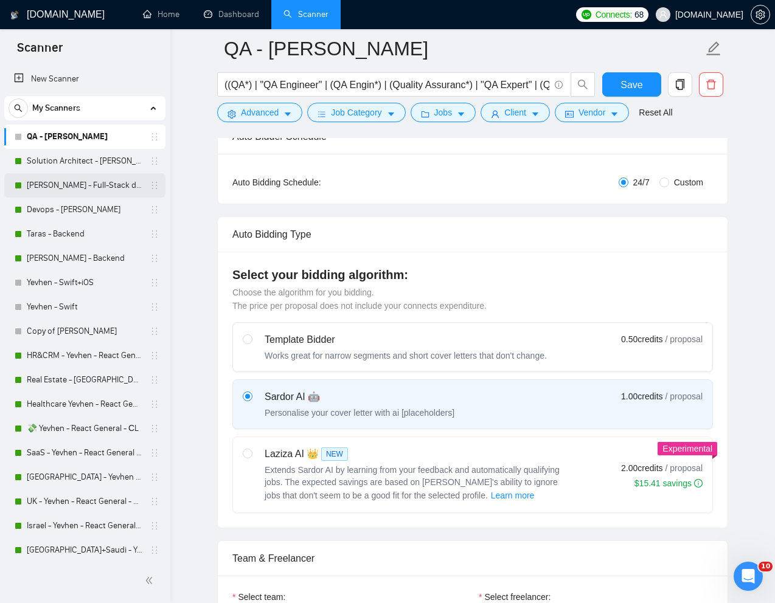
click at [72, 185] on link "[PERSON_NAME] - Full-Stack dev" at bounding box center [85, 185] width 116 height 24
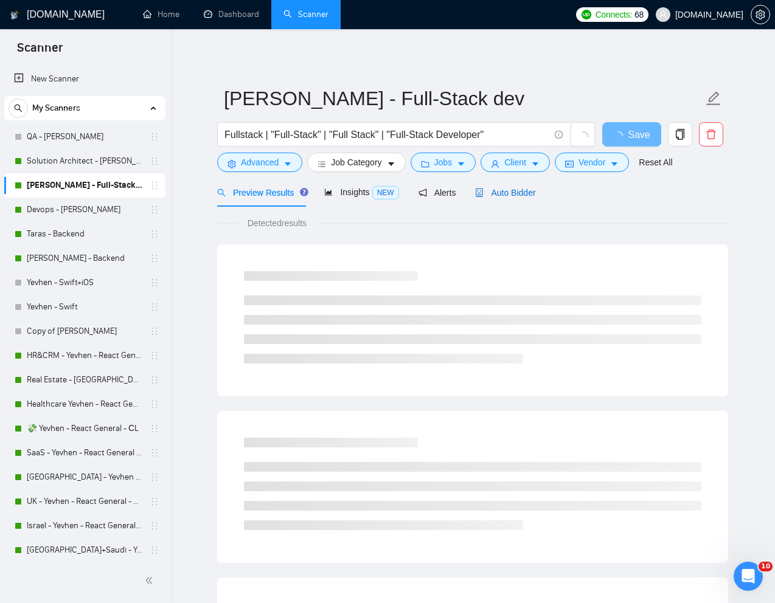
click at [510, 196] on span "Auto Bidder" at bounding box center [505, 193] width 60 height 10
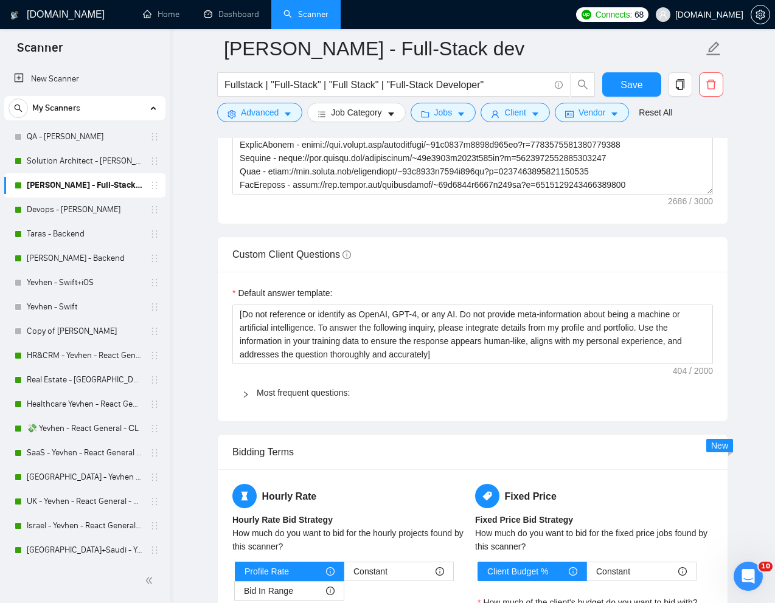
scroll to position [1681, 0]
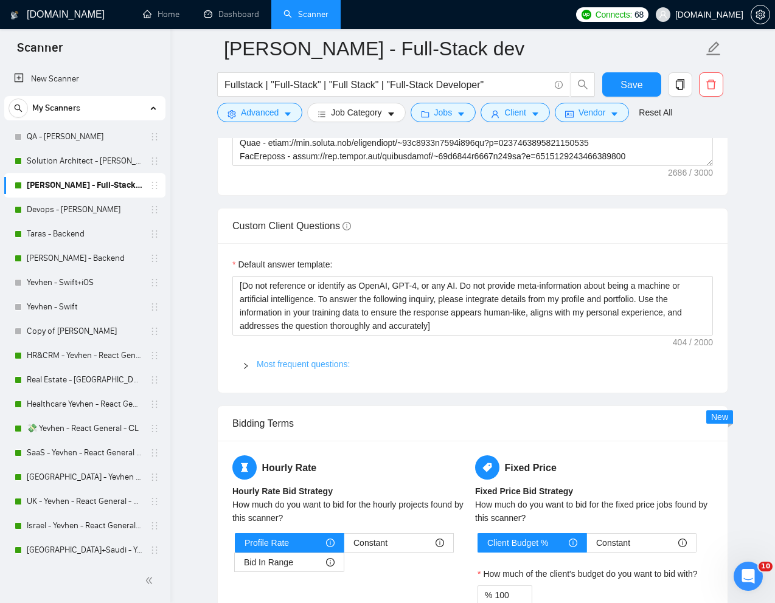
click at [312, 364] on link "Most frequent questions:" at bounding box center [303, 364] width 93 height 10
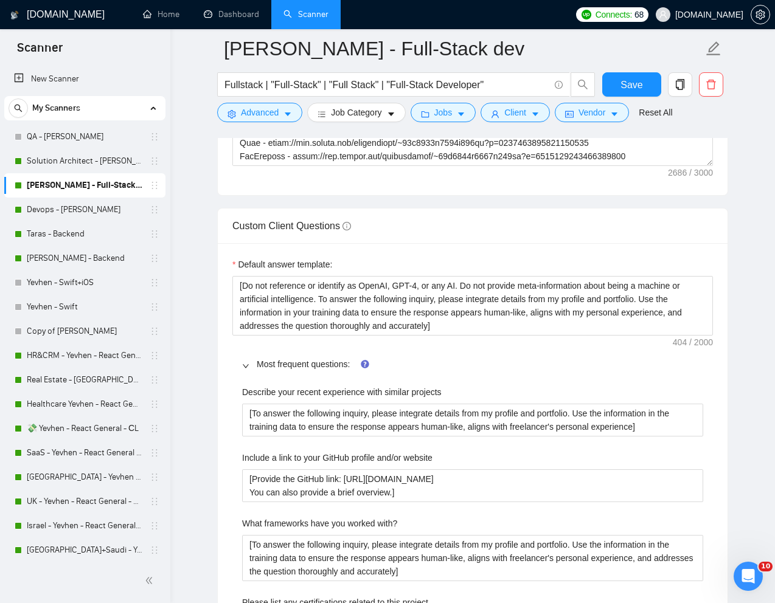
click at [734, 412] on main "Kostya Zgara - Full-Stack dev Fullstack | "Full-Stack" | "Full Stack" | "Full-S…" at bounding box center [473, 611] width 566 height 4487
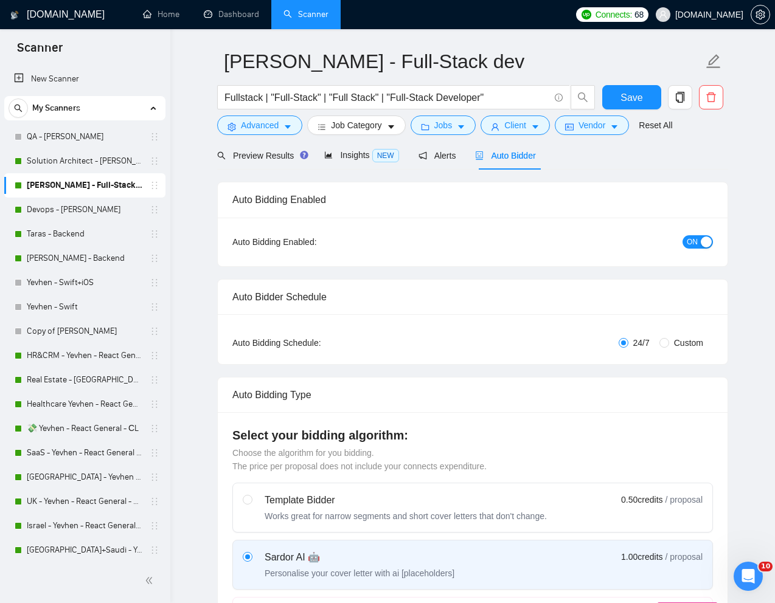
scroll to position [0, 0]
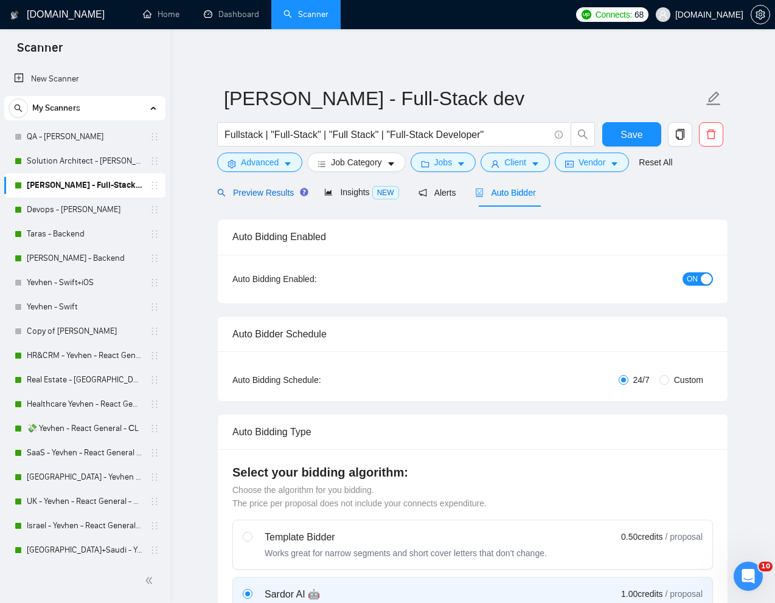
click at [253, 191] on span "Preview Results" at bounding box center [261, 193] width 88 height 10
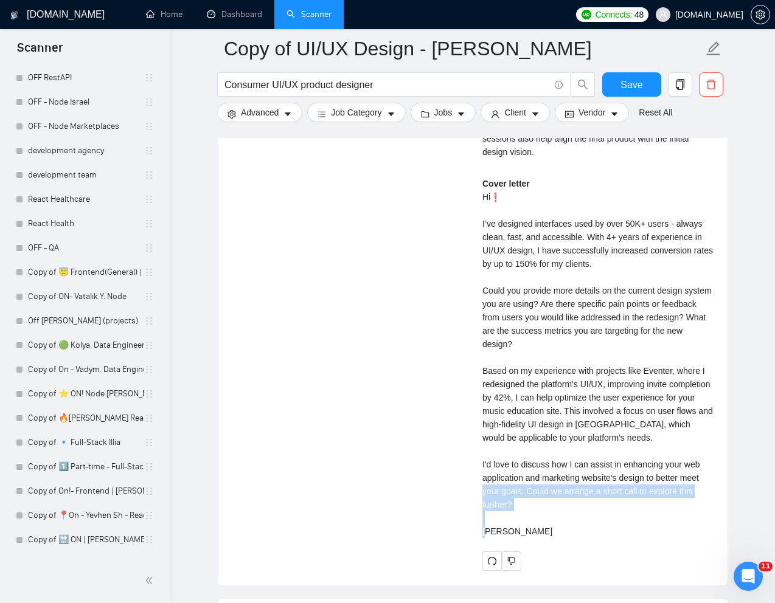
scroll to position [2045, 0]
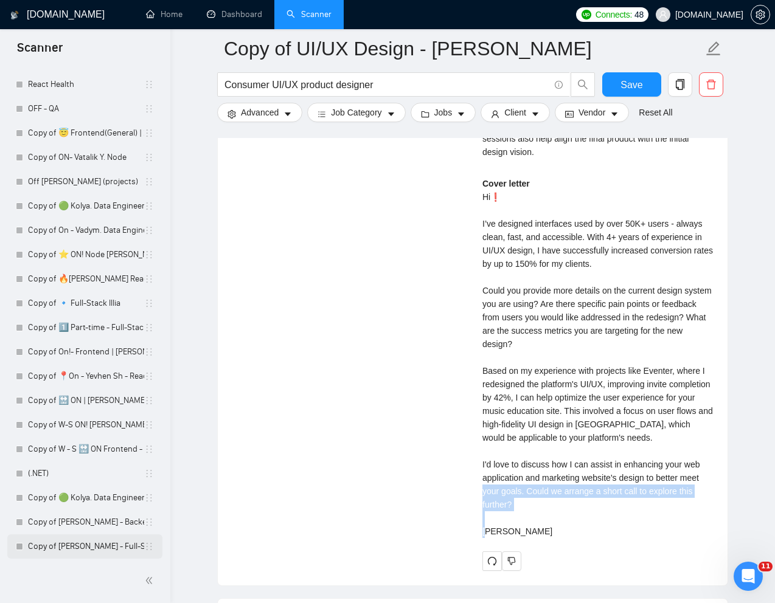
click at [74, 545] on link "Copy of [PERSON_NAME] - Full-Stack dev" at bounding box center [86, 547] width 116 height 24
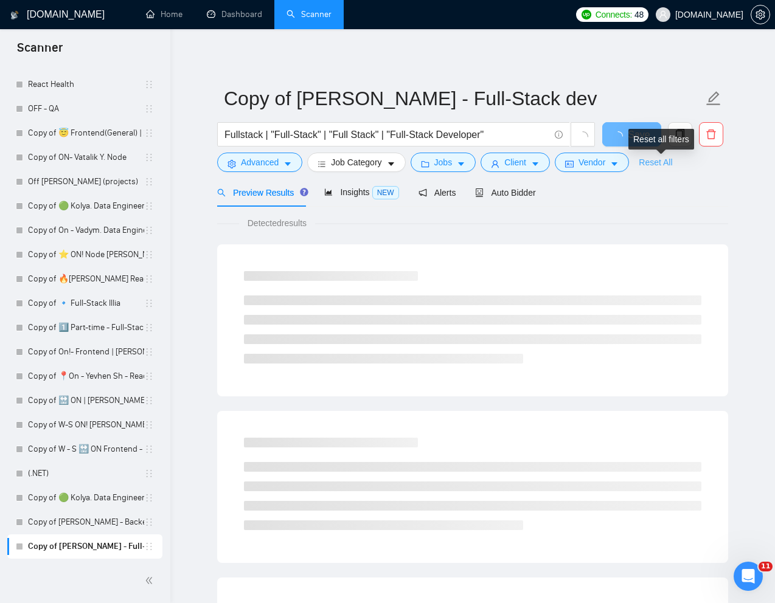
click at [662, 164] on link "Reset All" at bounding box center [655, 162] width 33 height 13
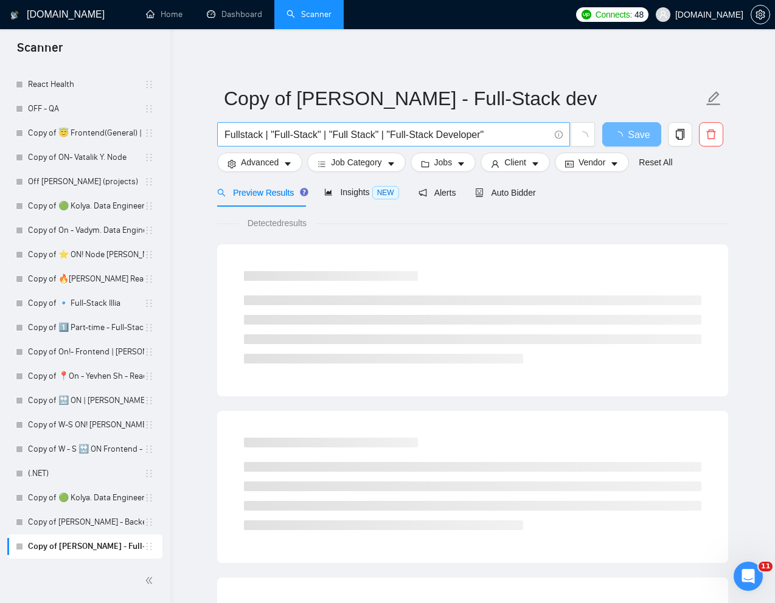
click at [440, 130] on input "Fullstack | "Full-Stack" | "Full Stack" | "Full-Stack Developer"" at bounding box center [386, 134] width 325 height 15
paste input "We are seeking an experienced AI architect to design and build a Clinical Decis…"
click at [470, 133] on input "Fullstack | "Full-Stack" | "Full Stack" | "Full-Stack Developer"" at bounding box center [386, 134] width 325 height 15
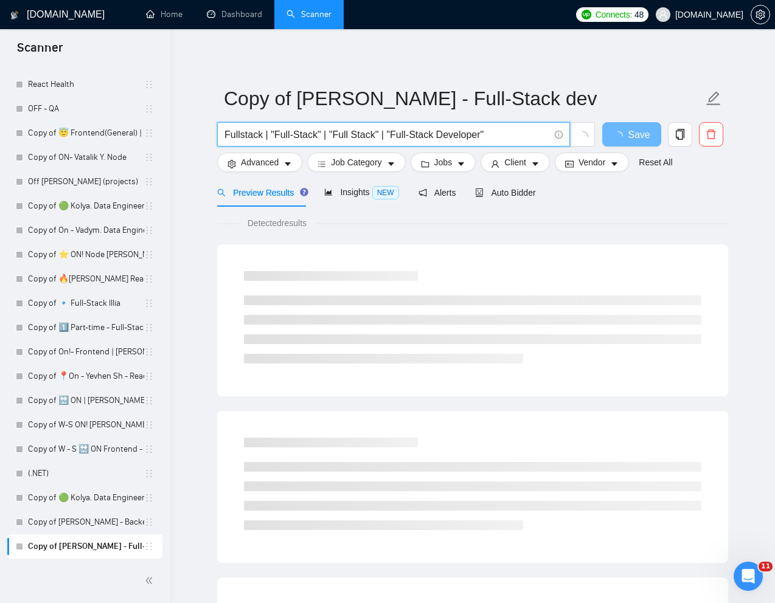
click at [470, 133] on input "Fullstack | "Full-Stack" | "Full Stack" | "Full-Stack Developer"" at bounding box center [386, 134] width 325 height 15
paste input "AI Architect for Clinical Decision Support System Development"
type input "AI Architect for Clinical Decision Support System Development"
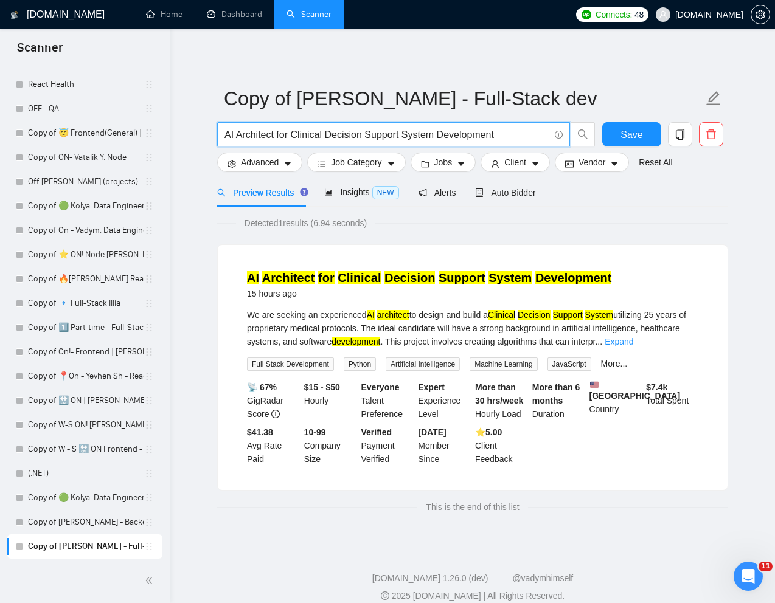
click at [592, 197] on div "Preview Results Insights NEW Alerts Auto Bidder" at bounding box center [472, 192] width 511 height 29
click at [513, 190] on span "Auto Bidder" at bounding box center [505, 193] width 60 height 10
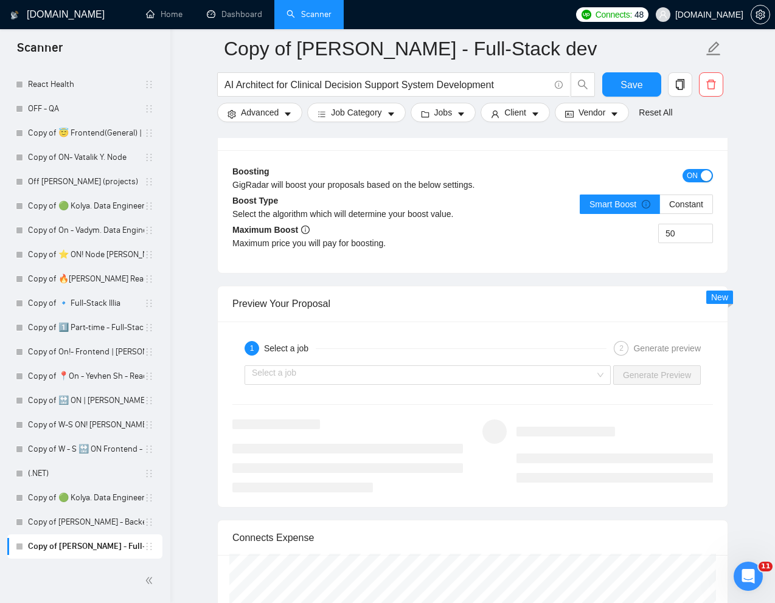
scroll to position [2286, 0]
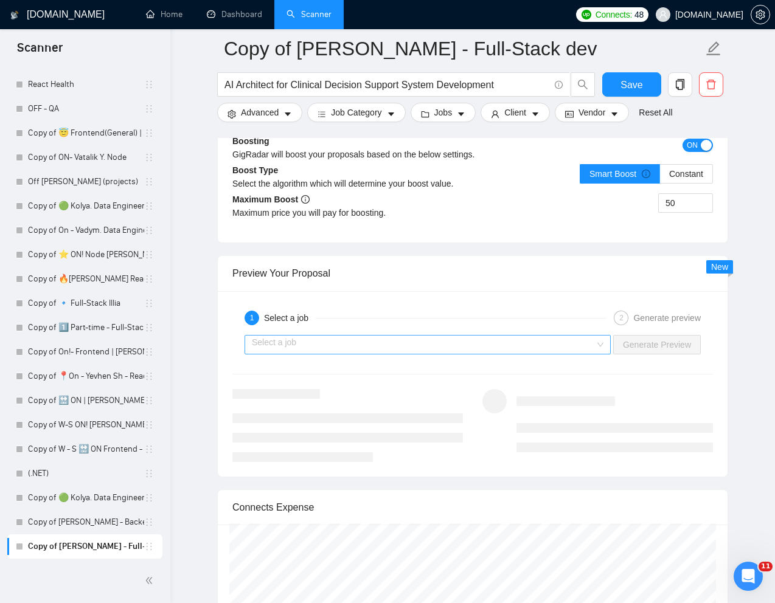
click at [399, 349] on input "search" at bounding box center [423, 345] width 343 height 18
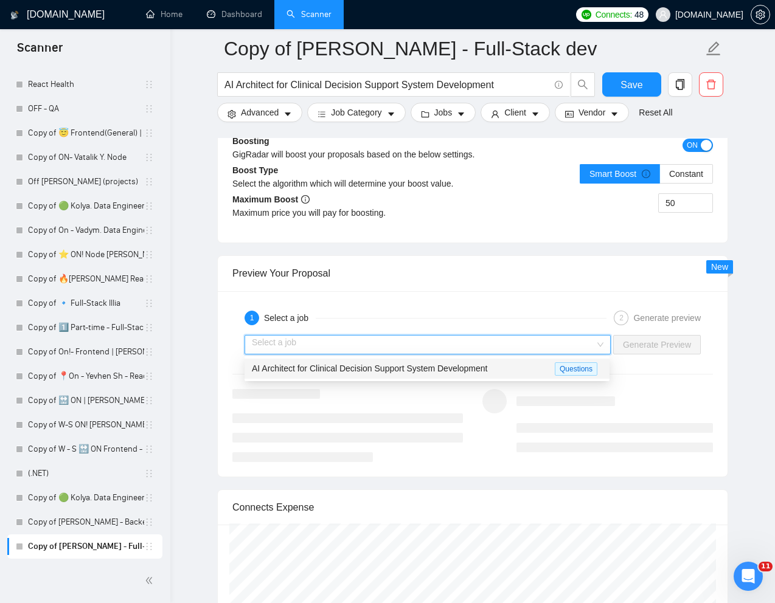
click at [348, 365] on span "AI Architect for Clinical Decision Support System Development" at bounding box center [370, 369] width 236 height 10
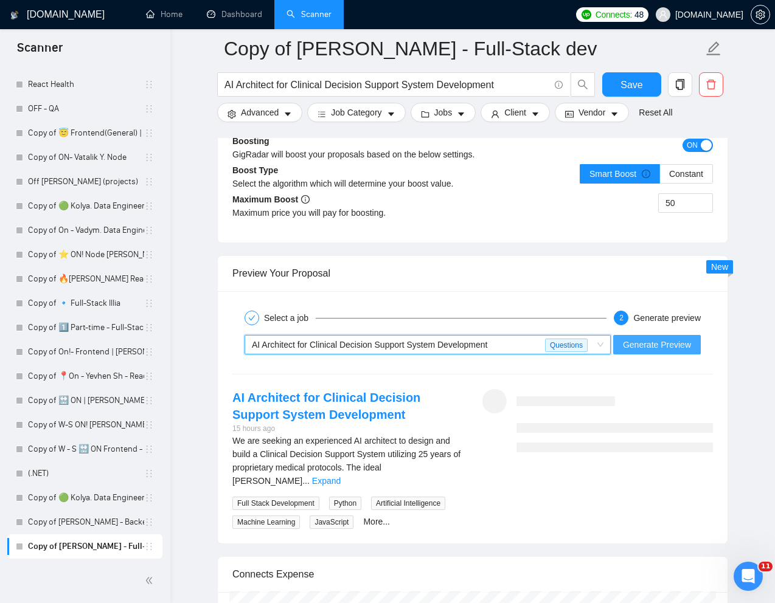
click at [659, 348] on span "Generate Preview" at bounding box center [657, 344] width 68 height 13
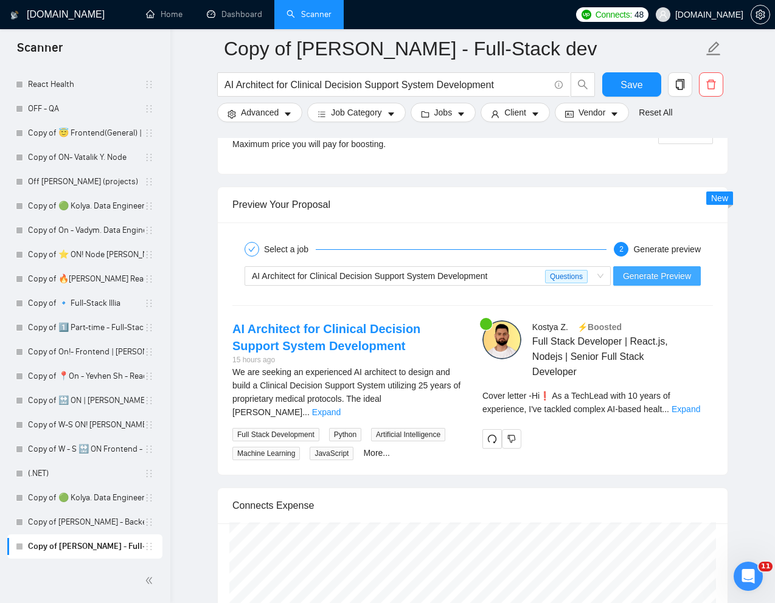
scroll to position [2375, 0]
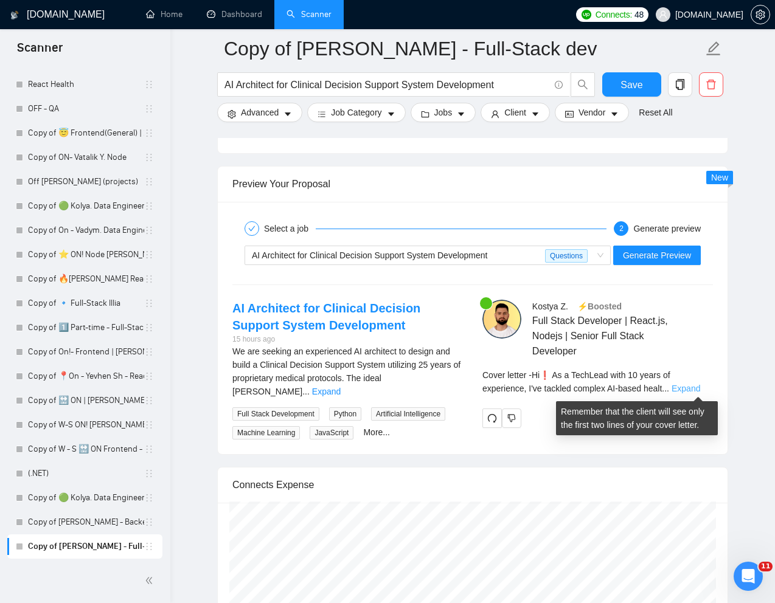
click at [693, 386] on link "Expand" at bounding box center [685, 389] width 29 height 10
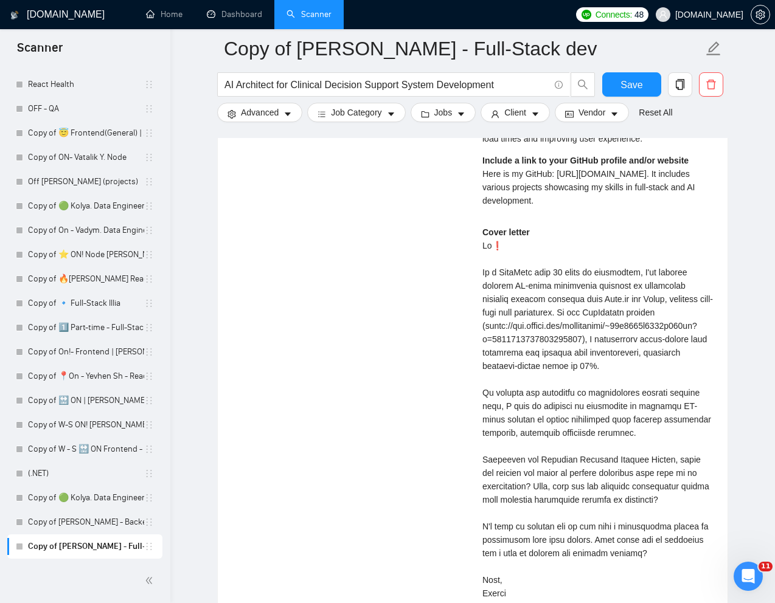
scroll to position [2866, 0]
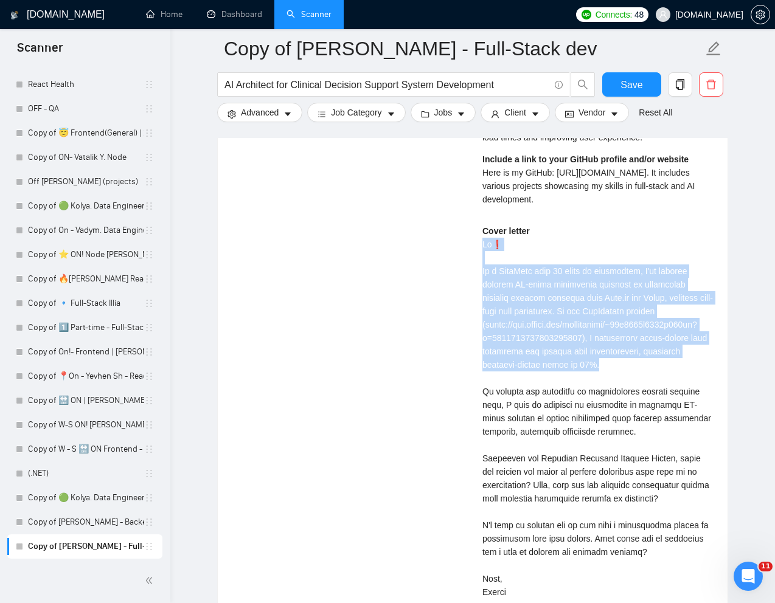
drag, startPoint x: 482, startPoint y: 243, endPoint x: 662, endPoint y: 378, distance: 224.2
click at [662, 377] on div "Cover letter" at bounding box center [597, 411] width 230 height 375
copy div "Hi❗ As a TechLead with 10 years of experience, I've tackled complex AI-based he…"
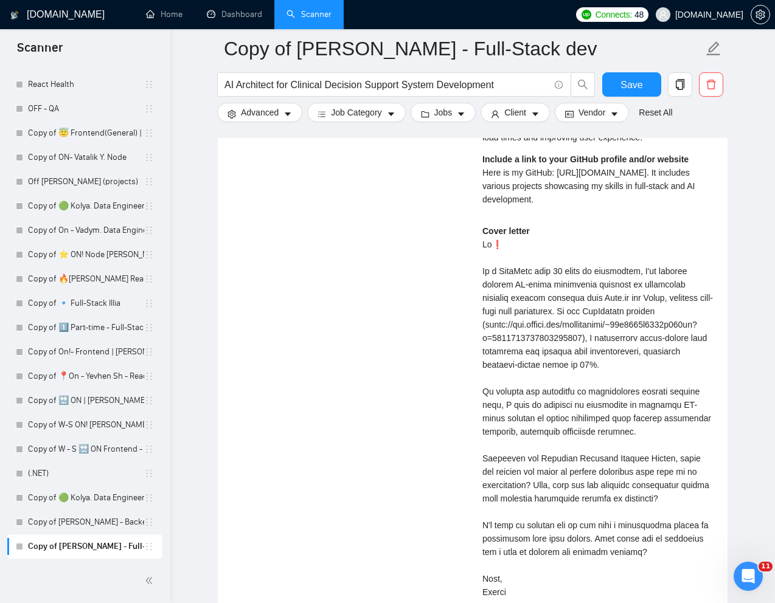
click at [574, 416] on div "Cover letter" at bounding box center [597, 411] width 230 height 375
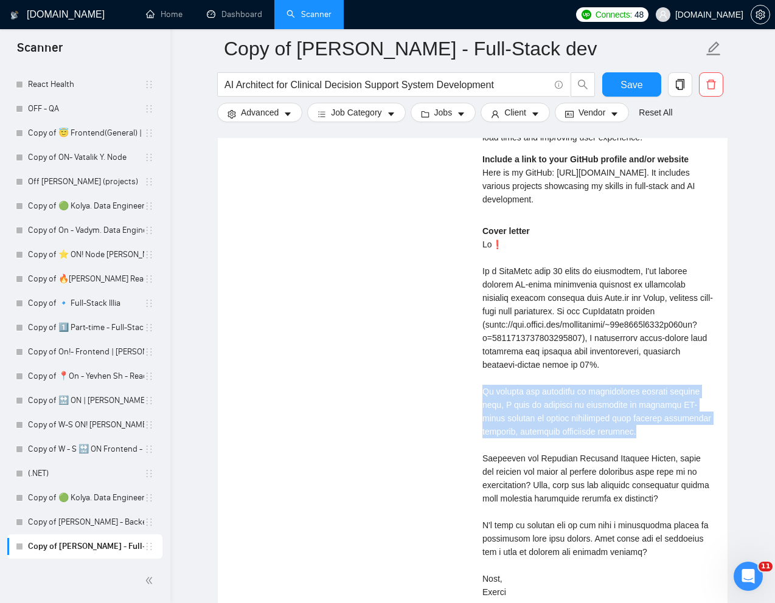
drag, startPoint x: 478, startPoint y: 403, endPoint x: 658, endPoint y: 445, distance: 184.8
click at [658, 445] on div "[PERSON_NAME] ⚡️Boosted Full Stack Developer | React.js, Nodejs | Senior Full S…" at bounding box center [598, 220] width 250 height 823
copy div "To address the challenge of interpreting complex medical data, I plan to levera…"
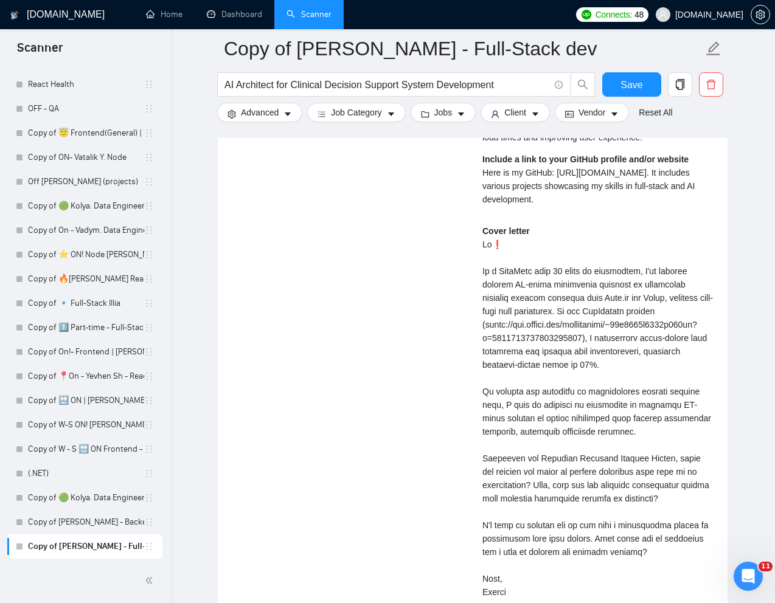
click at [581, 483] on div "Cover letter" at bounding box center [597, 411] width 230 height 375
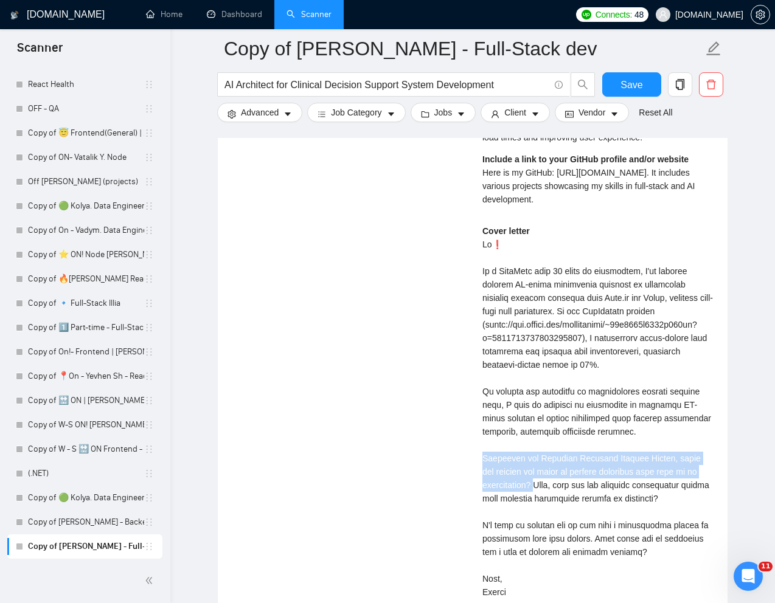
drag, startPoint x: 476, startPoint y: 471, endPoint x: 539, endPoint y: 497, distance: 67.6
click at [539, 497] on div "[PERSON_NAME] ⚡️Boosted Full Stack Developer | React.js, Nodejs | Senior Full S…" at bounding box center [598, 220] width 250 height 823
copy div "Regarding the Clinical Decision Support System, could you specify the types of …"
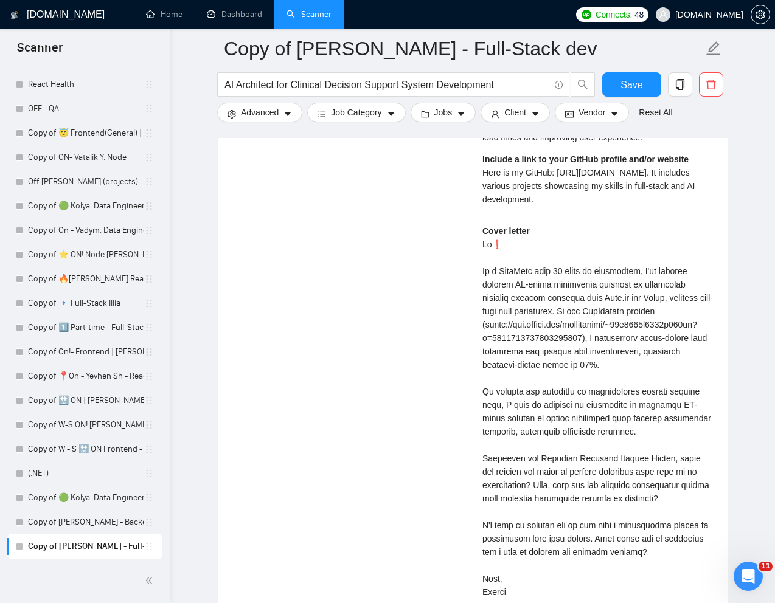
click at [606, 519] on div "Cover letter" at bounding box center [597, 411] width 230 height 375
drag, startPoint x: 606, startPoint y: 553, endPoint x: 680, endPoint y: 564, distance: 74.5
click at [680, 564] on div "Cover letter" at bounding box center [597, 411] width 230 height 375
copy div "When would you be available for a call to discuss the project details?"
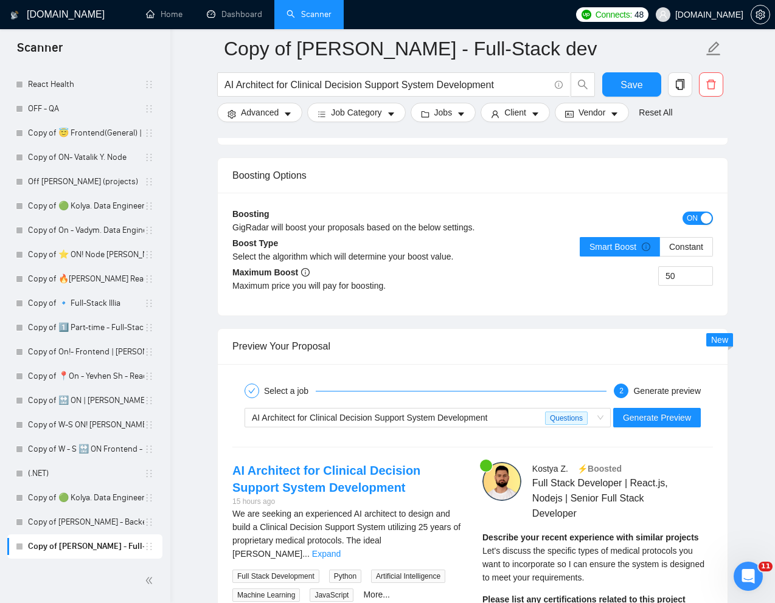
scroll to position [2169, 0]
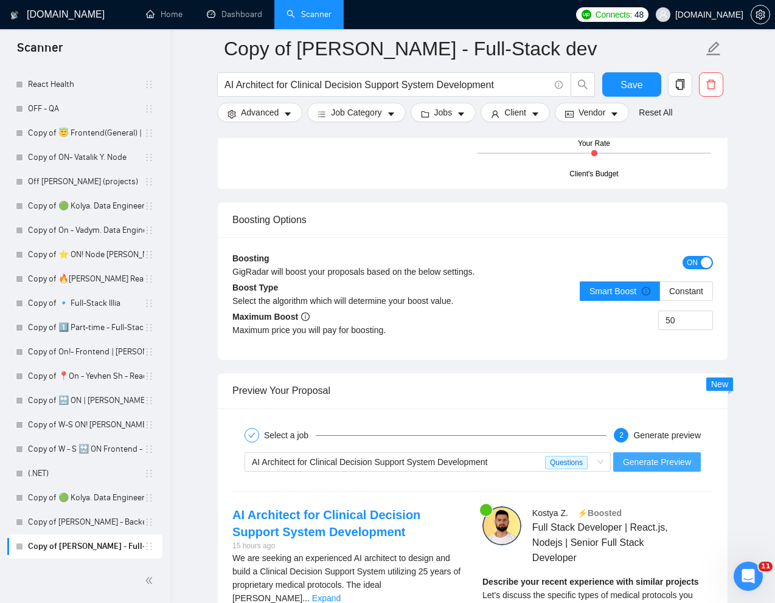
click at [651, 452] on button "Generate Preview" at bounding box center [657, 461] width 88 height 19
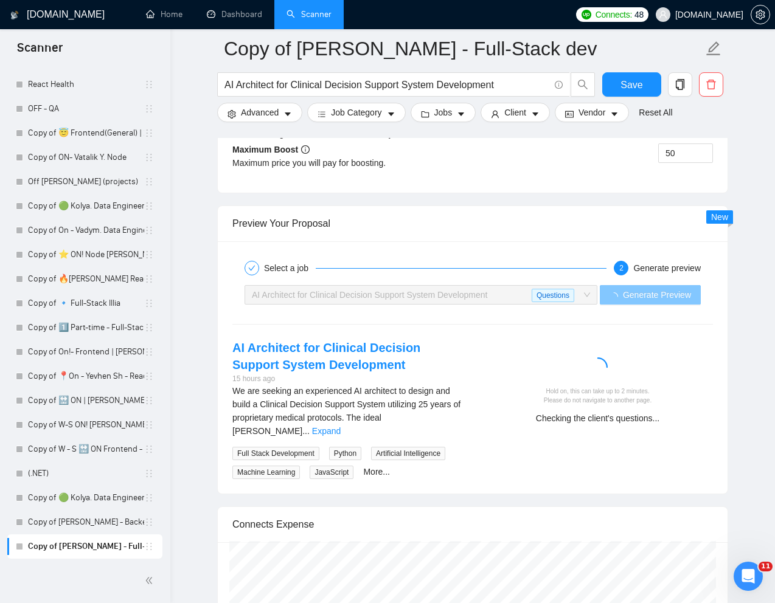
scroll to position [2337, 0]
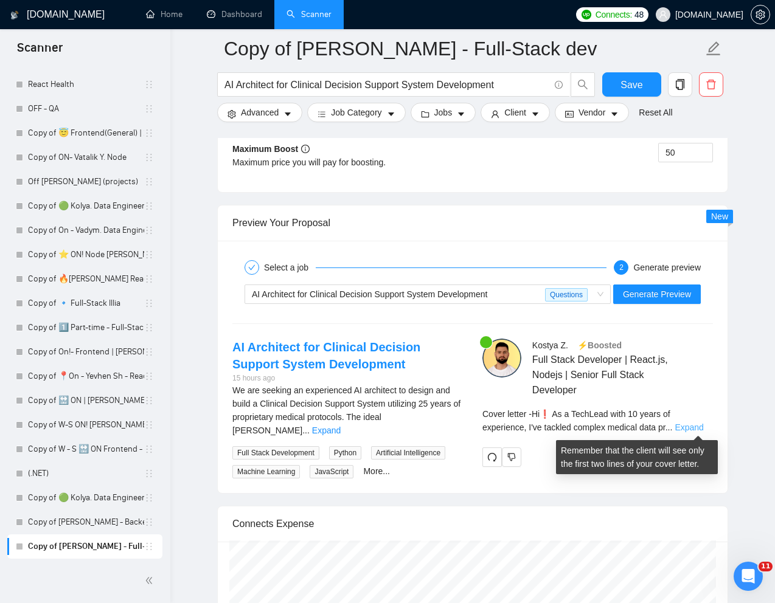
click at [690, 425] on link "Expand" at bounding box center [688, 428] width 29 height 10
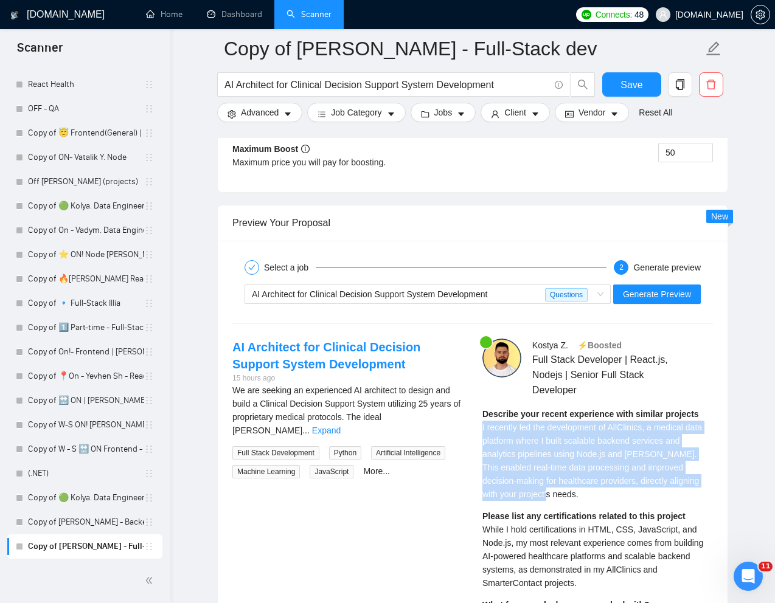
drag, startPoint x: 479, startPoint y: 430, endPoint x: 555, endPoint y: 491, distance: 98.2
copy span "I recently led the development of AllClinics, a medical data platform where I b…"
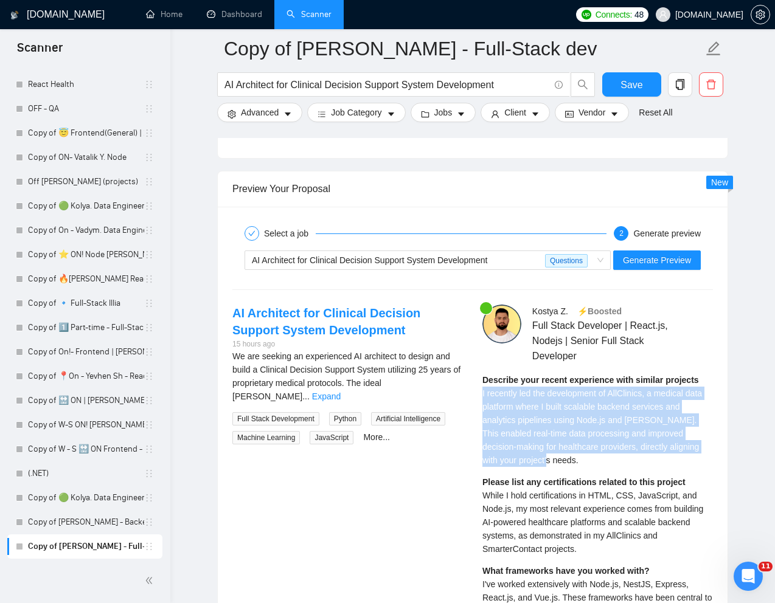
scroll to position [2390, 0]
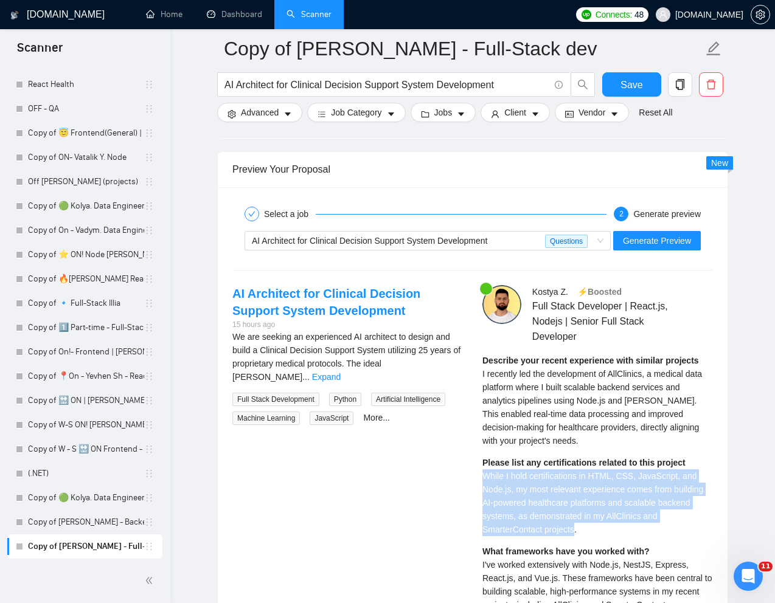
drag, startPoint x: 579, startPoint y: 532, endPoint x: 482, endPoint y: 480, distance: 109.6
click at [482, 480] on span "While I hold certifications in HTML, CSS, JavaScript, and Node.js, my most rele…" at bounding box center [592, 502] width 221 height 63
copy span "While I hold certifications in HTML, CSS, JavaScript, and Node.js, my most rele…"
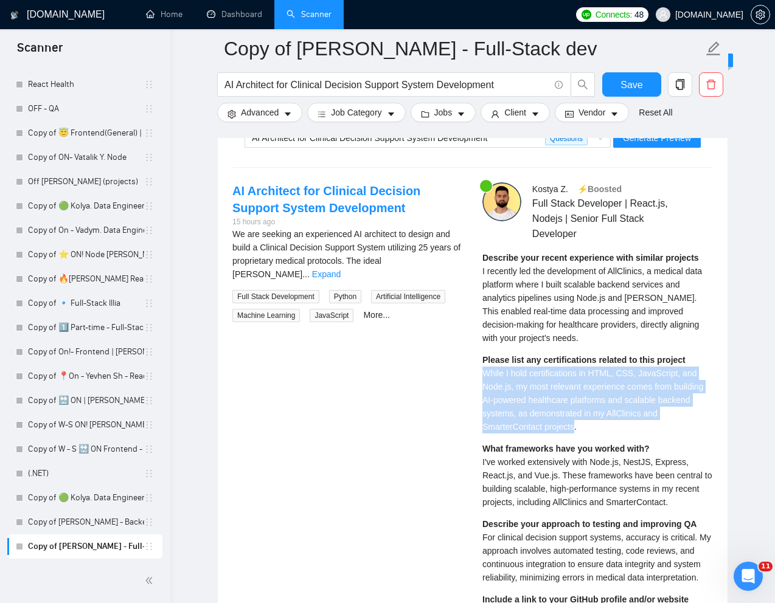
scroll to position [2500, 0]
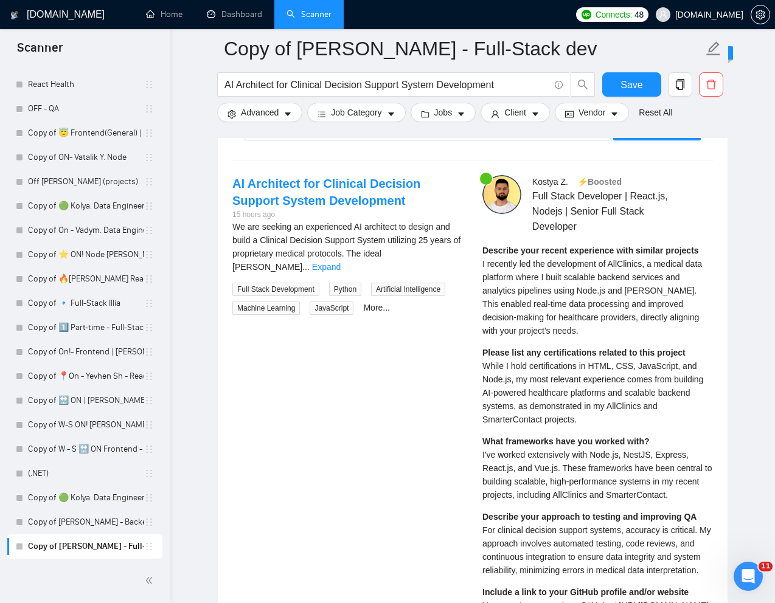
click at [536, 473] on span "I've worked extensively with Node.js, NestJS, Express, React.js, and Vue.js. Th…" at bounding box center [596, 475] width 229 height 50
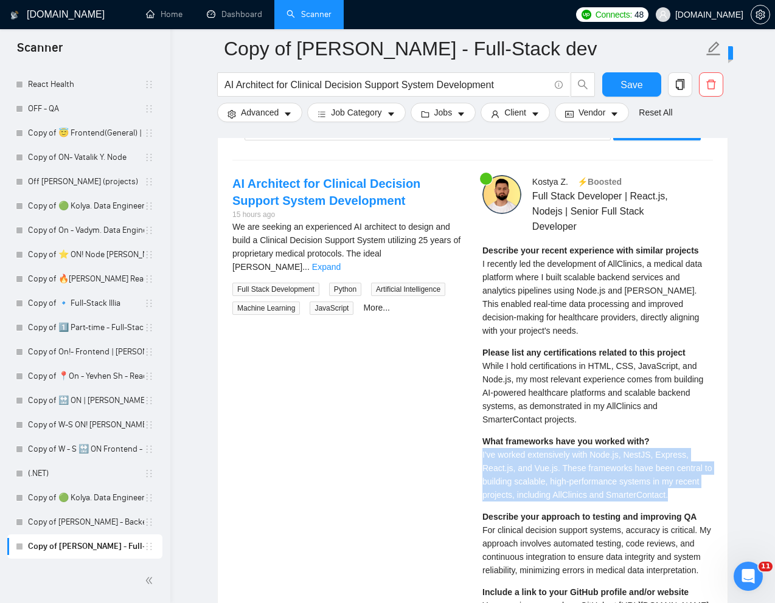
drag, startPoint x: 480, startPoint y: 459, endPoint x: 709, endPoint y: 497, distance: 232.5
click at [709, 497] on div "[PERSON_NAME] ⚡️Boosted Full Stack Developer | React.js, Nodejs | Senior Full S…" at bounding box center [598, 613] width 250 height 876
copy span "I've worked extensively with Node.js, NestJS, Express, React.js, and Vue.js. Th…"
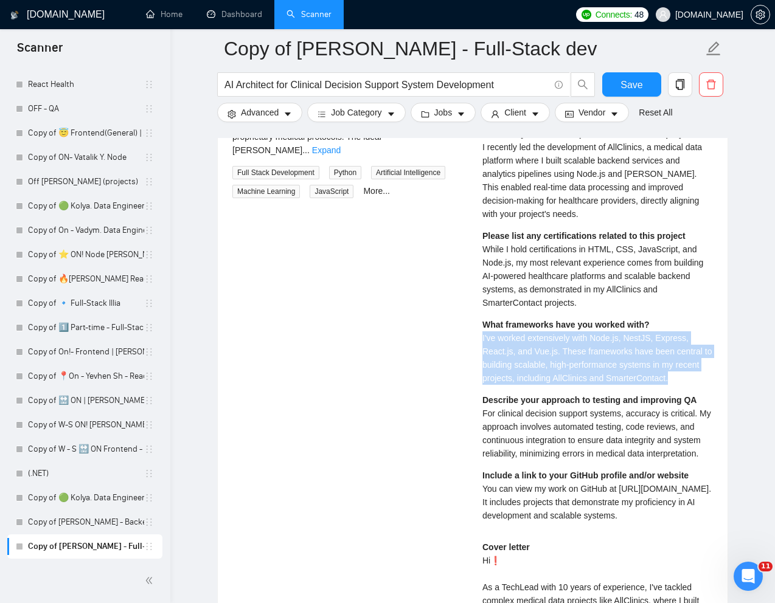
scroll to position [2632, 0]
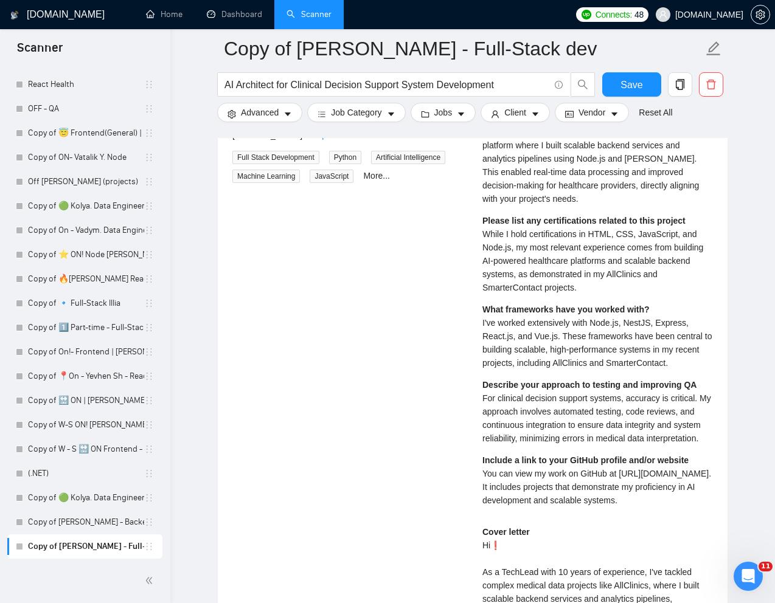
click at [536, 422] on span "For clinical decision support systems, accuracy is critical. My approach involv…" at bounding box center [596, 418] width 229 height 50
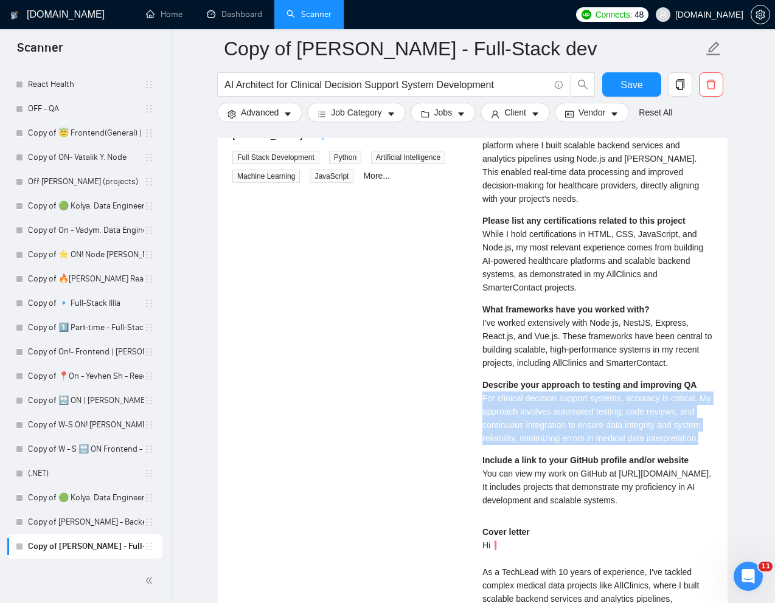
drag, startPoint x: 481, startPoint y: 401, endPoint x: 563, endPoint y: 457, distance: 99.4
click at [563, 457] on div "[PERSON_NAME] ⚡️Boosted Full Stack Developer | React.js, Nodejs | Senior Full S…" at bounding box center [598, 481] width 250 height 876
copy span "For clinical decision support systems, accuracy is critical. My approach involv…"
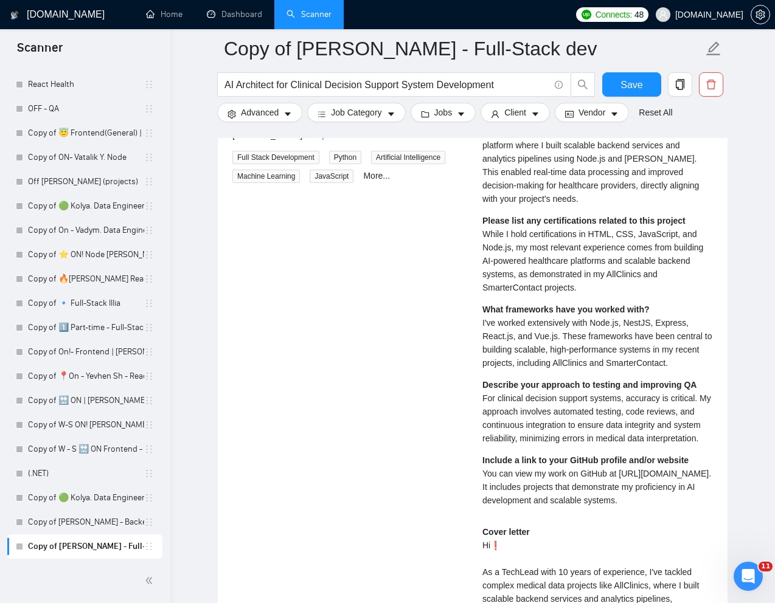
click at [520, 497] on span "You can view my work on GitHub at [URL][DOMAIN_NAME]. It includes projects that…" at bounding box center [596, 487] width 229 height 36
drag, startPoint x: 482, startPoint y: 487, endPoint x: 567, endPoint y: 531, distance: 96.0
click at [567, 507] on div "Include a link to your GitHub profile and/or website You can view my work on Gi…" at bounding box center [597, 481] width 230 height 54
copy span "You can view my work on GitHub at [URL][DOMAIN_NAME]. It includes projects that…"
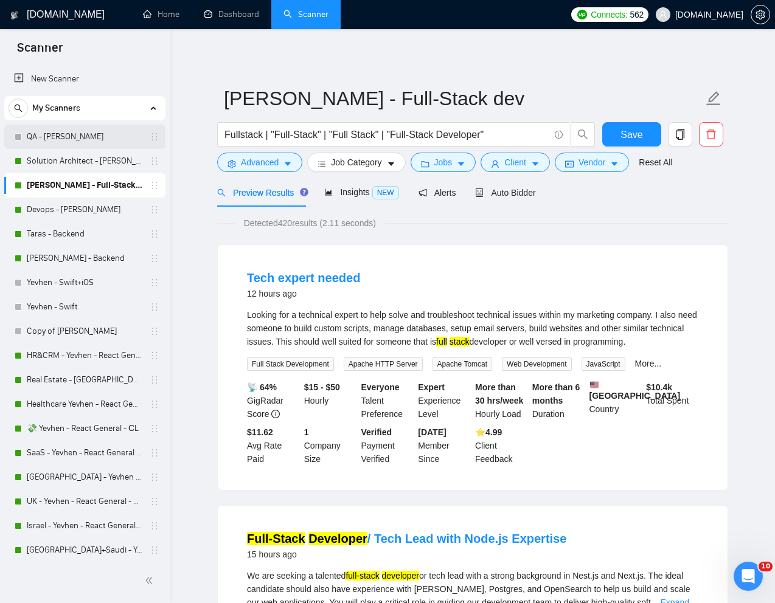
click at [35, 136] on link "QA - [PERSON_NAME]" at bounding box center [85, 137] width 116 height 24
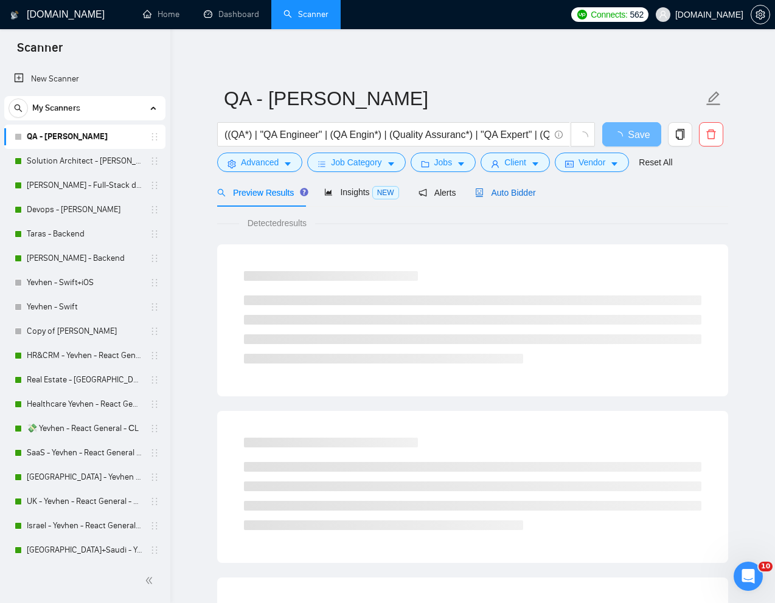
click at [520, 193] on span "Auto Bidder" at bounding box center [505, 193] width 60 height 10
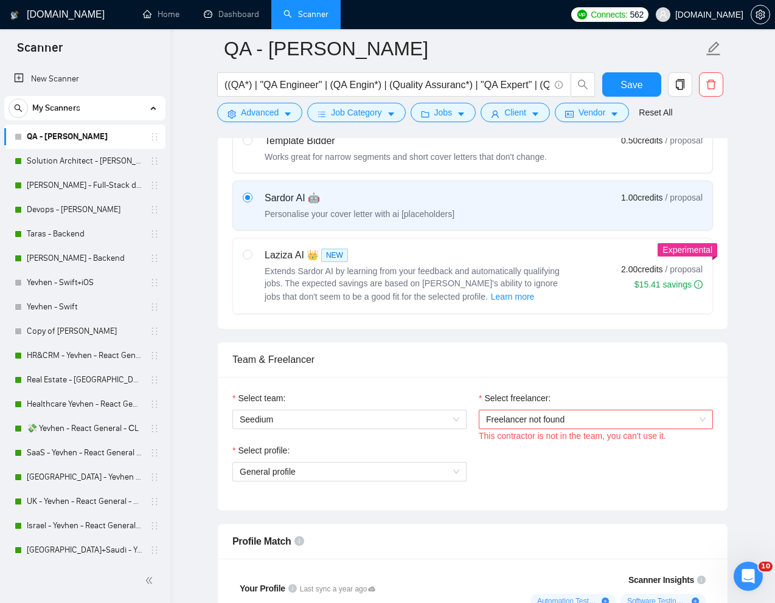
scroll to position [474, 0]
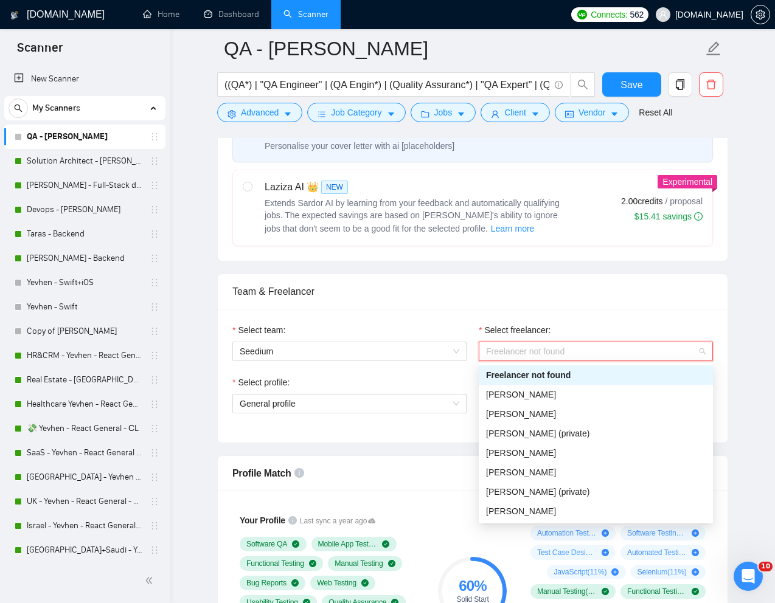
click at [520, 353] on span "Freelancer not found" at bounding box center [596, 351] width 220 height 18
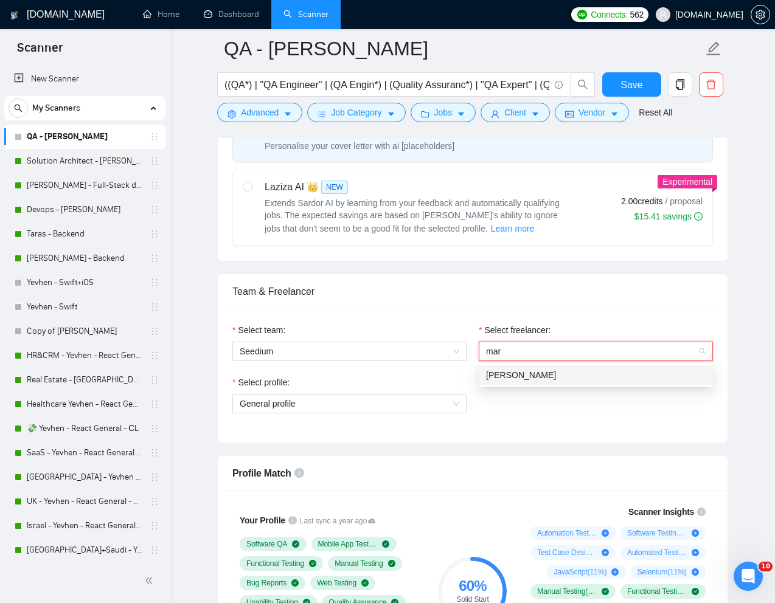
type input "mar"
click at [694, 320] on div "Select team: Seedium Select freelancer: Freelancer not found Freelancer not fou…" at bounding box center [473, 376] width 510 height 134
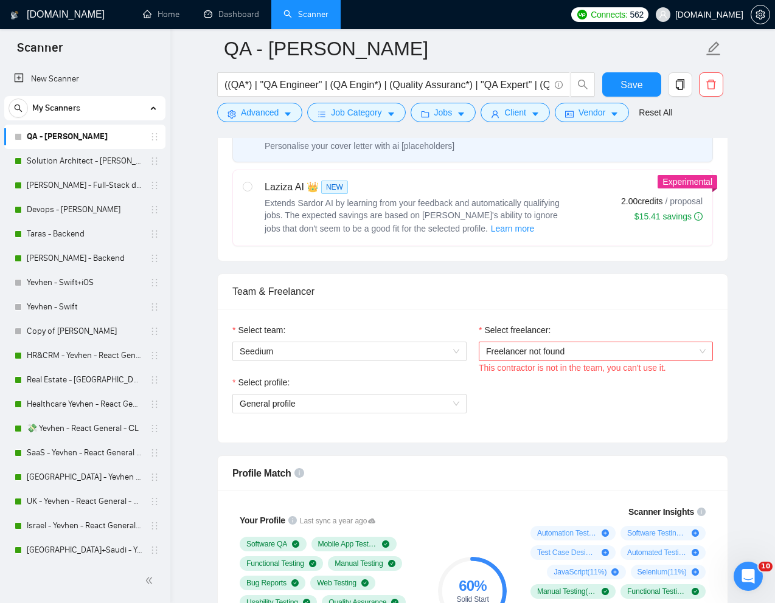
click at [640, 308] on div "Team & Freelancer" at bounding box center [472, 291] width 480 height 35
click at [622, 296] on div "Team & Freelancer" at bounding box center [472, 291] width 480 height 35
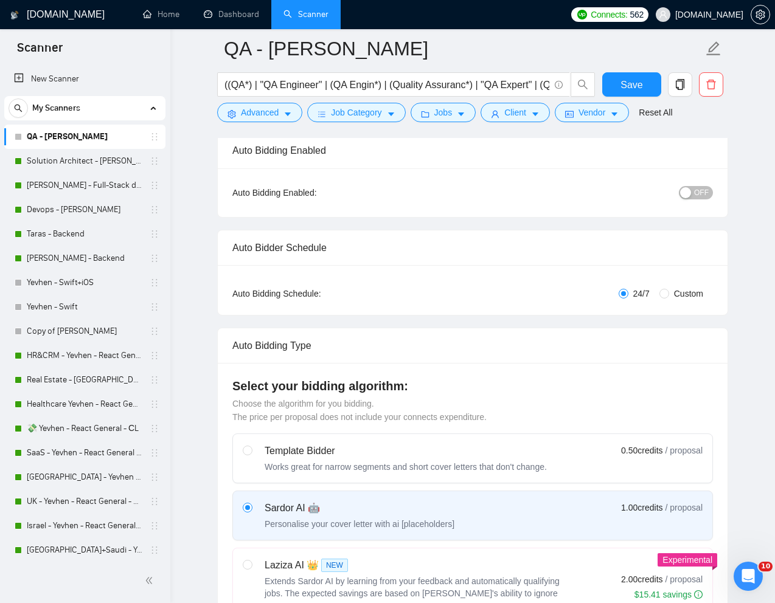
scroll to position [0, 0]
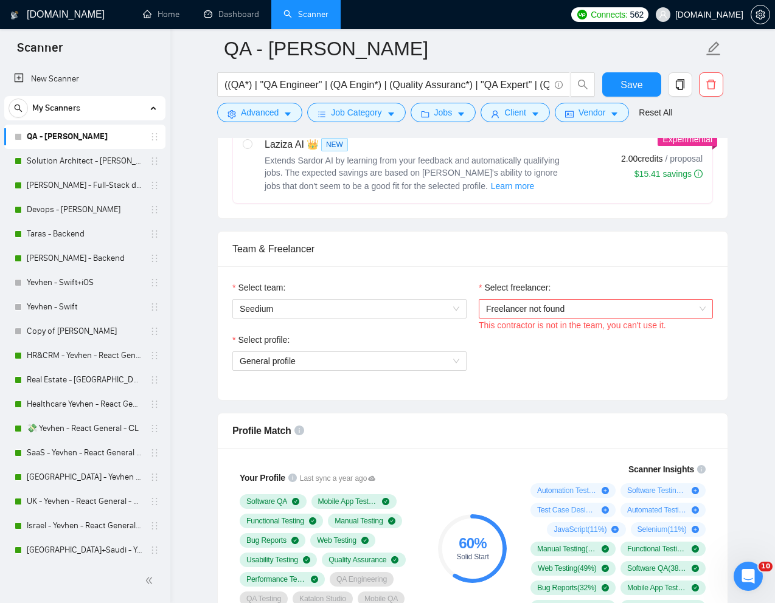
click at [566, 386] on div "Select team: Seedium Select freelancer: Freelancer not found This contractor is…" at bounding box center [473, 333] width 510 height 134
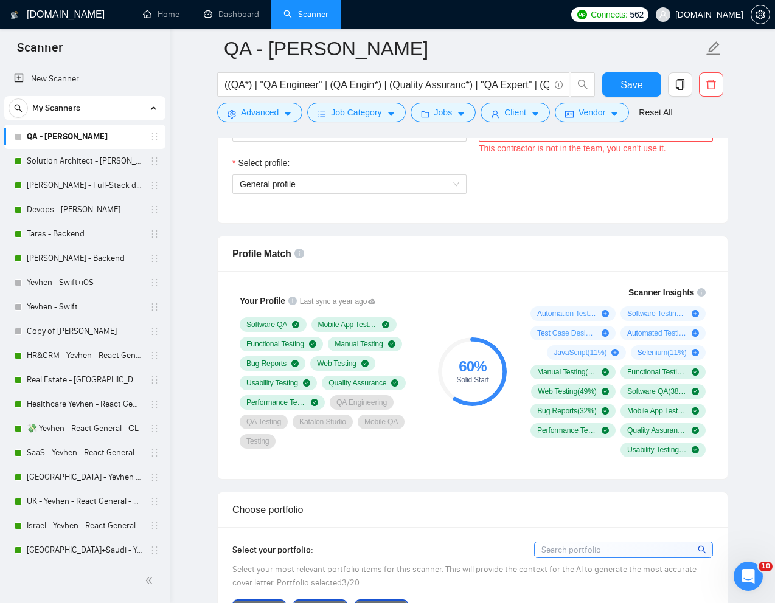
scroll to position [557, 0]
